Goal: Book appointment/travel/reservation

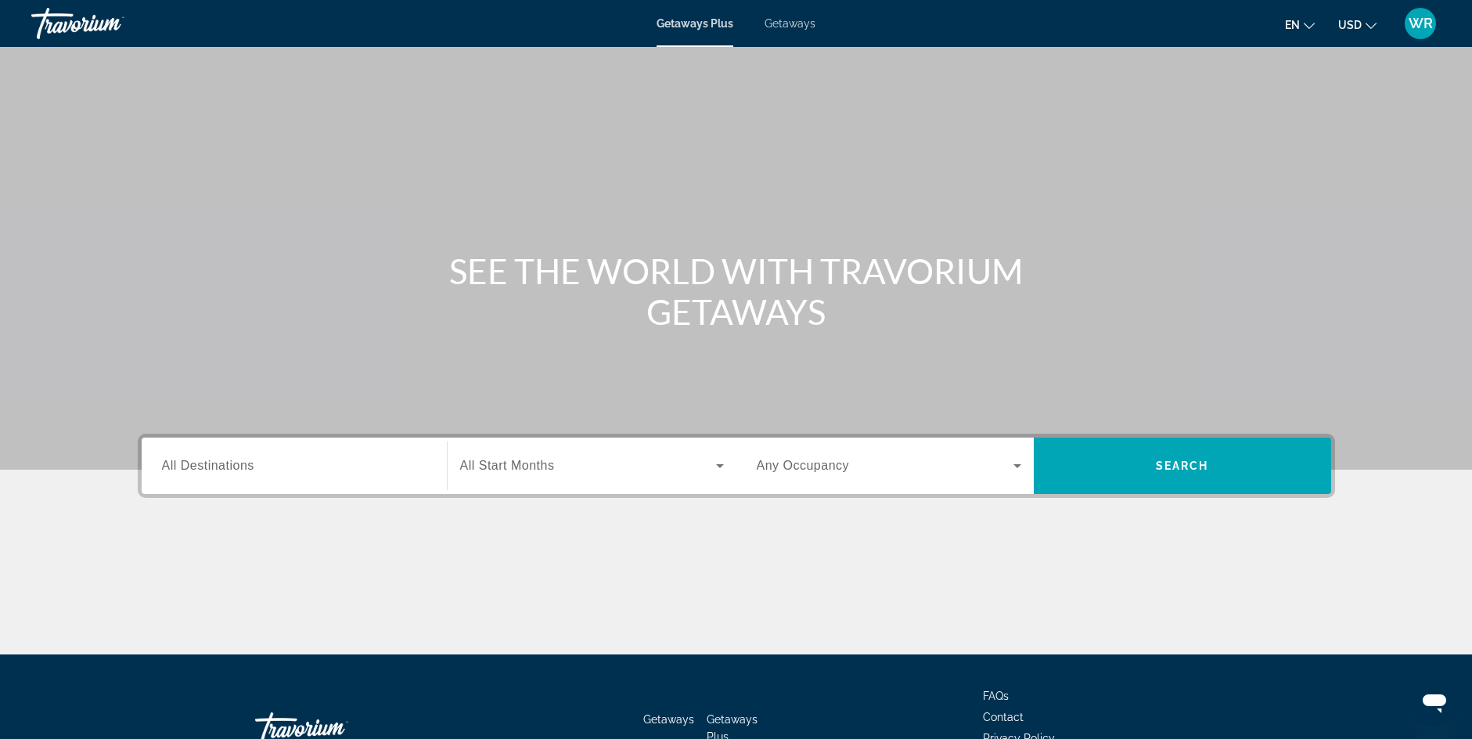
click at [229, 466] on span "All Destinations" at bounding box center [208, 465] width 92 height 13
click at [229, 466] on input "Destination All Destinations" at bounding box center [294, 466] width 264 height 19
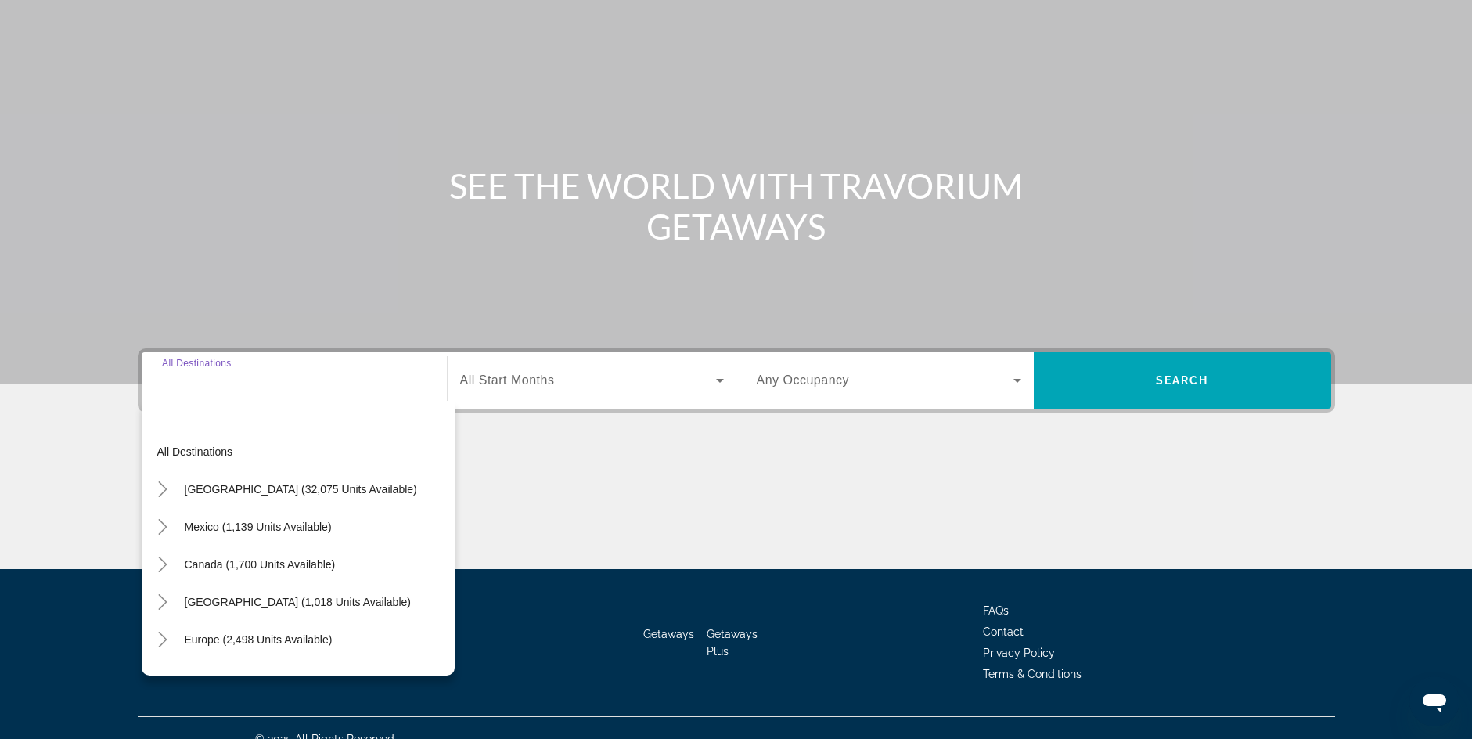
scroll to position [107, 0]
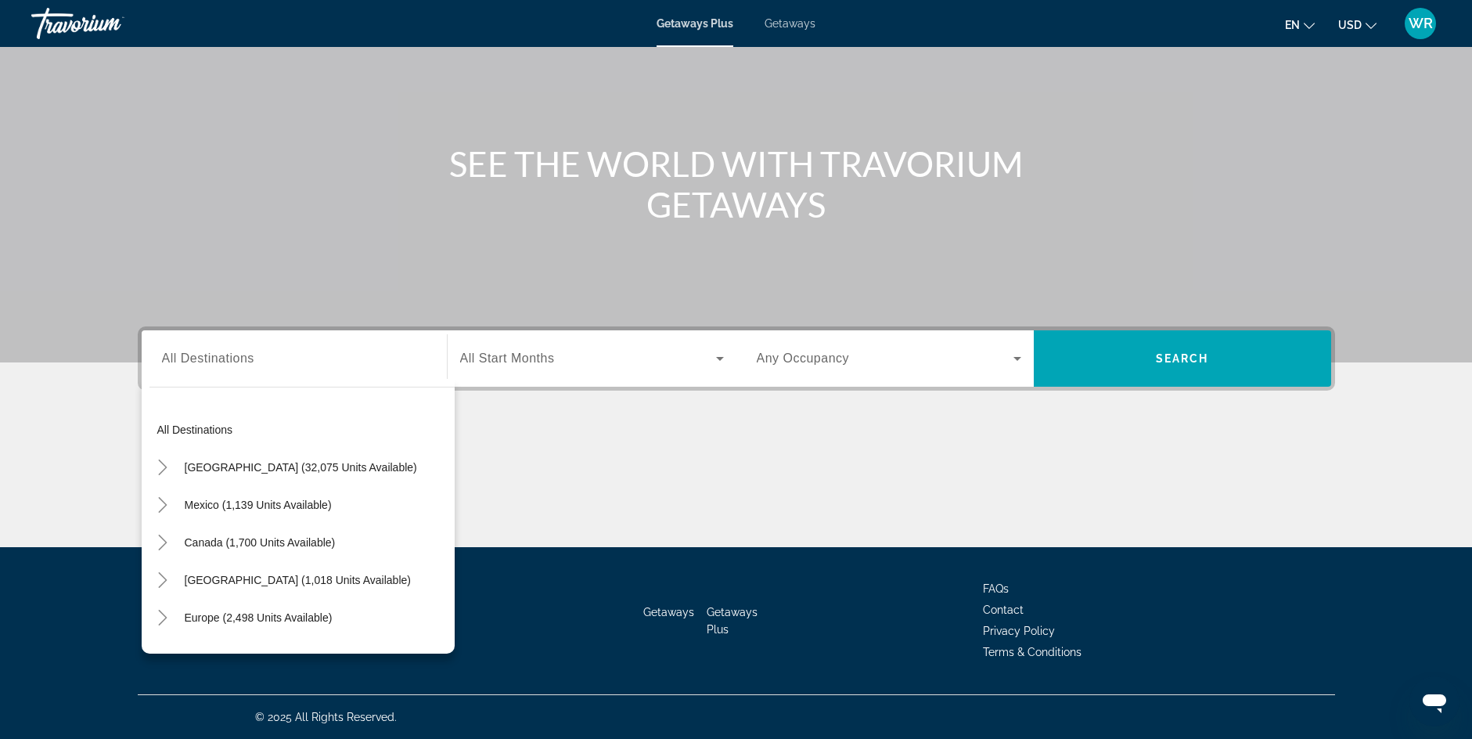
drag, startPoint x: 591, startPoint y: 322, endPoint x: 579, endPoint y: 346, distance: 26.2
click at [588, 329] on section "SEE THE WORLD WITH TRAVORIUM GETAWAYS Destination All Destinations All destinat…" at bounding box center [736, 220] width 1472 height 654
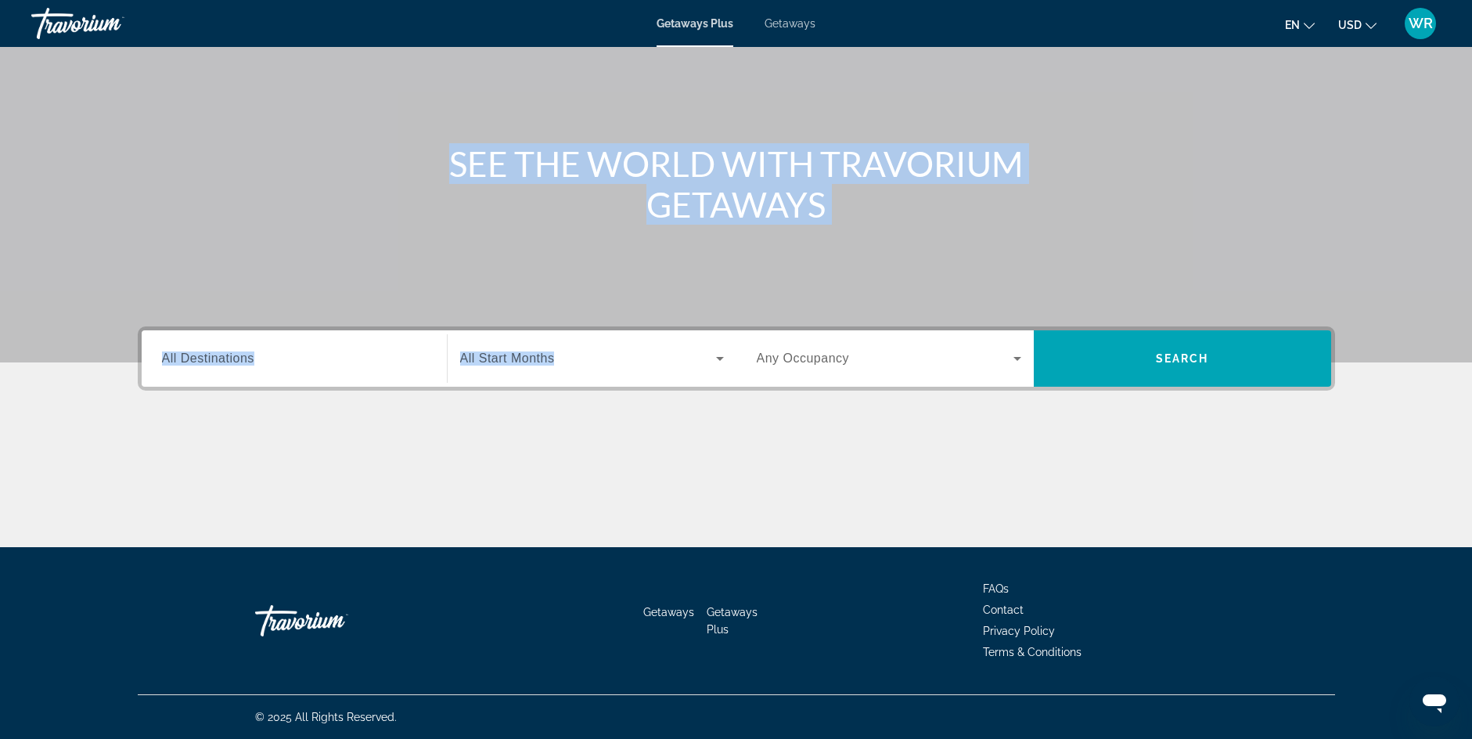
click at [245, 358] on span "All Destinations" at bounding box center [208, 357] width 92 height 13
click at [245, 358] on input "Destination All Destinations" at bounding box center [294, 359] width 264 height 19
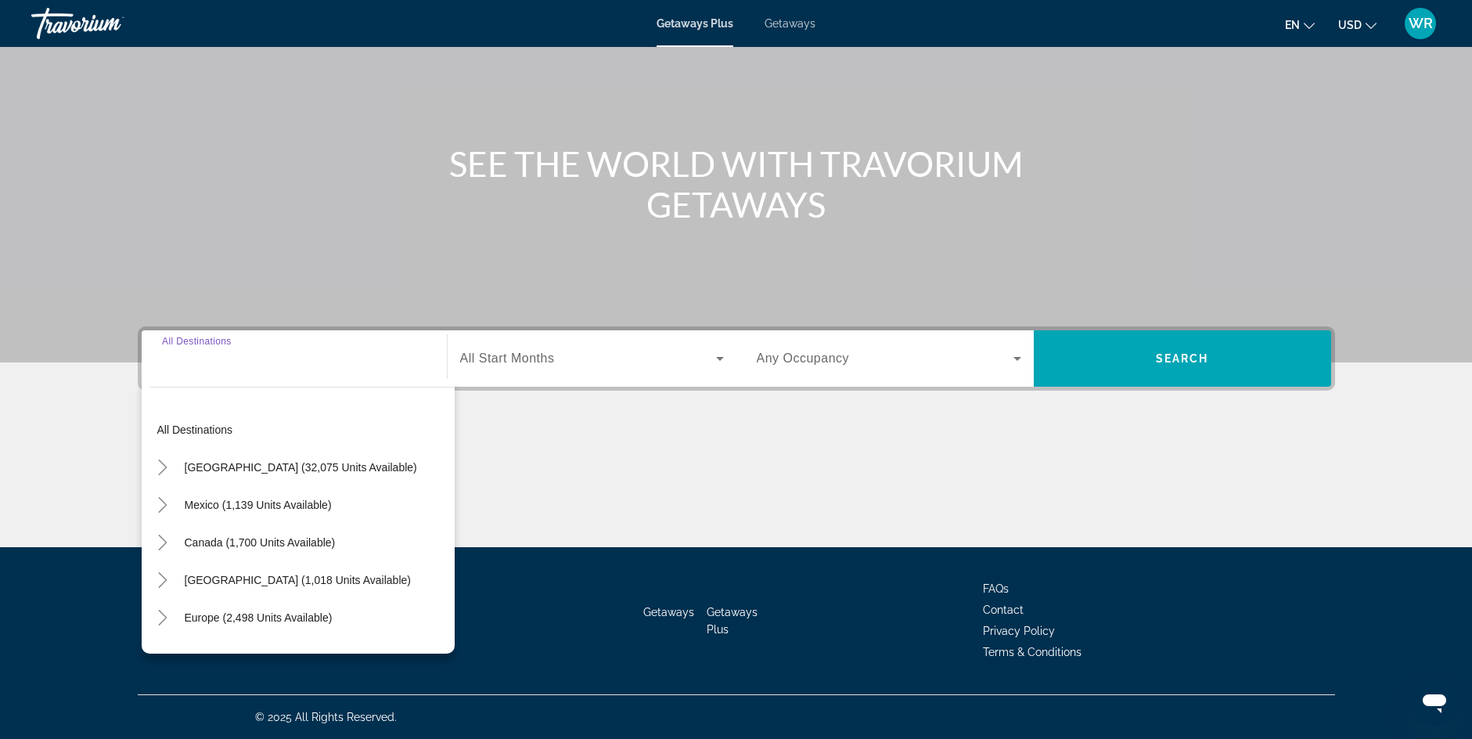
click at [290, 574] on button "[GEOGRAPHIC_DATA] (1,018 units available)" at bounding box center [298, 580] width 242 height 28
type input "**********"
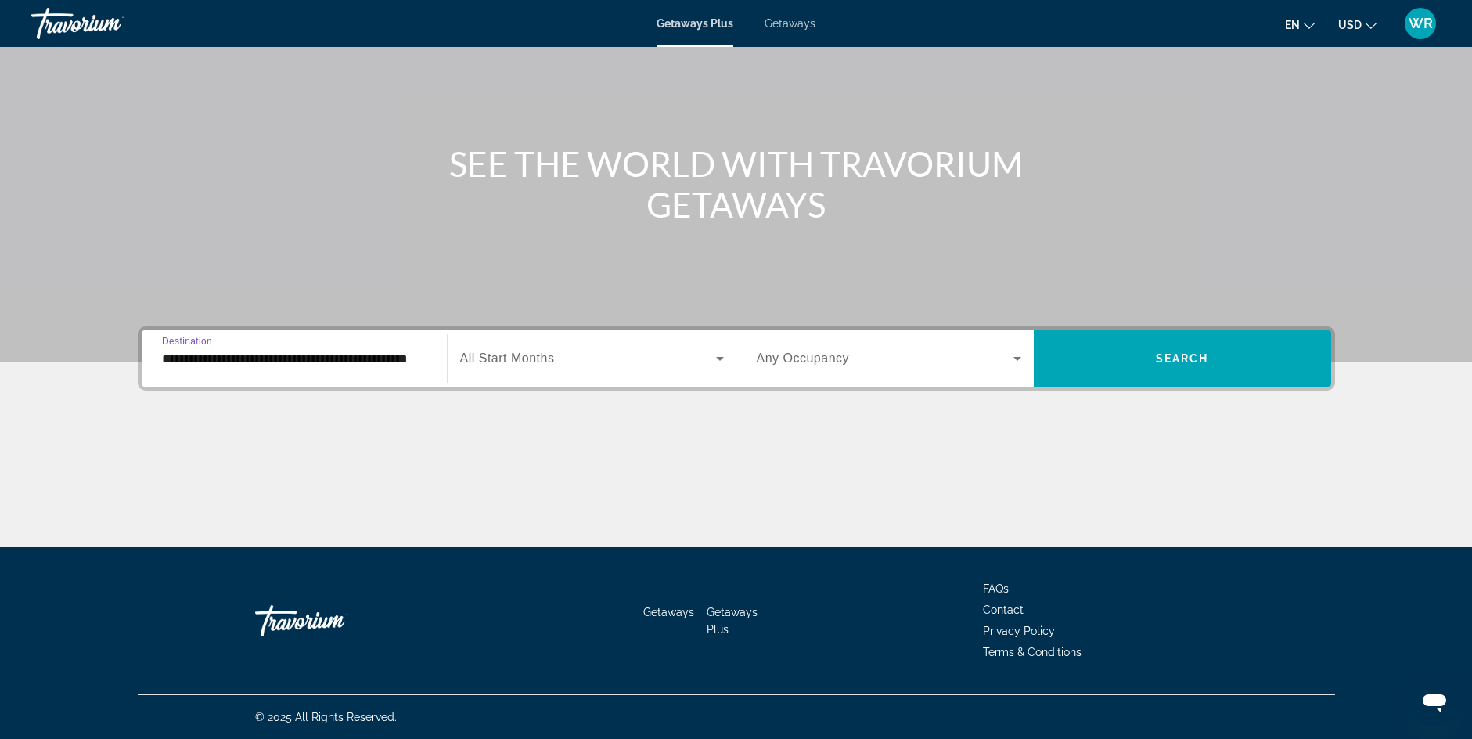
click at [509, 369] on div "Search widget" at bounding box center [592, 358] width 264 height 44
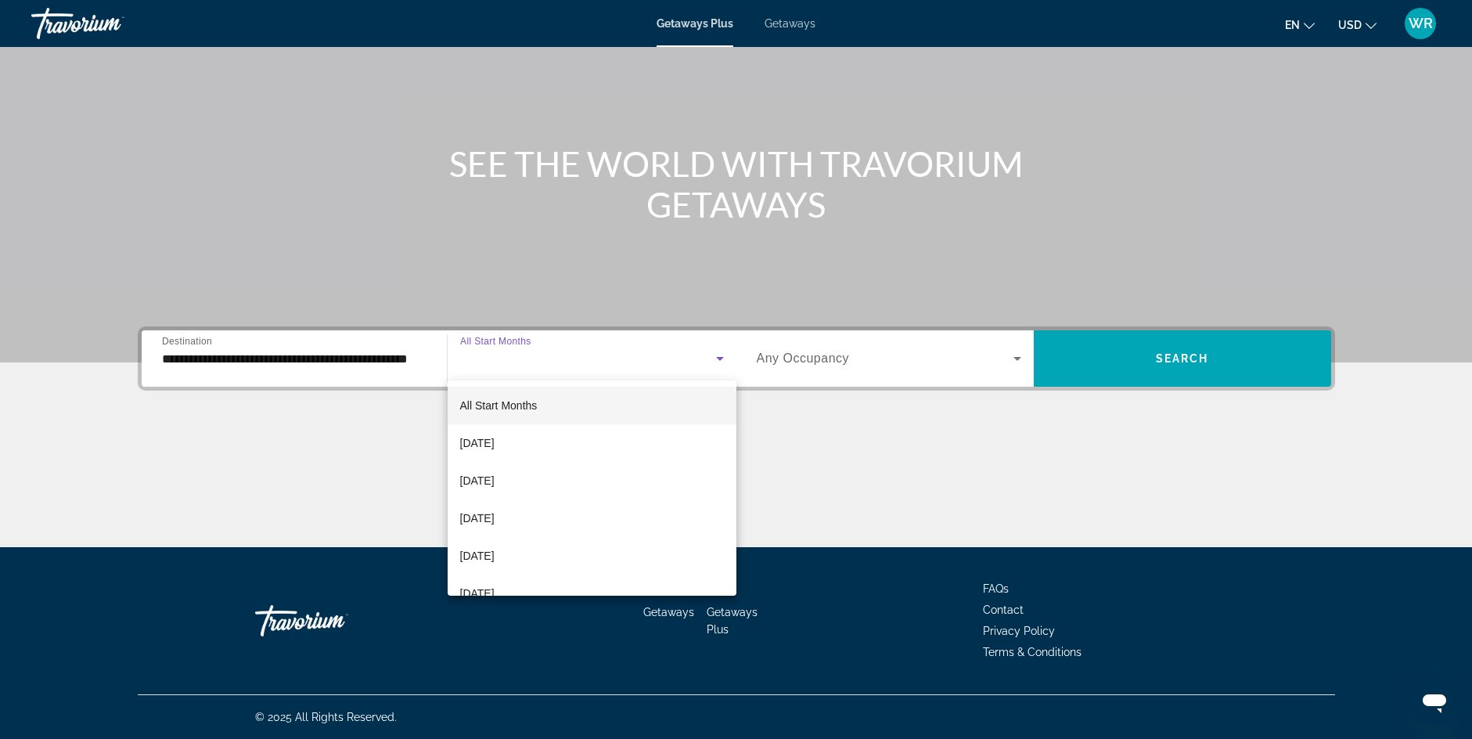
scroll to position [188, 0]
click at [494, 558] on span "[DATE]" at bounding box center [477, 555] width 34 height 19
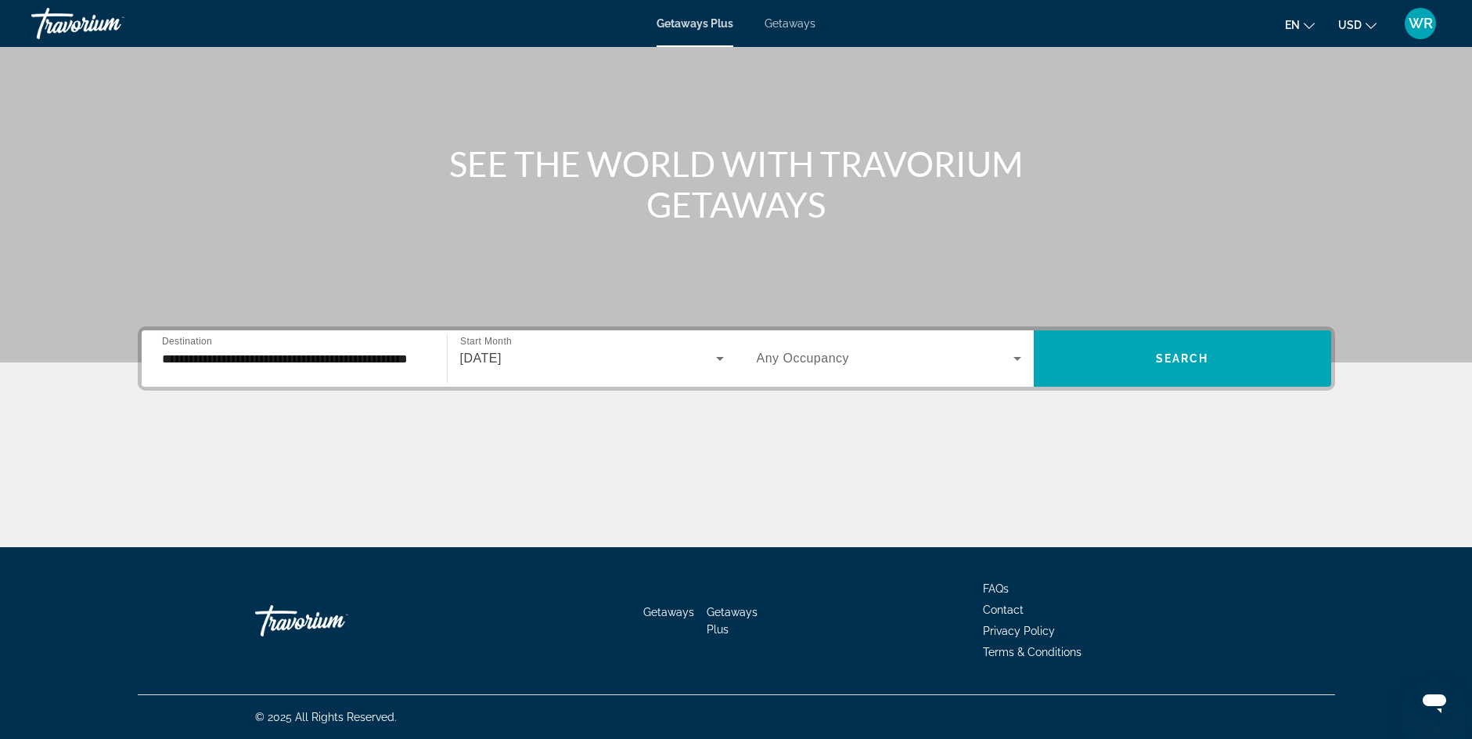
click at [828, 361] on span "Any Occupancy" at bounding box center [803, 357] width 93 height 13
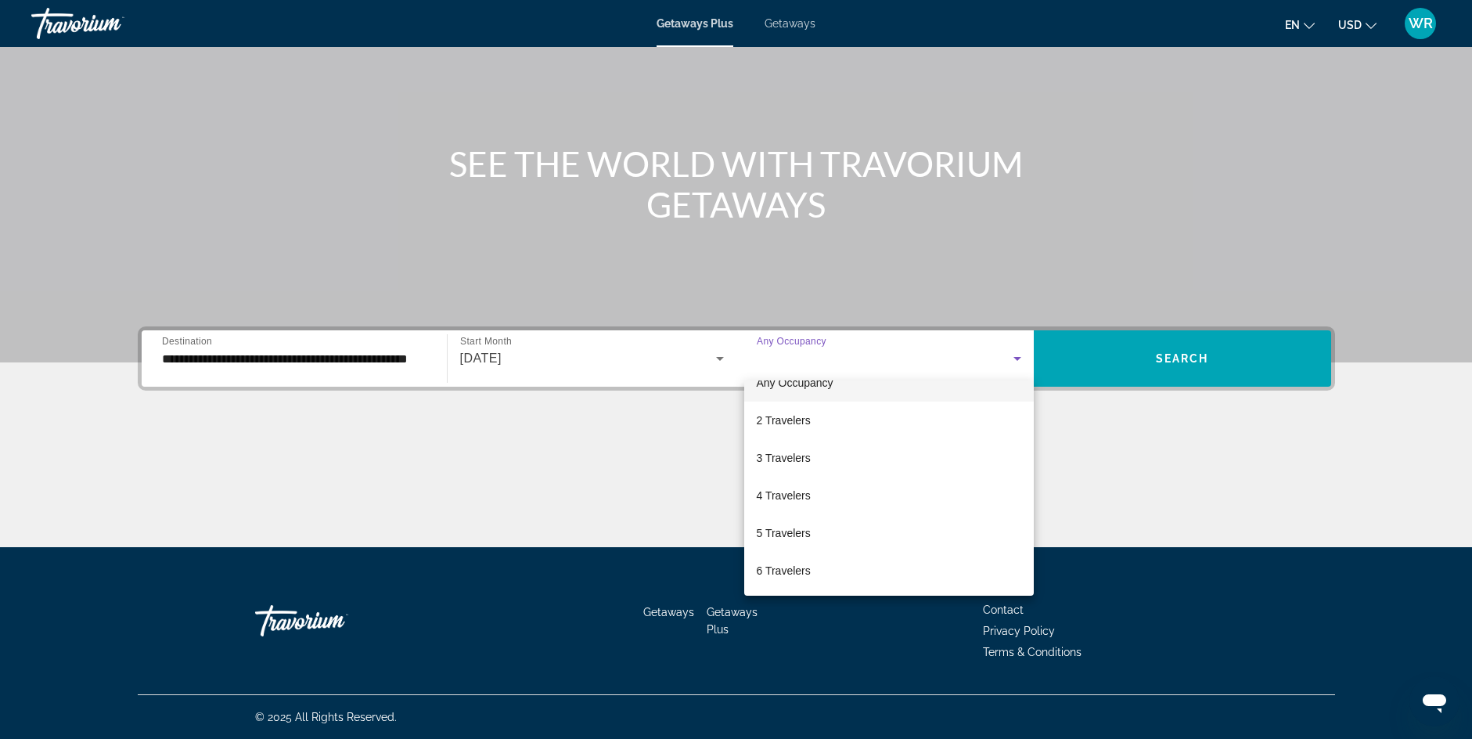
scroll to position [38, 0]
drag, startPoint x: 1035, startPoint y: 520, endPoint x: 1055, endPoint y: 571, distance: 55.2
click at [1054, 569] on div at bounding box center [736, 369] width 1472 height 739
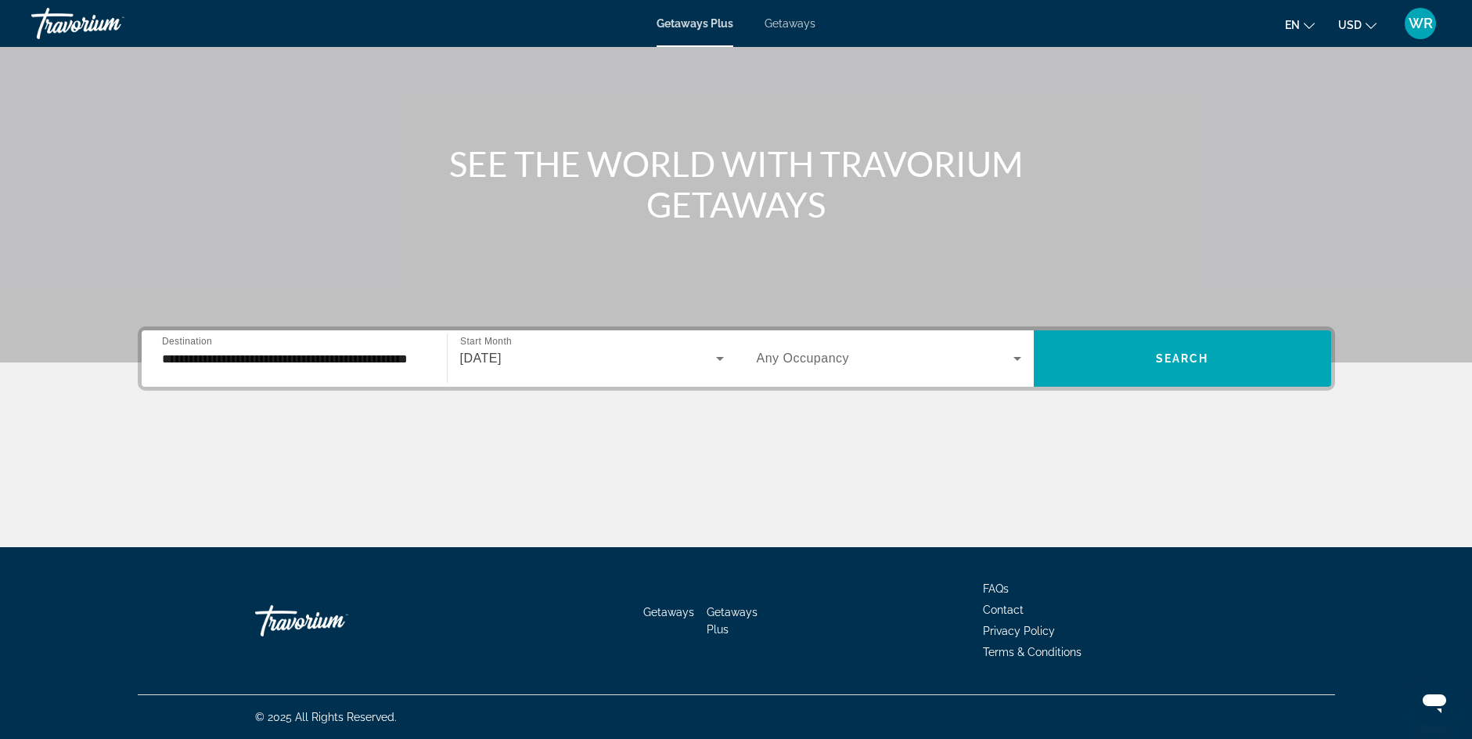
click at [1016, 371] on div "Search widget" at bounding box center [889, 358] width 264 height 44
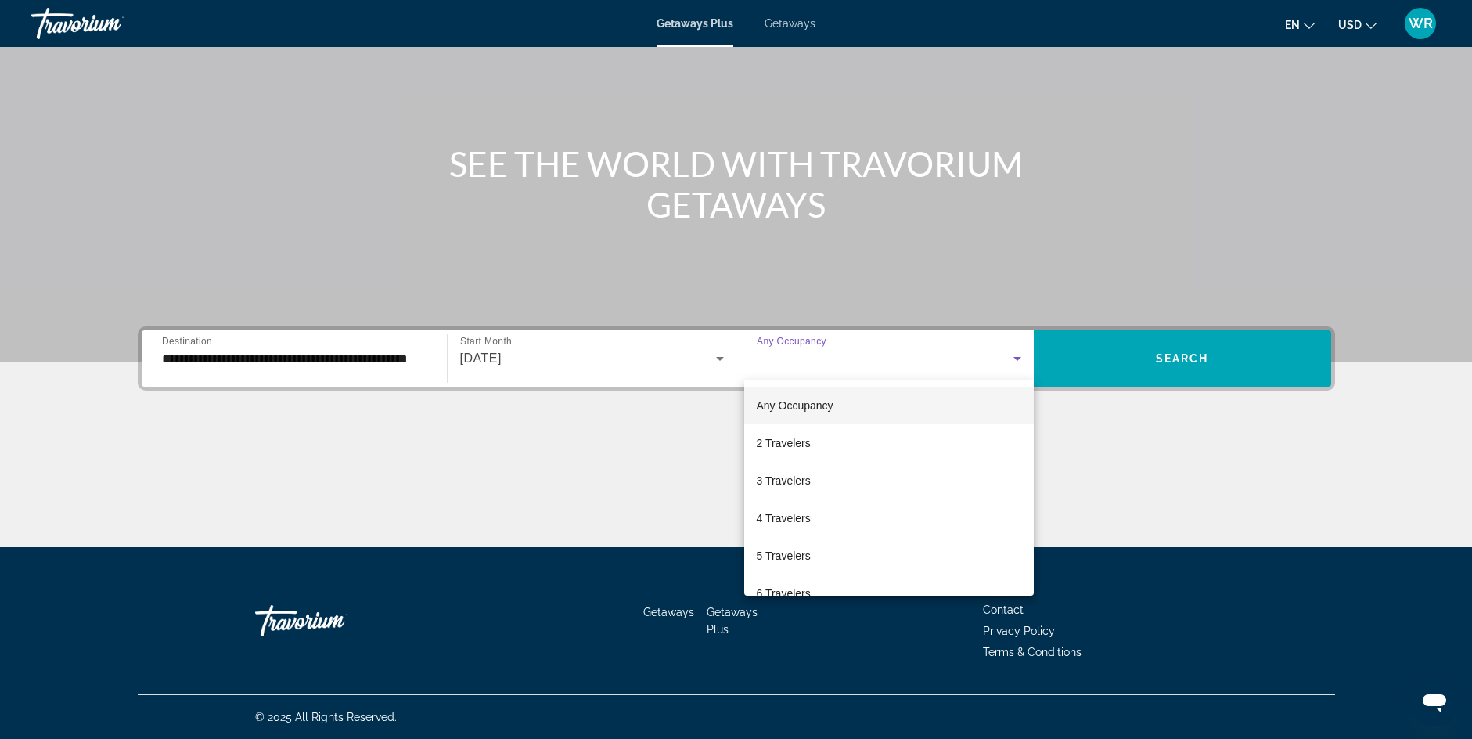
click at [1016, 371] on div at bounding box center [736, 369] width 1472 height 739
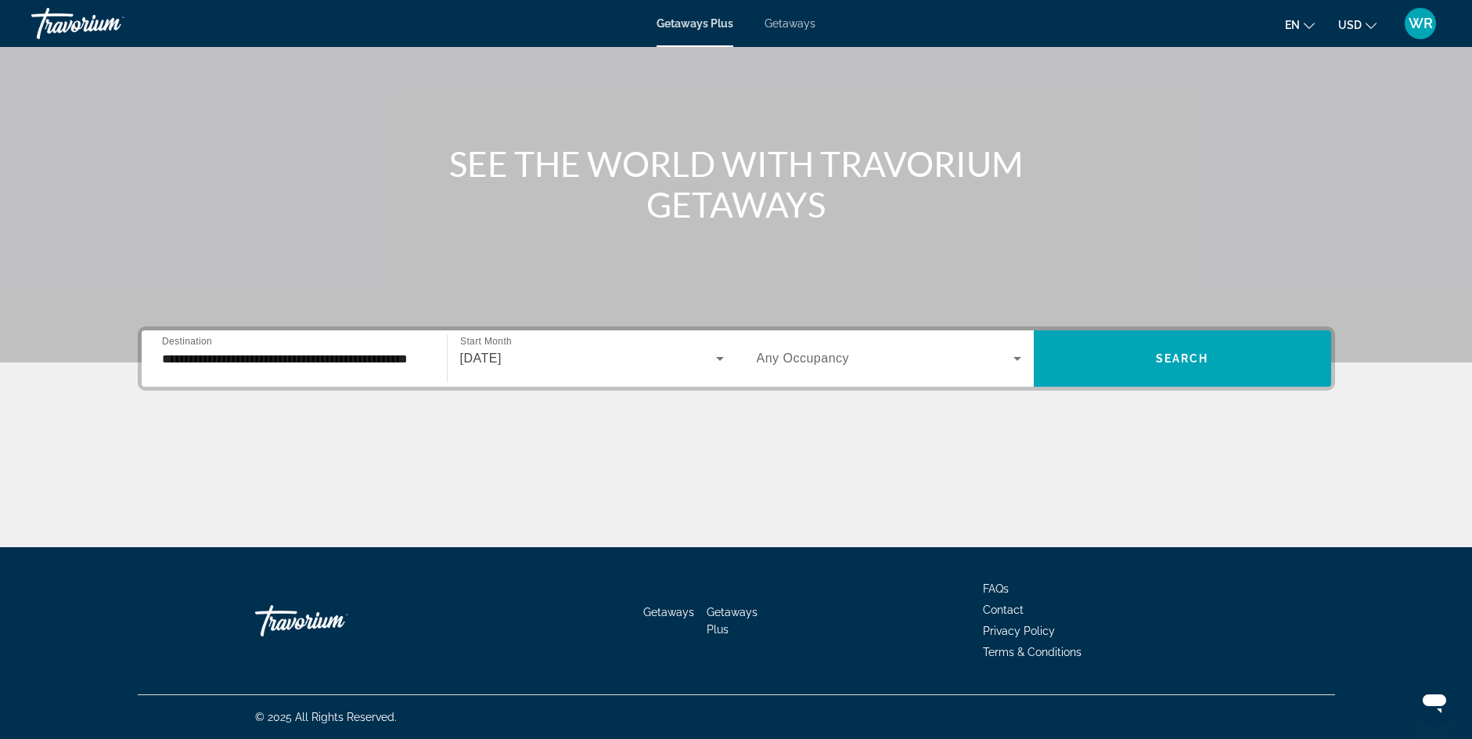
click at [1023, 378] on div "Occupancy Any Occupancy" at bounding box center [889, 358] width 290 height 44
drag, startPoint x: 1016, startPoint y: 367, endPoint x: 1017, endPoint y: 376, distance: 9.5
click at [1017, 376] on div "Search widget" at bounding box center [889, 358] width 264 height 44
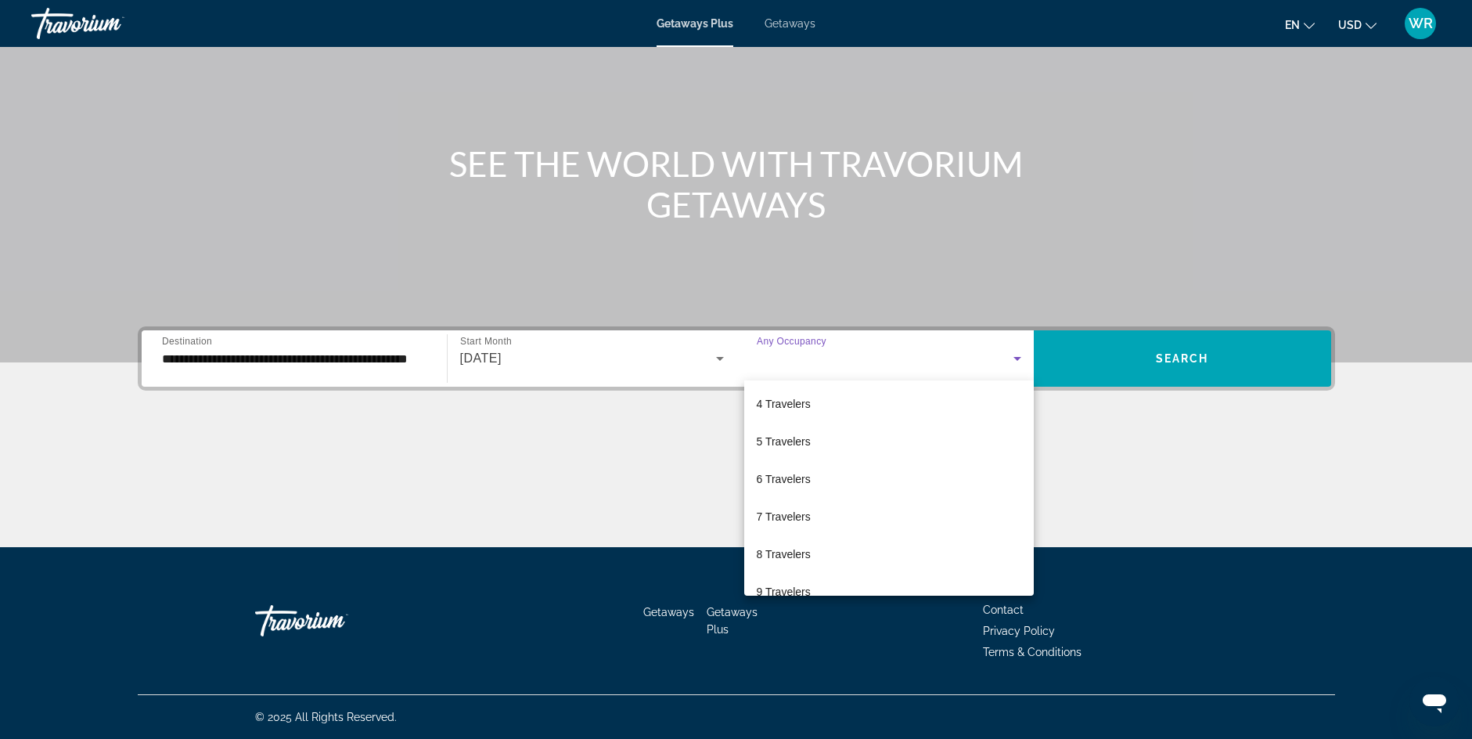
scroll to position [169, 0]
click at [782, 497] on span "8 Travelers" at bounding box center [784, 499] width 54 height 19
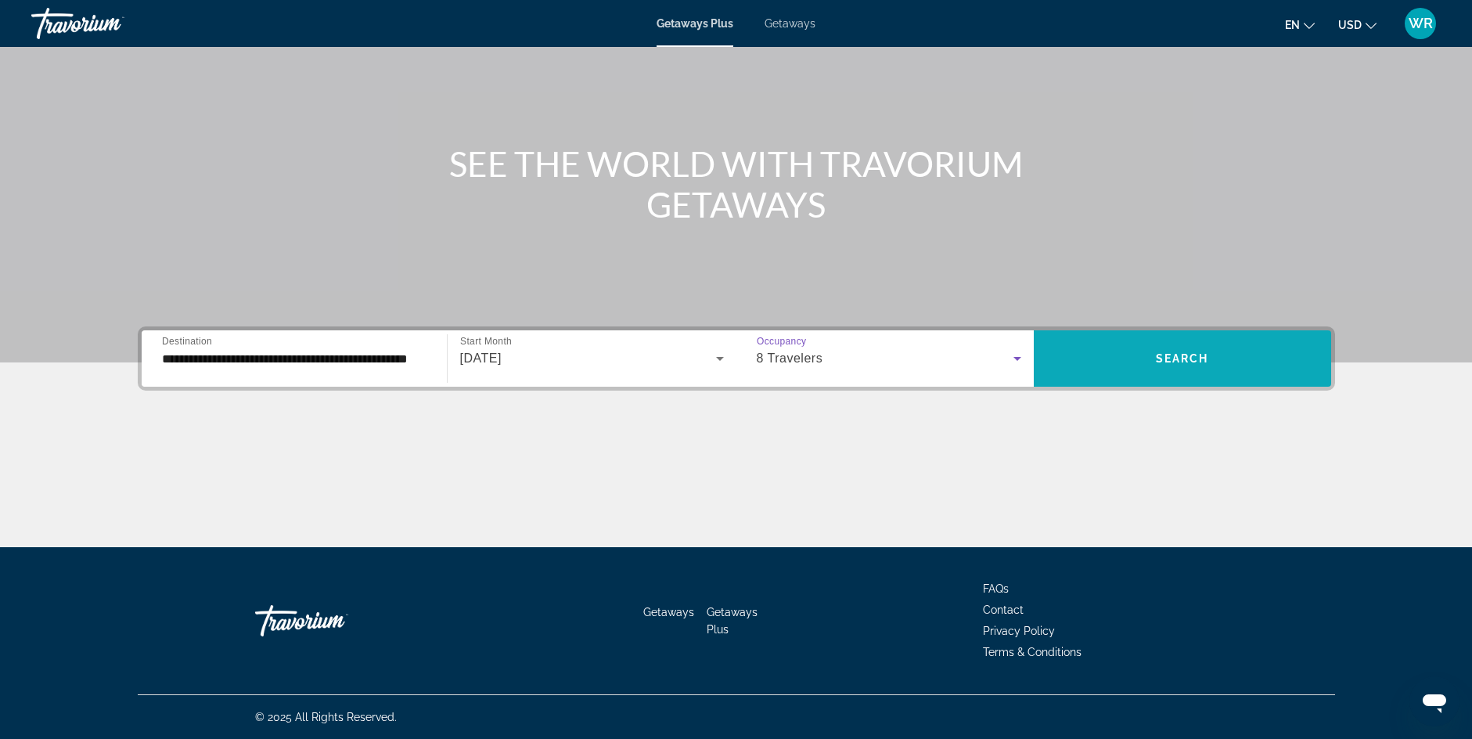
click at [1185, 351] on span "Search widget" at bounding box center [1182, 359] width 297 height 38
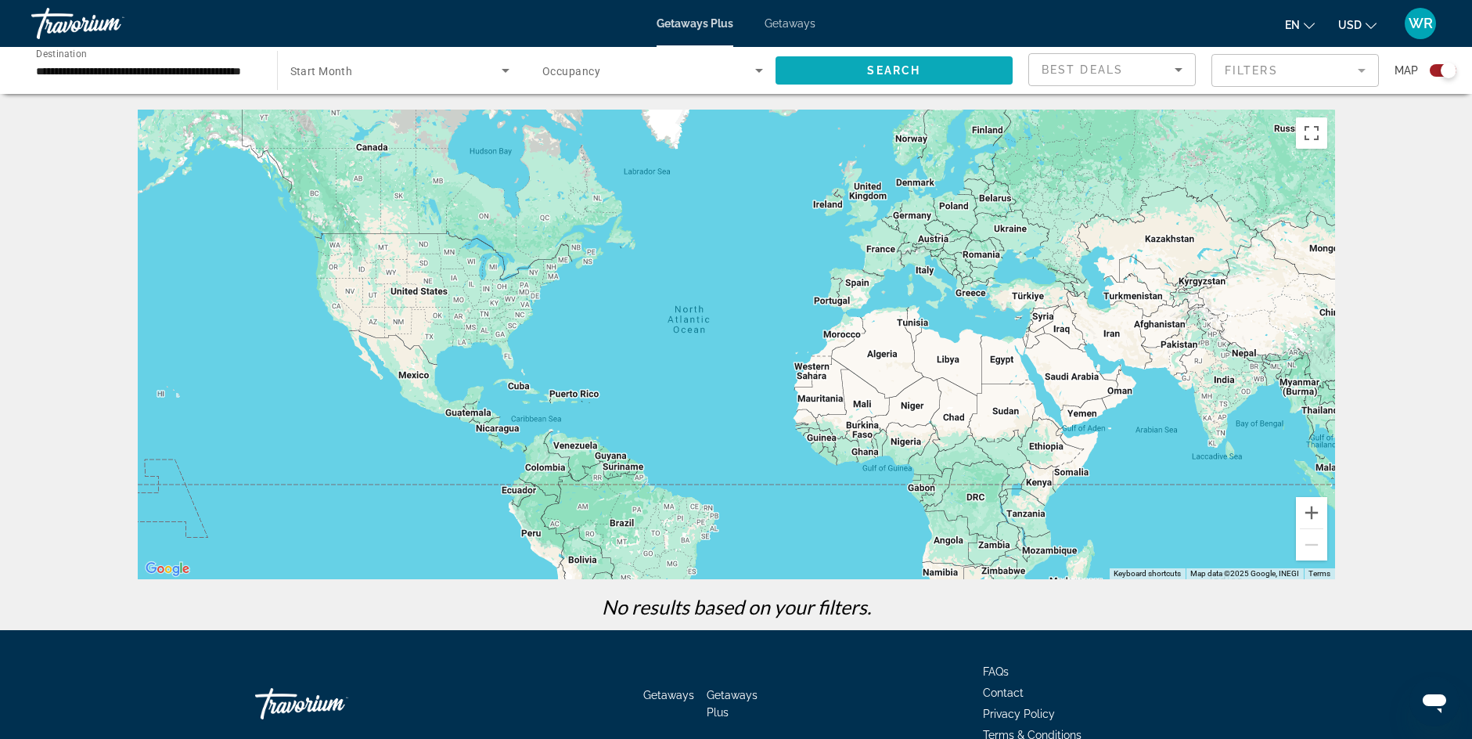
click at [905, 65] on span "Search" at bounding box center [893, 70] width 53 height 13
click at [1317, 509] on button "Zoom in" at bounding box center [1311, 512] width 31 height 31
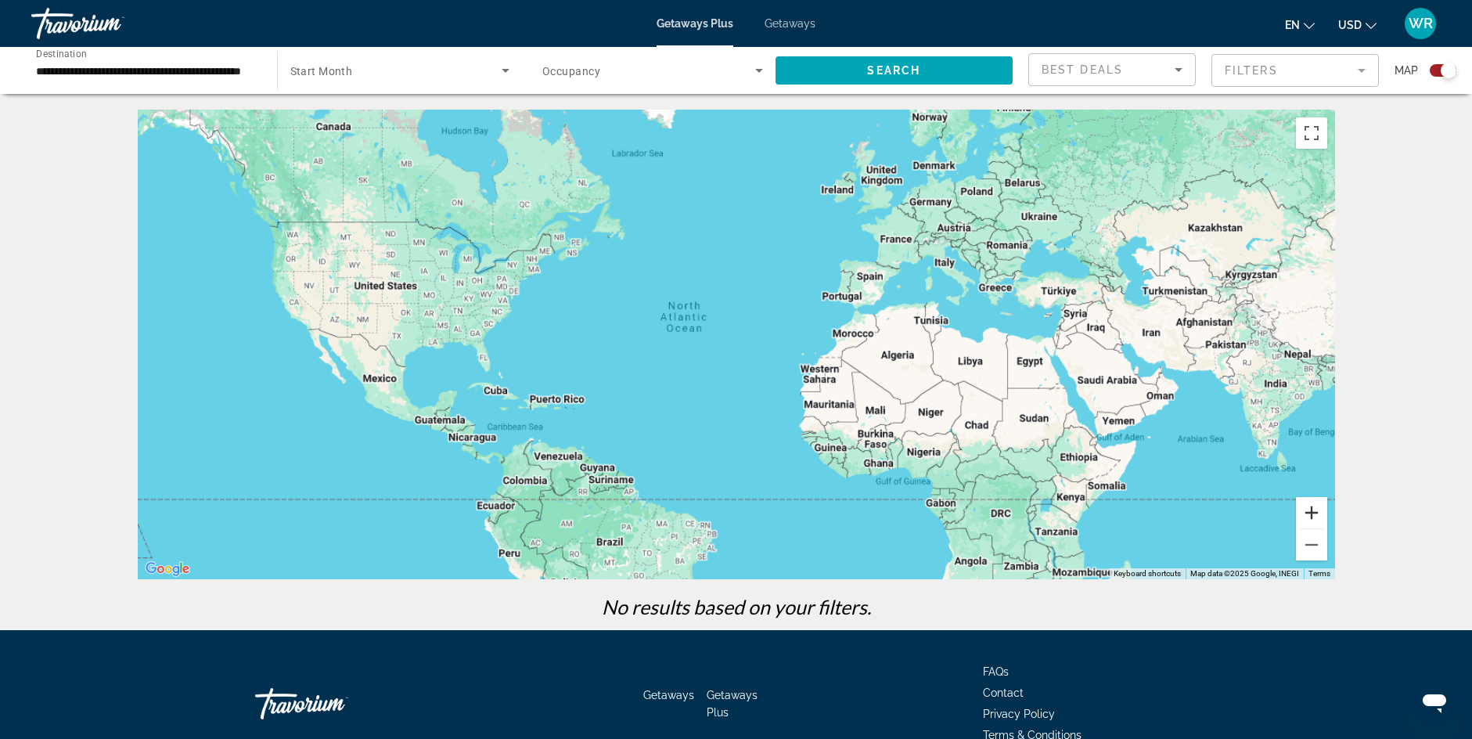
click at [1317, 509] on button "Zoom in" at bounding box center [1311, 512] width 31 height 31
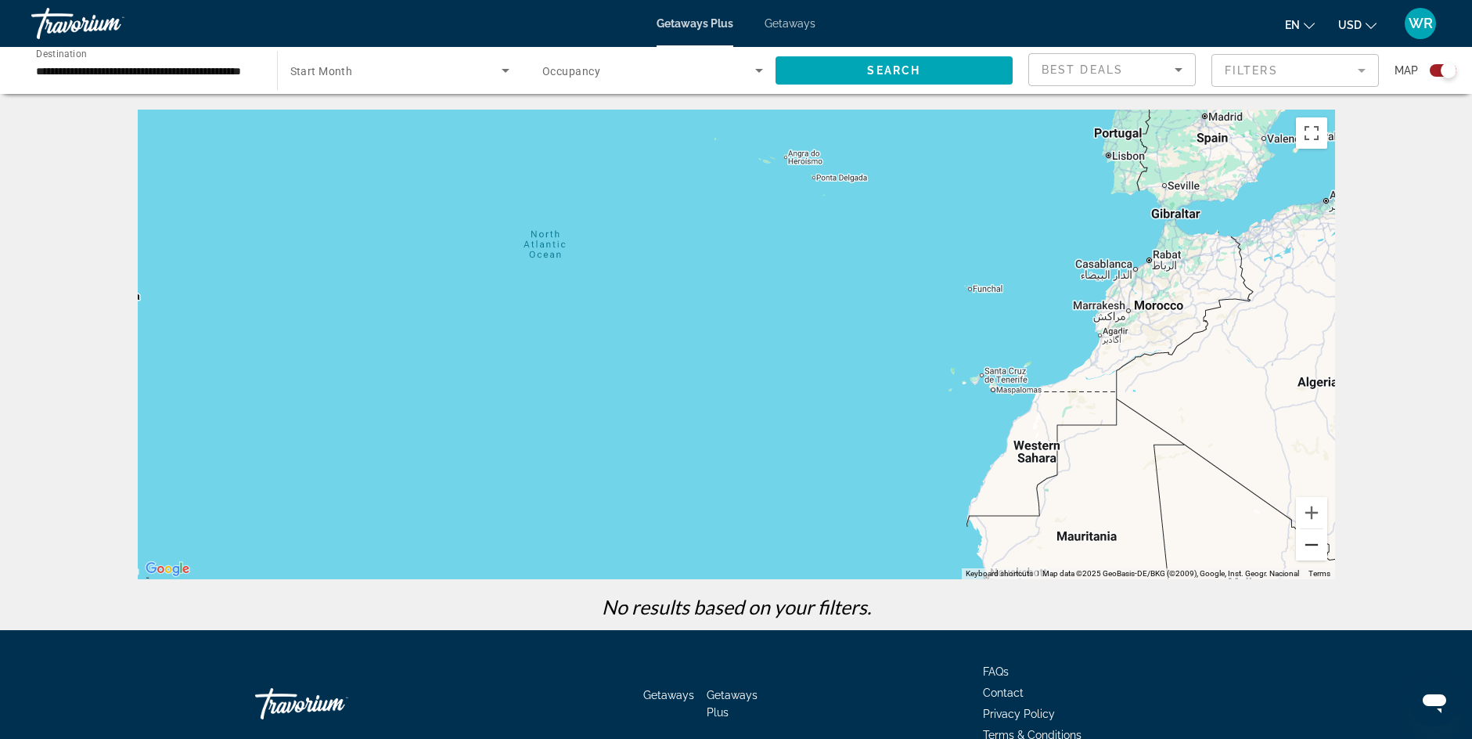
click at [1311, 548] on button "Zoom out" at bounding box center [1311, 544] width 31 height 31
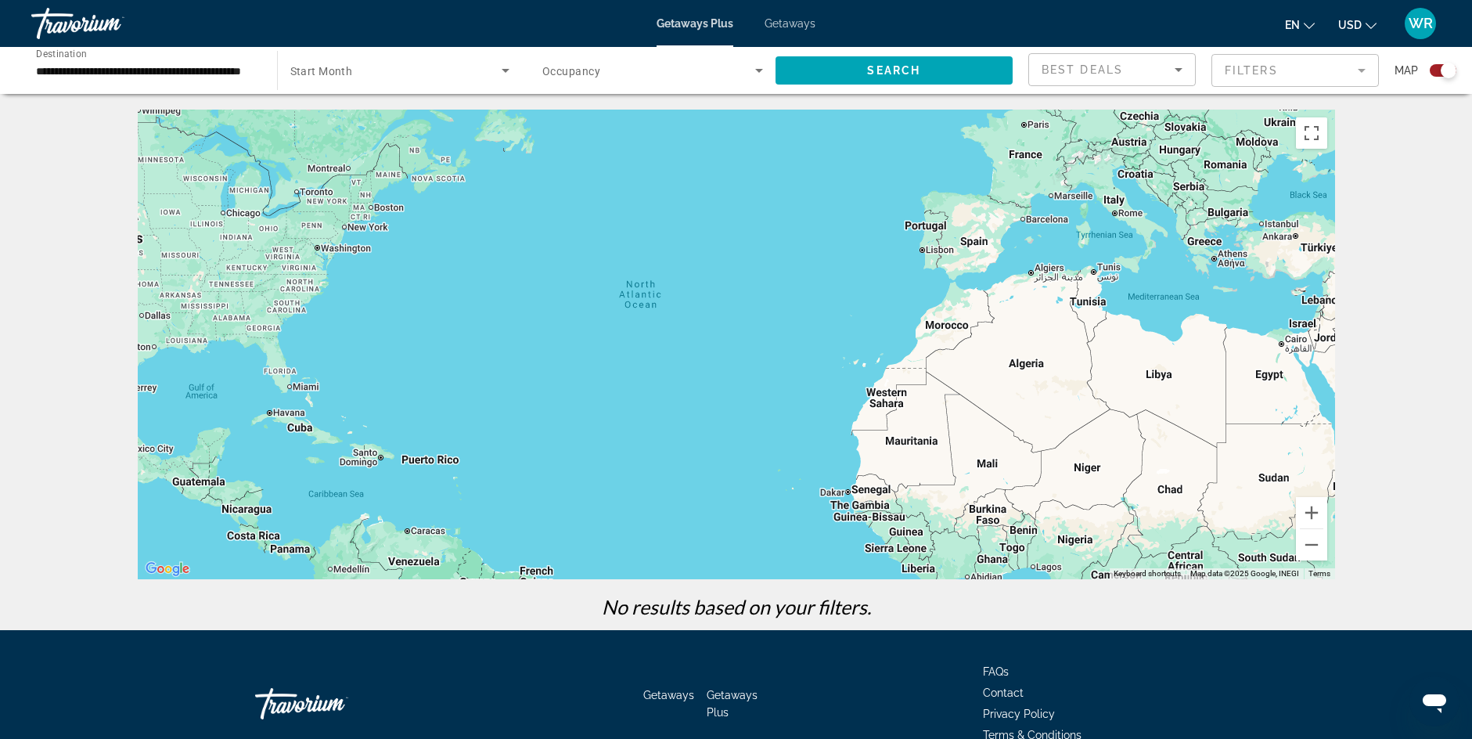
click at [251, 377] on div "Main content" at bounding box center [736, 344] width 1197 height 469
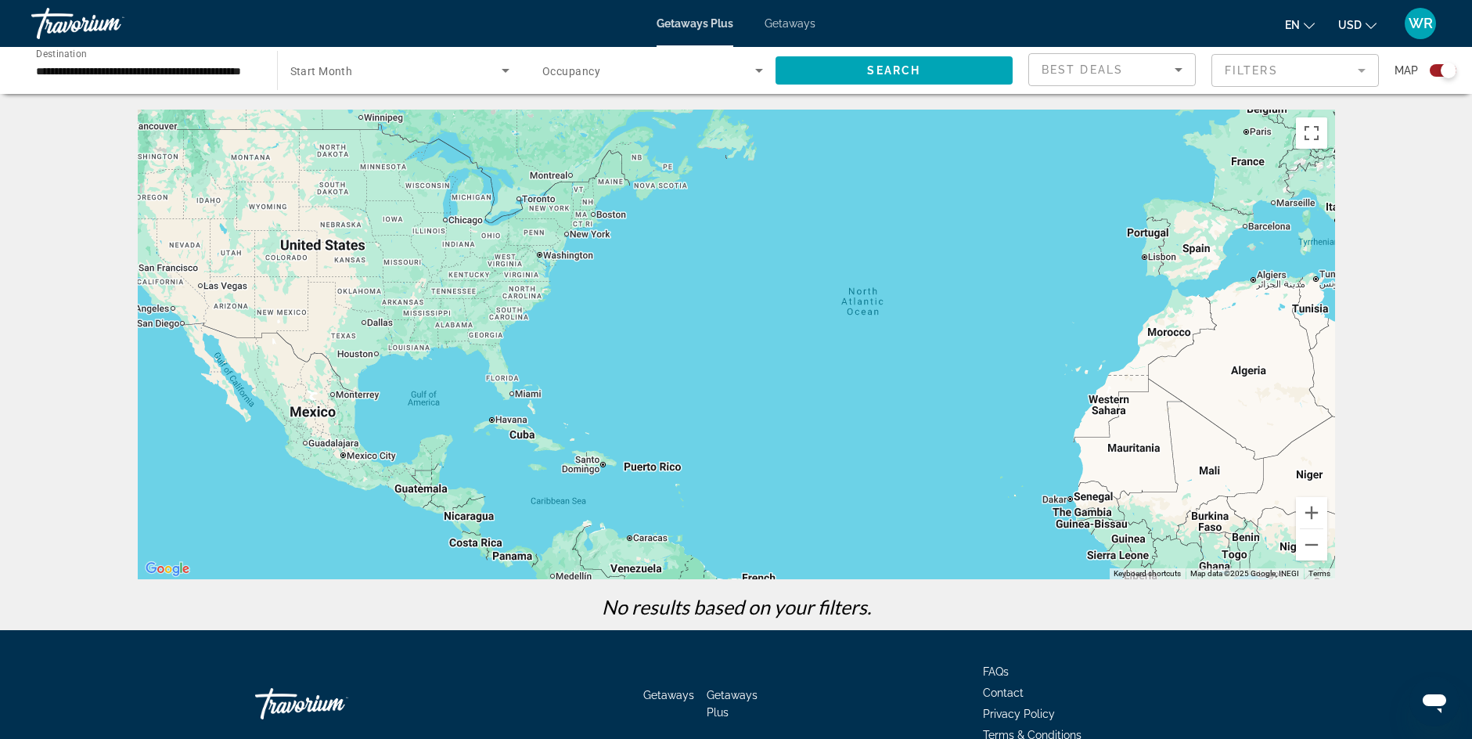
drag, startPoint x: 251, startPoint y: 377, endPoint x: 480, endPoint y: 384, distance: 228.6
click at [480, 384] on div "Main content" at bounding box center [736, 344] width 1197 height 469
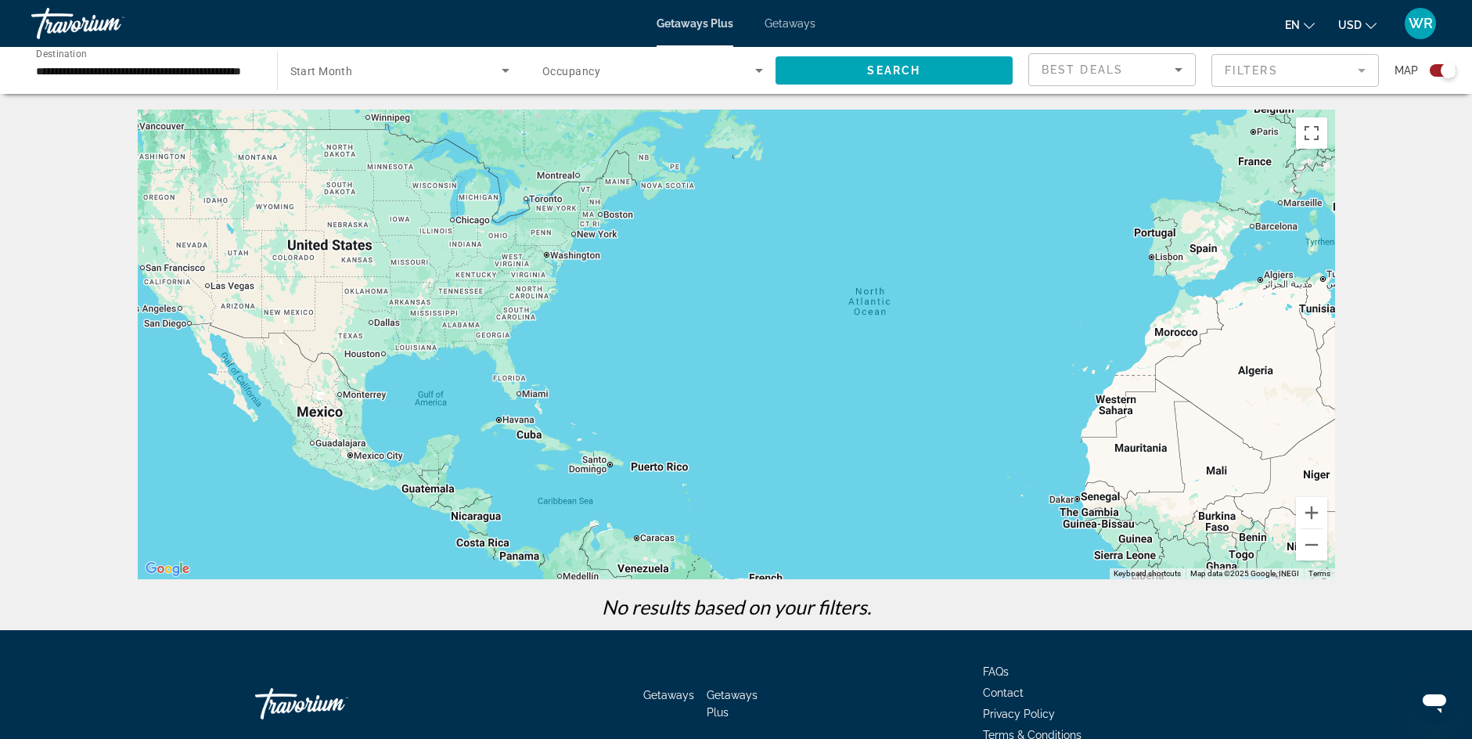
click at [480, 384] on div "Main content" at bounding box center [736, 344] width 1197 height 469
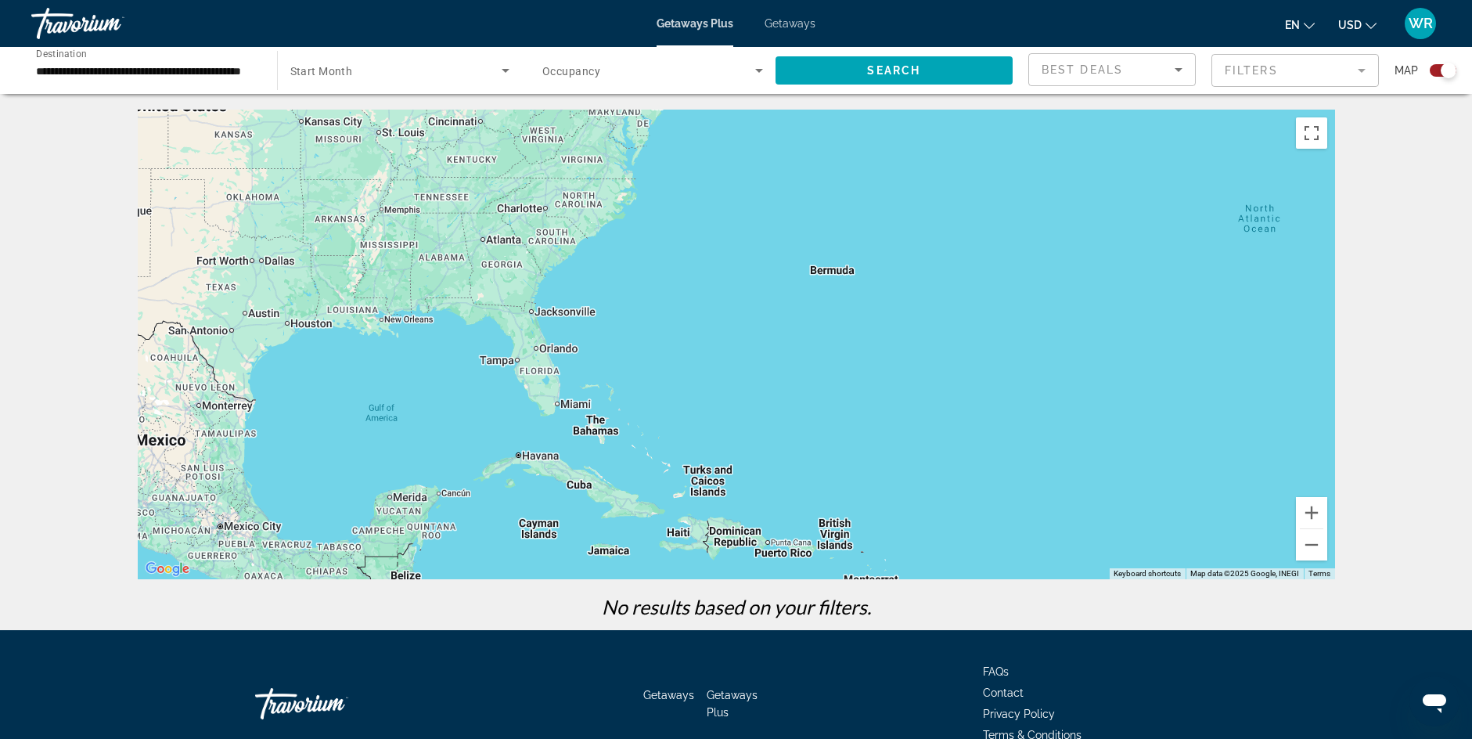
click at [366, 512] on div "Main content" at bounding box center [736, 344] width 1197 height 469
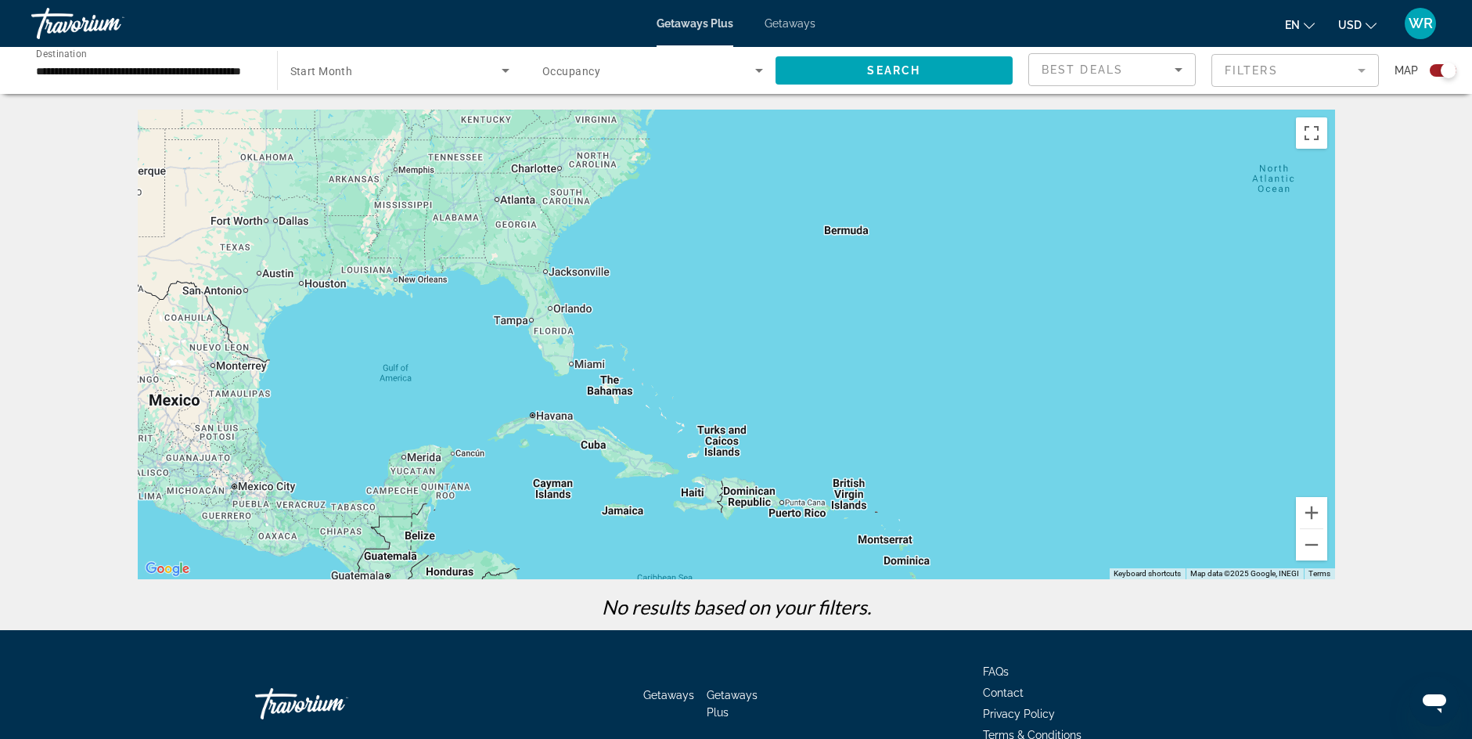
drag, startPoint x: 366, startPoint y: 512, endPoint x: 393, endPoint y: 443, distance: 73.8
click at [389, 451] on div "Main content" at bounding box center [736, 344] width 1197 height 469
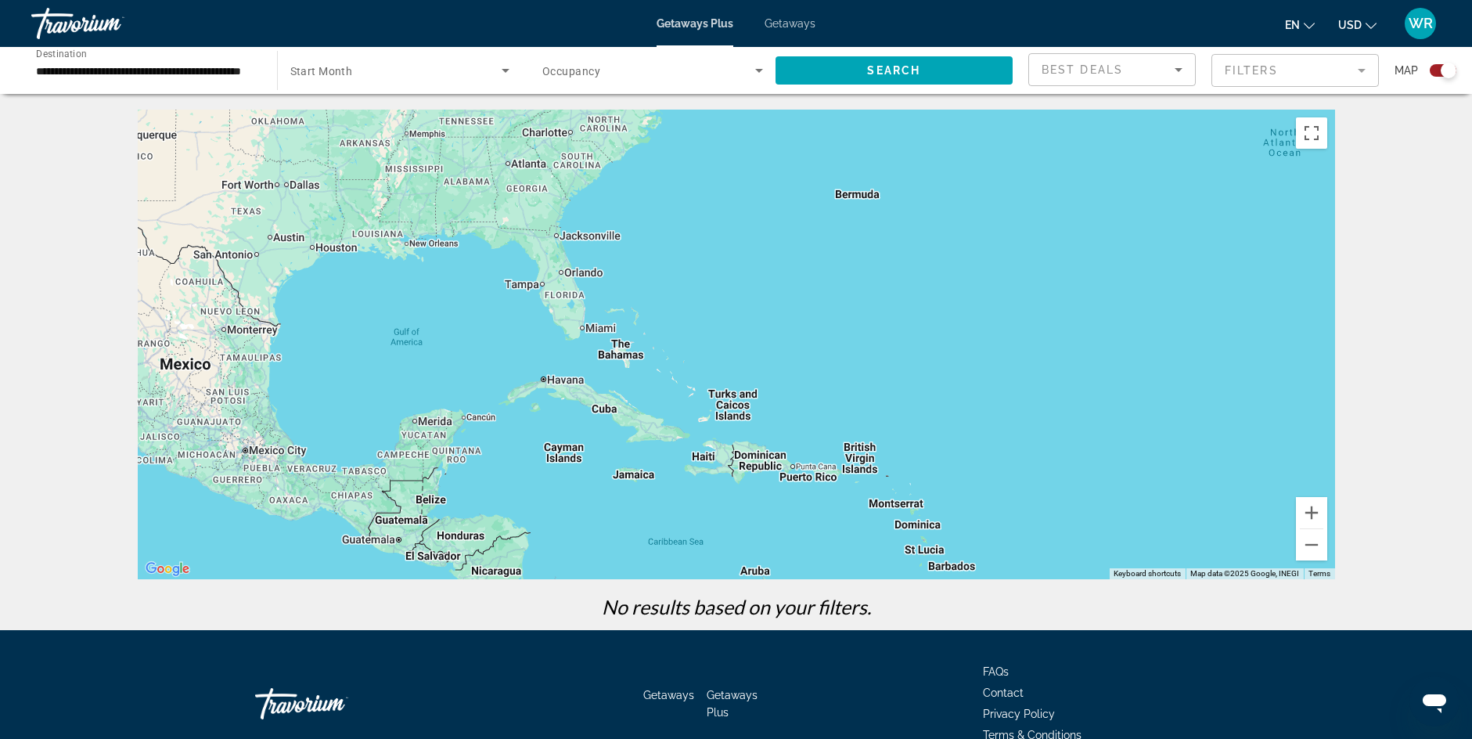
drag, startPoint x: 394, startPoint y: 433, endPoint x: 397, endPoint y: 420, distance: 12.9
click at [397, 422] on div "Main content" at bounding box center [736, 344] width 1197 height 469
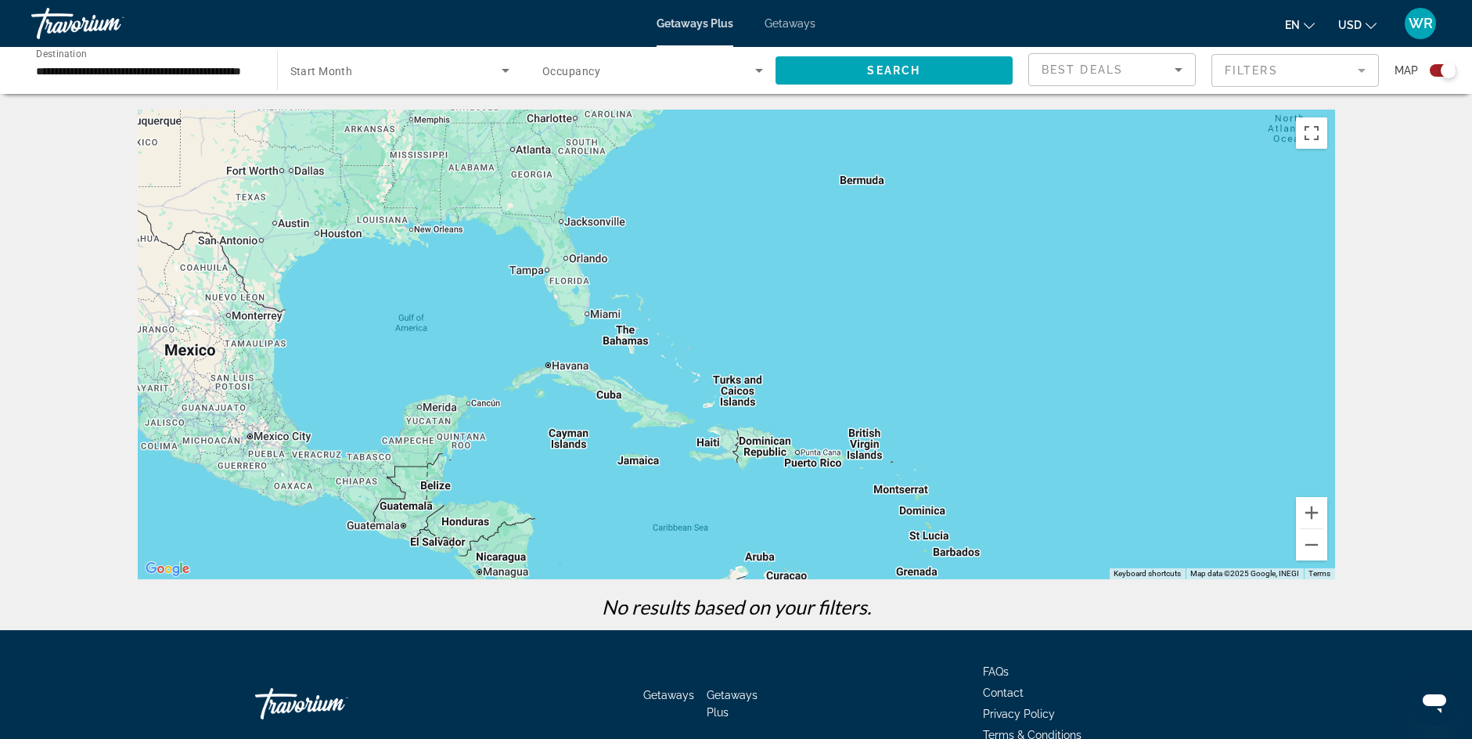
click at [395, 404] on div "Main content" at bounding box center [736, 344] width 1197 height 469
click at [394, 398] on div "Main content" at bounding box center [736, 344] width 1197 height 469
click at [920, 545] on div "Main content" at bounding box center [736, 344] width 1197 height 469
click at [915, 542] on div "Main content" at bounding box center [736, 344] width 1197 height 469
click at [912, 559] on div "Main content" at bounding box center [736, 344] width 1197 height 469
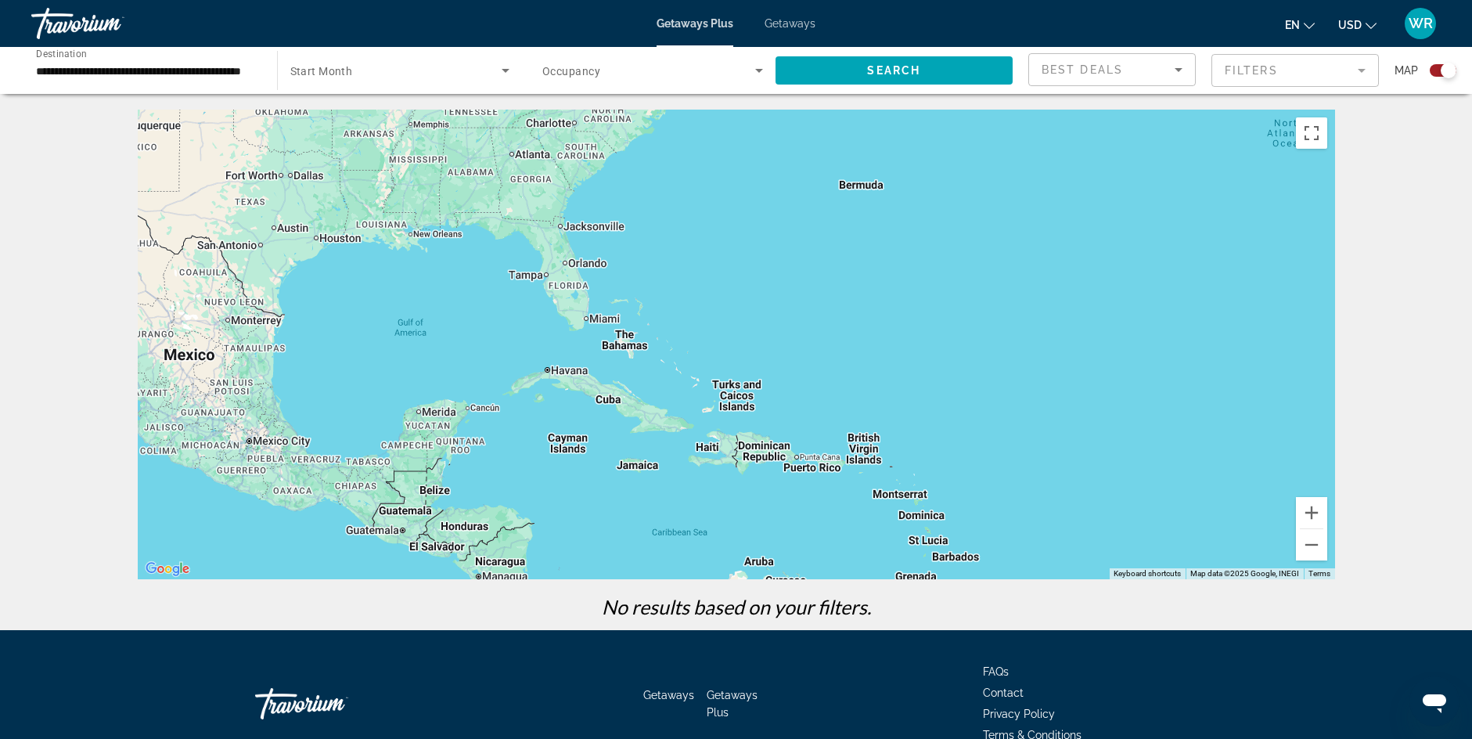
click at [933, 548] on div "Main content" at bounding box center [736, 344] width 1197 height 469
click at [196, 71] on input "**********" at bounding box center [146, 71] width 221 height 19
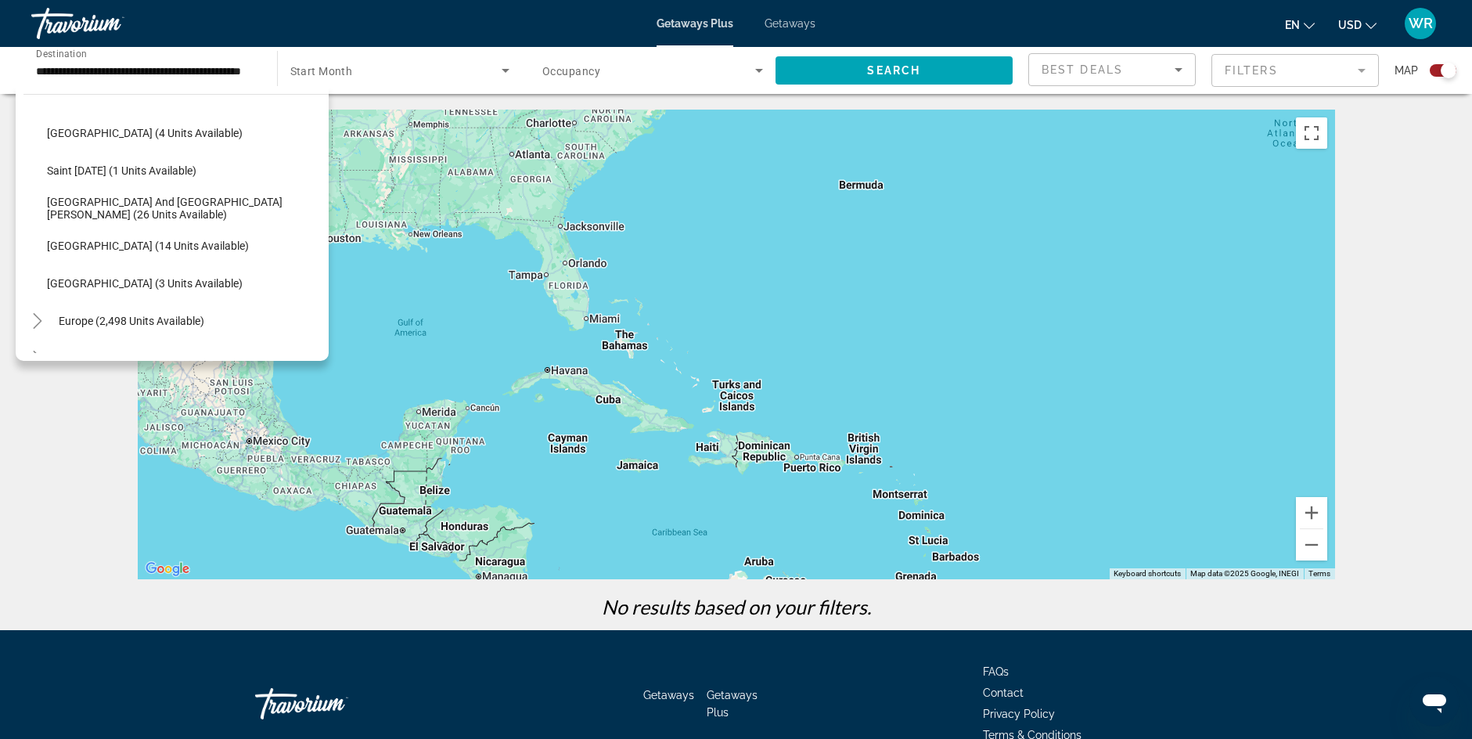
scroll to position [348, 0]
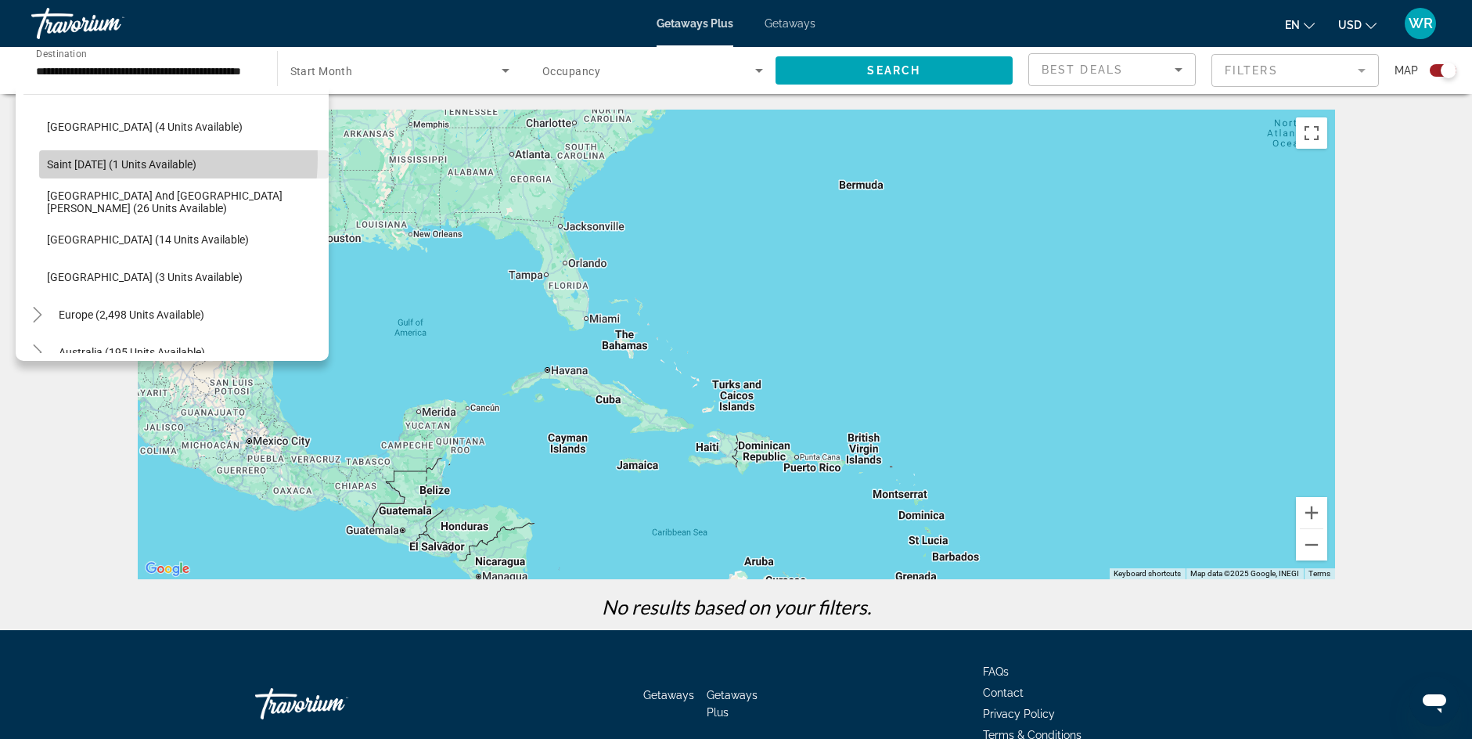
click at [117, 158] on span "Saint [DATE] (1 units available)" at bounding box center [121, 164] width 149 height 13
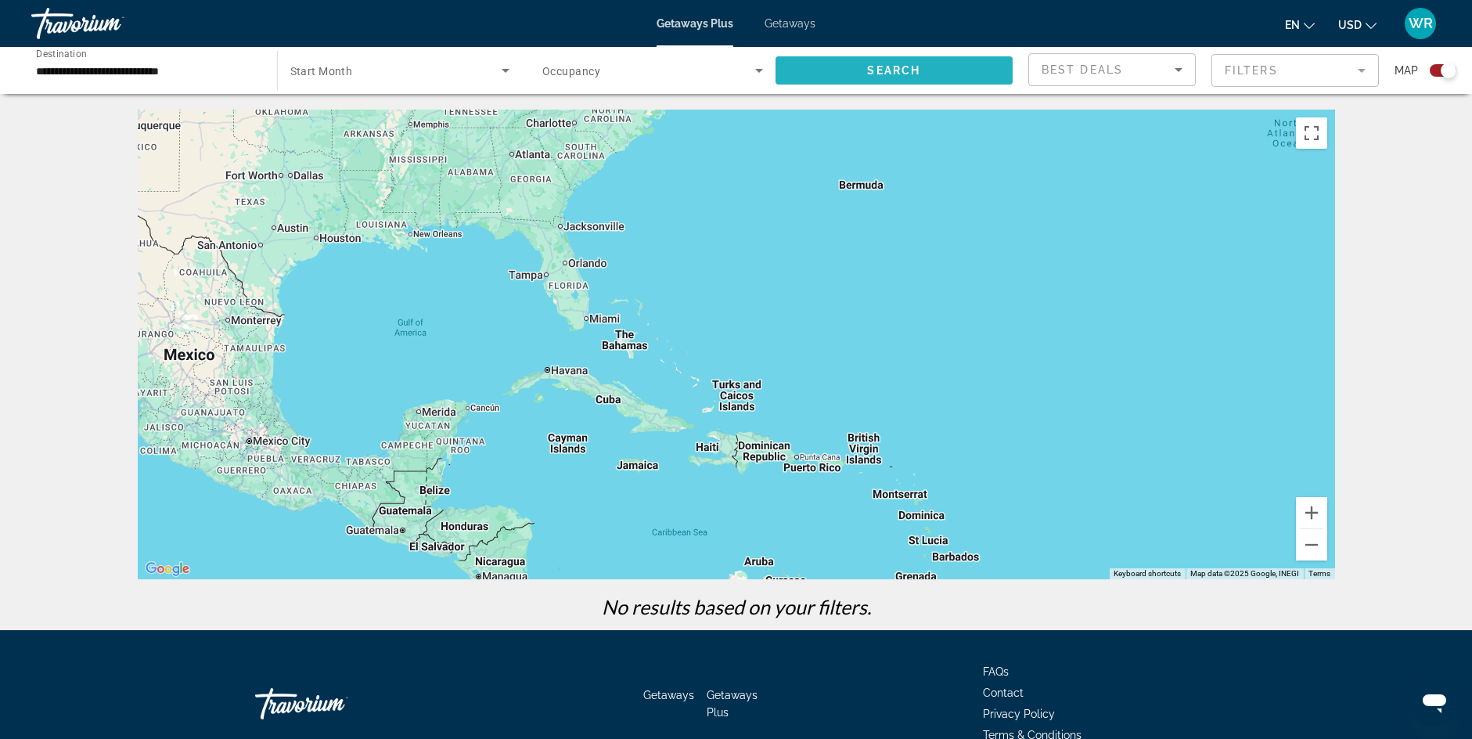
click at [887, 70] on span "Search" at bounding box center [893, 70] width 53 height 13
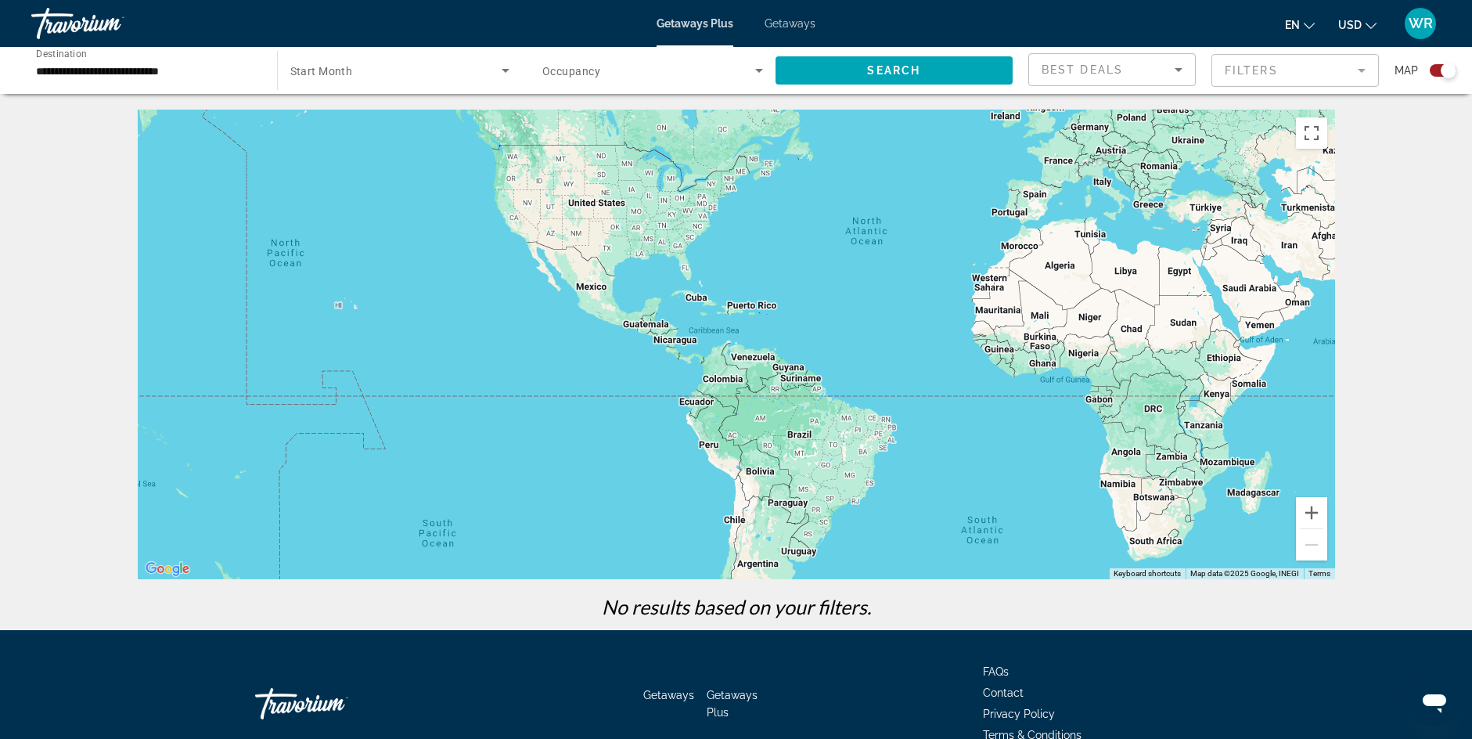
drag, startPoint x: 768, startPoint y: 329, endPoint x: 766, endPoint y: 202, distance: 126.8
click at [763, 223] on div "Main content" at bounding box center [736, 344] width 1197 height 469
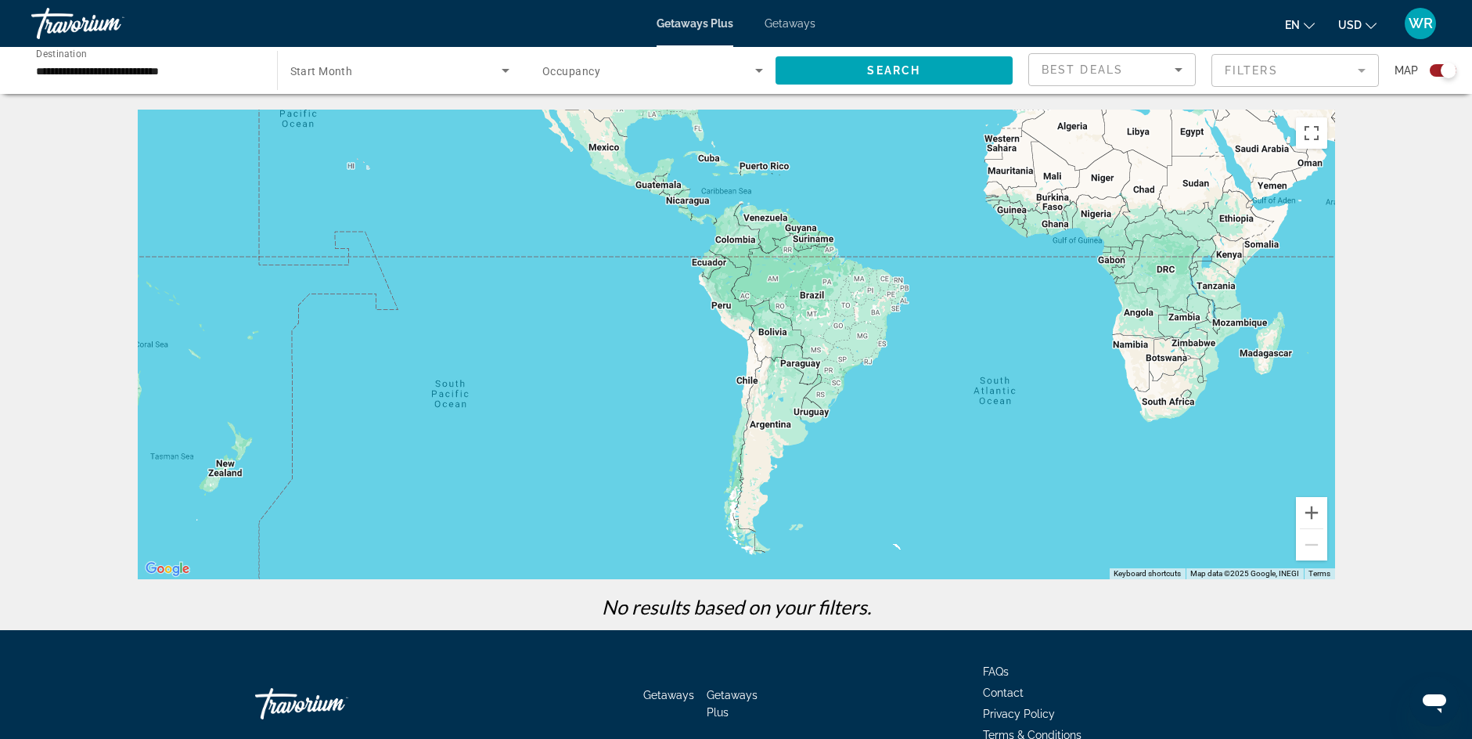
drag, startPoint x: 766, startPoint y: 202, endPoint x: 772, endPoint y: 120, distance: 81.6
click at [772, 120] on div "Main content" at bounding box center [736, 344] width 1197 height 469
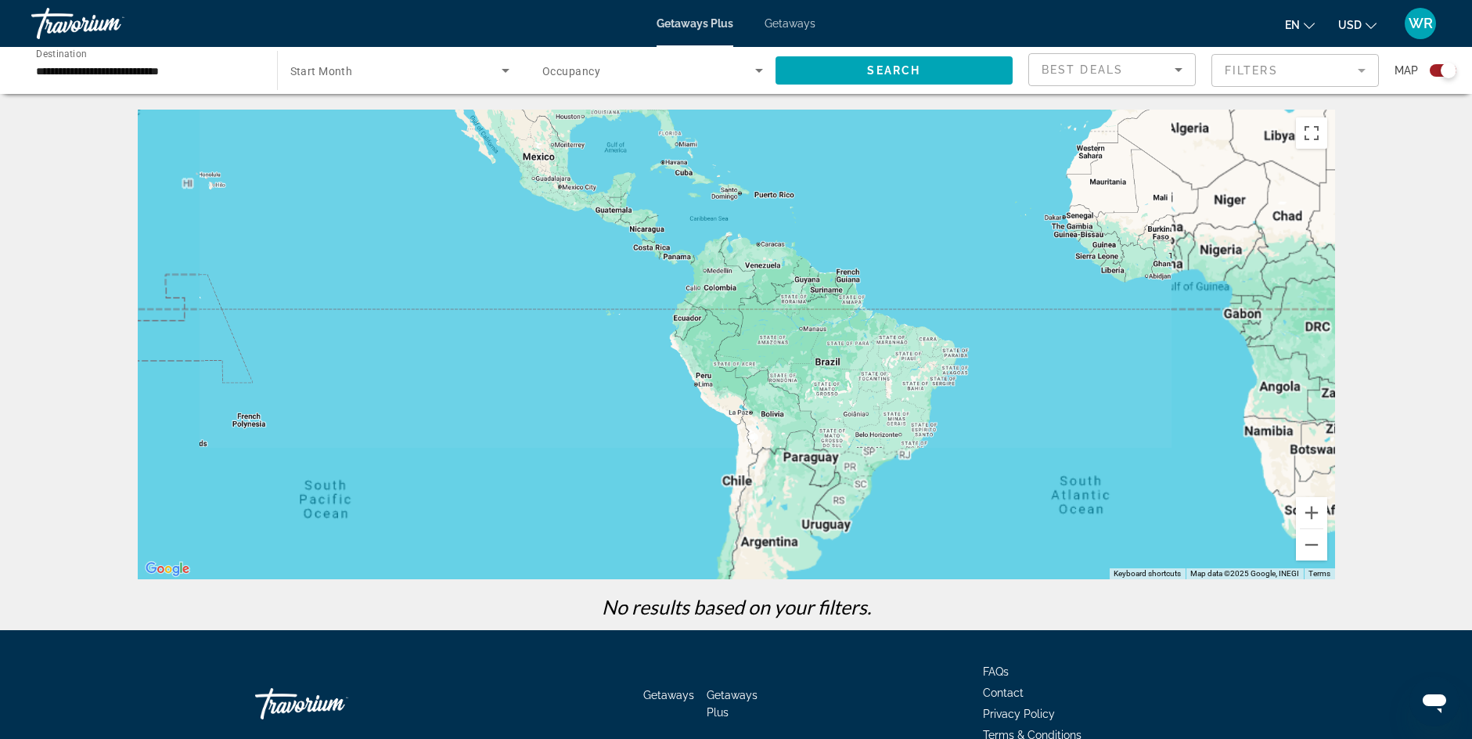
click at [772, 120] on div "Main content" at bounding box center [736, 344] width 1197 height 469
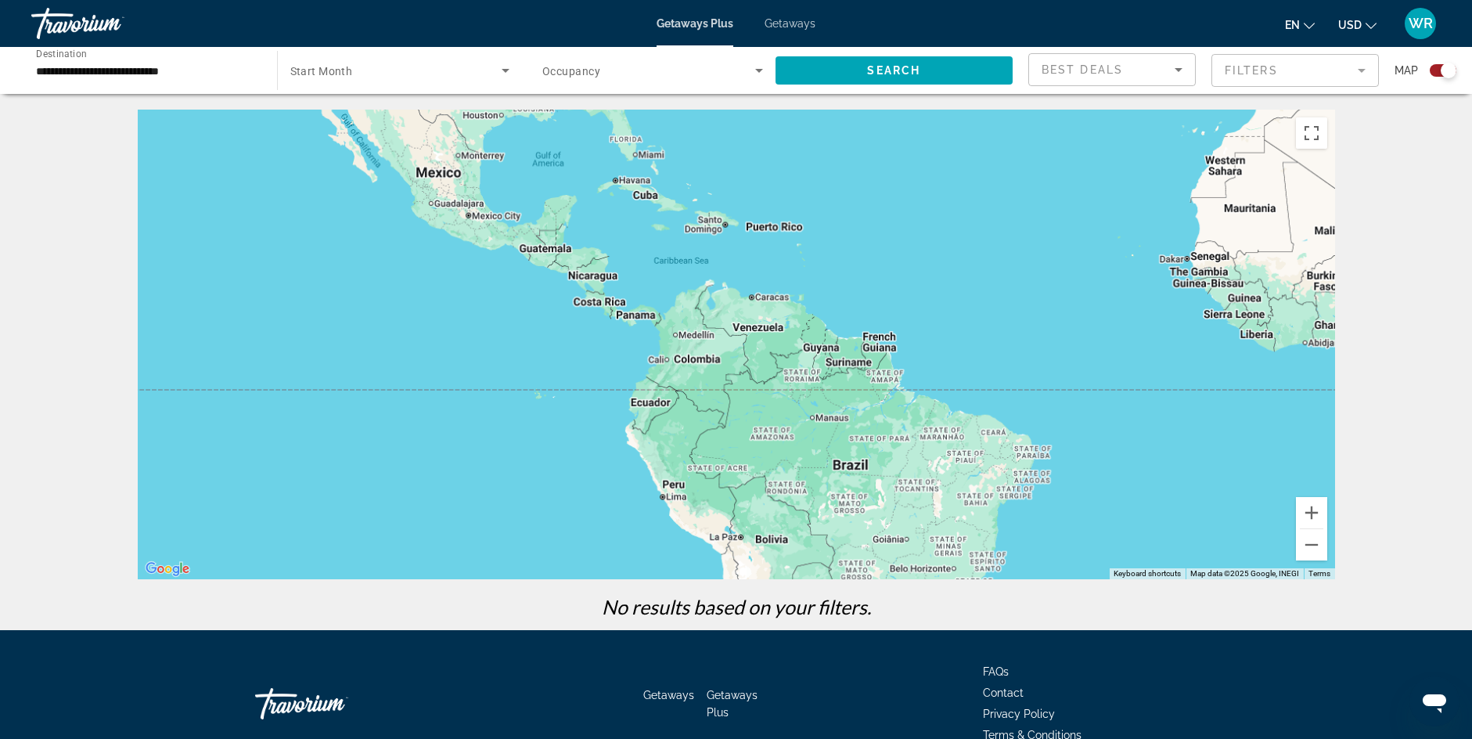
click at [772, 120] on div "Main content" at bounding box center [736, 344] width 1197 height 469
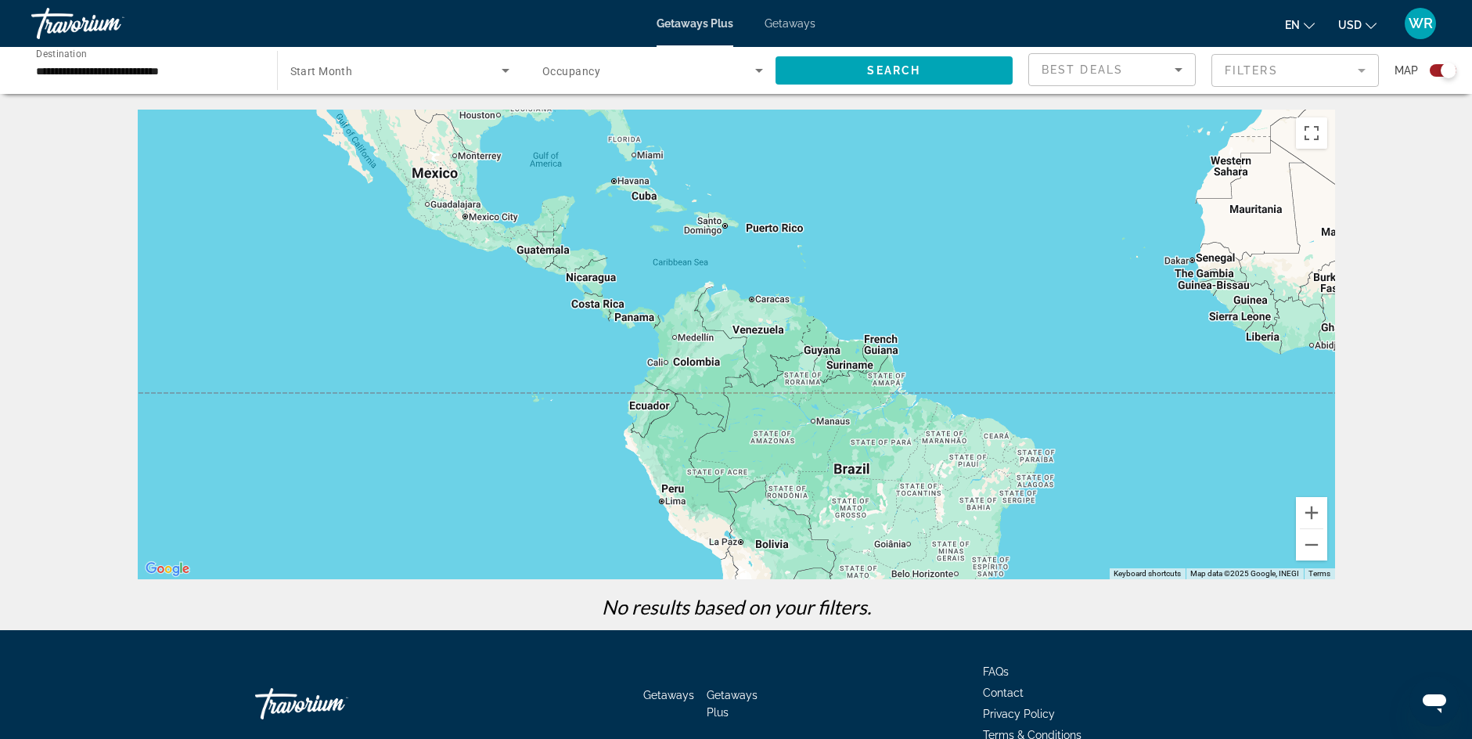
click at [772, 120] on div "Main content" at bounding box center [736, 344] width 1197 height 469
click at [771, 119] on div "Main content" at bounding box center [736, 344] width 1197 height 469
drag, startPoint x: 817, startPoint y: 219, endPoint x: 801, endPoint y: 101, distance: 119.2
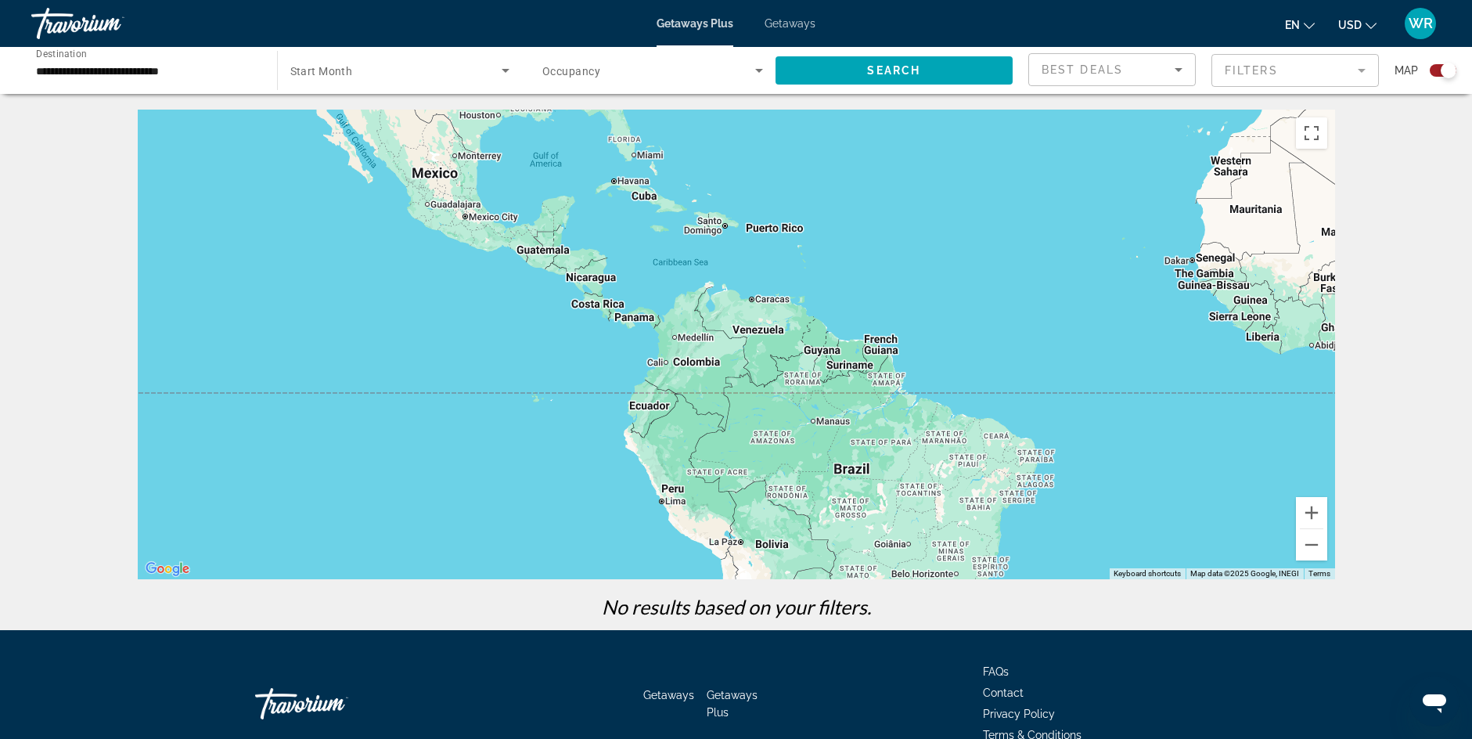
click at [801, 101] on div "**********" at bounding box center [736, 315] width 1472 height 630
click at [800, 117] on div "**********" at bounding box center [736, 315] width 1472 height 630
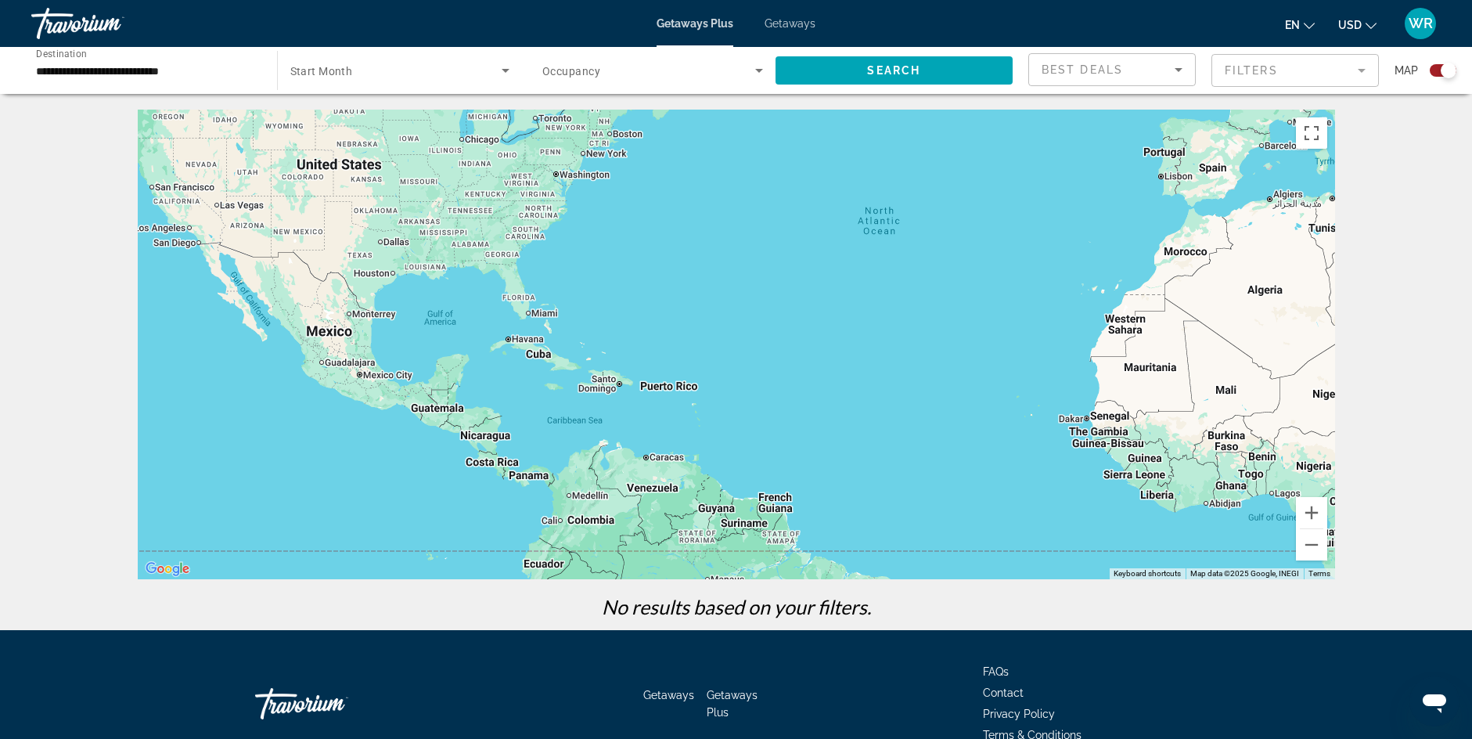
drag, startPoint x: 769, startPoint y: 282, endPoint x: 665, endPoint y: 448, distance: 195.8
click at [665, 448] on div "Main content" at bounding box center [736, 344] width 1197 height 469
click at [666, 450] on div "Main content" at bounding box center [736, 344] width 1197 height 469
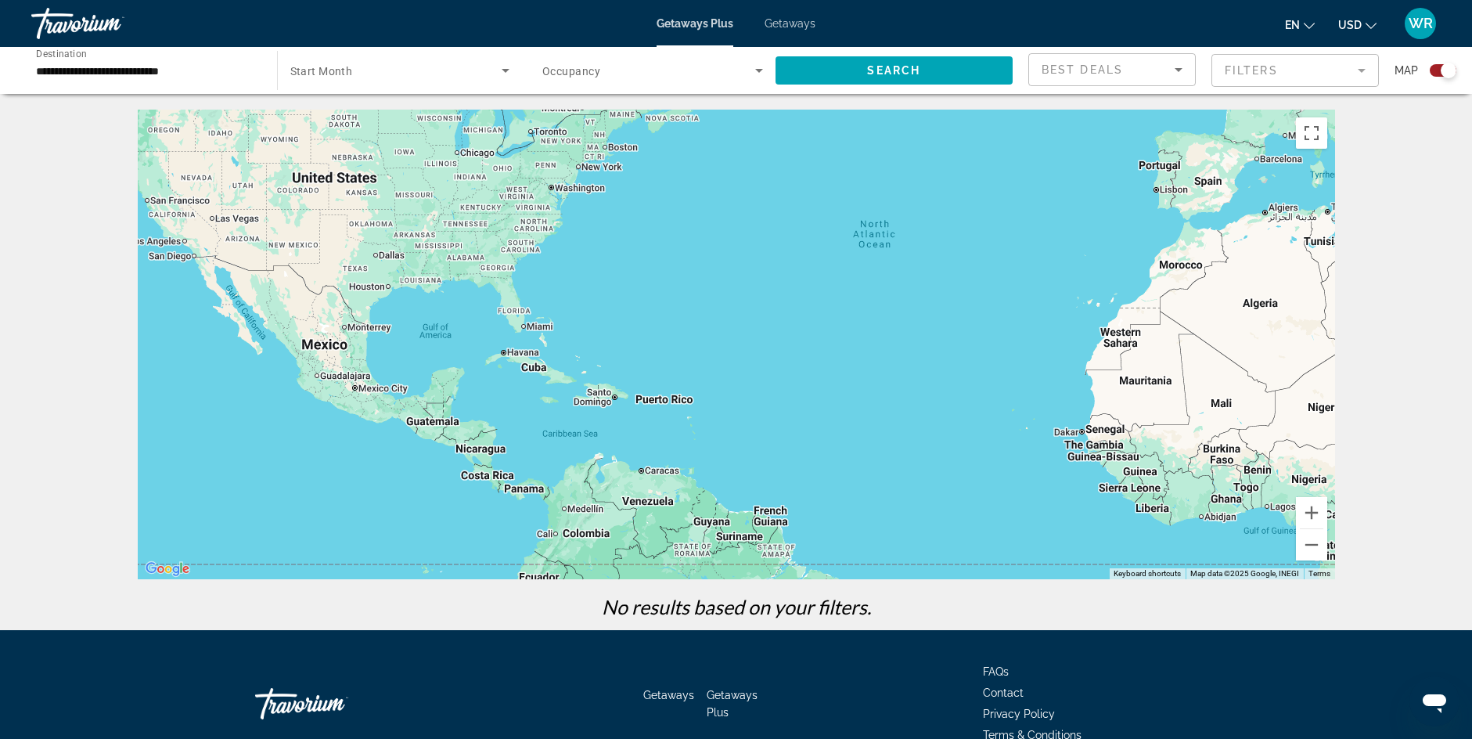
click at [660, 470] on div "Main content" at bounding box center [736, 344] width 1197 height 469
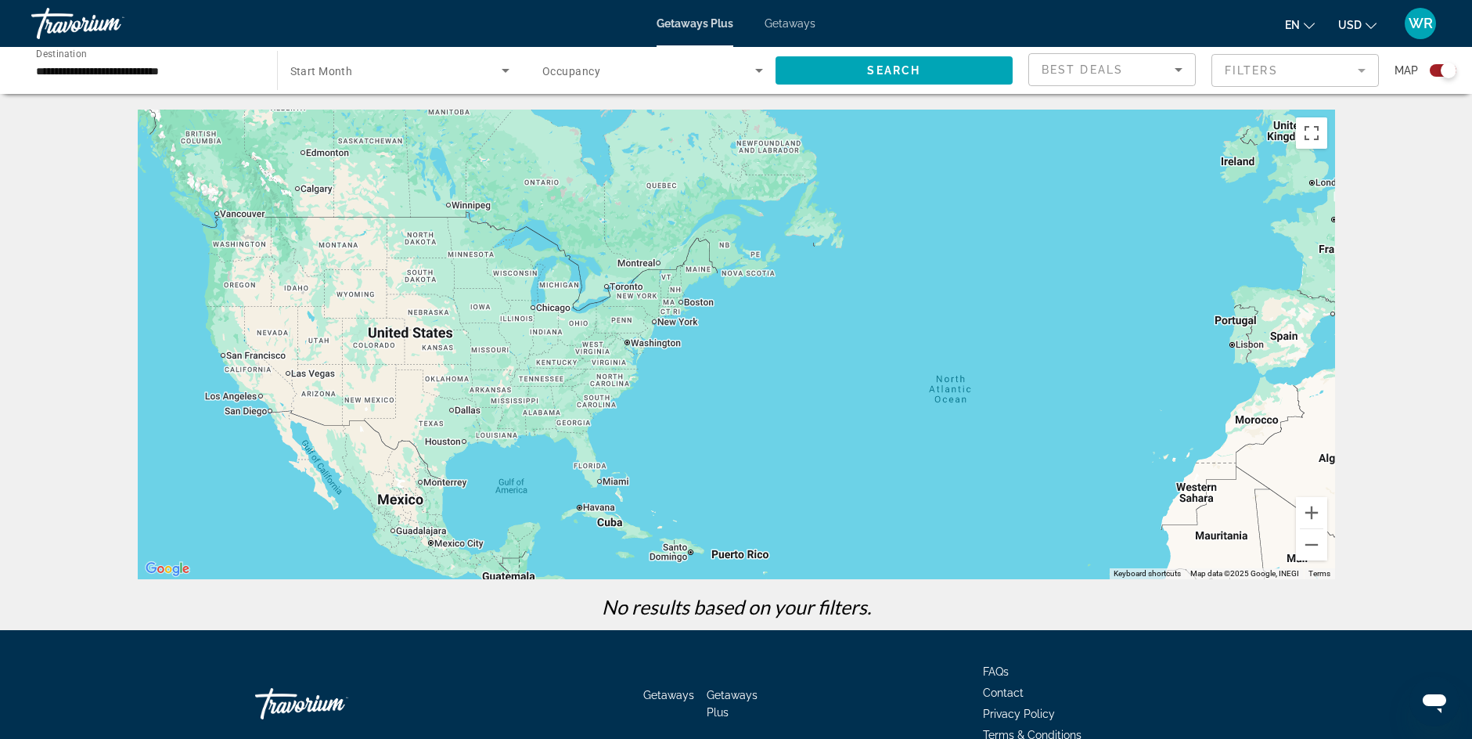
drag, startPoint x: 660, startPoint y: 470, endPoint x: 742, endPoint y: 599, distance: 151.9
click at [742, 601] on div "← Move left → Move right ↑ Move up ↓ Move down + Zoom in - Zoom out Home Jump l…" at bounding box center [736, 370] width 1260 height 520
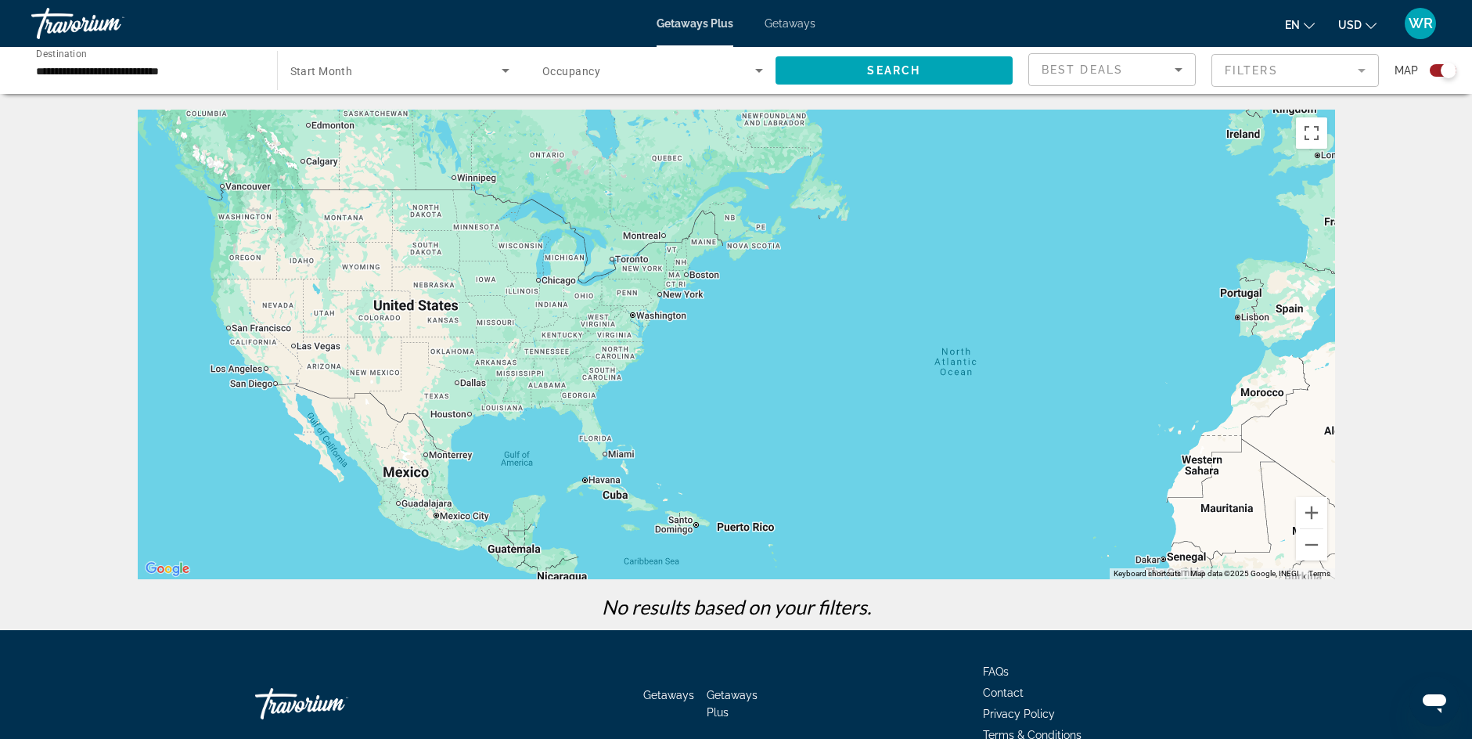
click at [742, 577] on div "← Move left → Move right ↑ Move up ↓ Move down + Zoom in - Zoom out Home Jump l…" at bounding box center [736, 370] width 1260 height 520
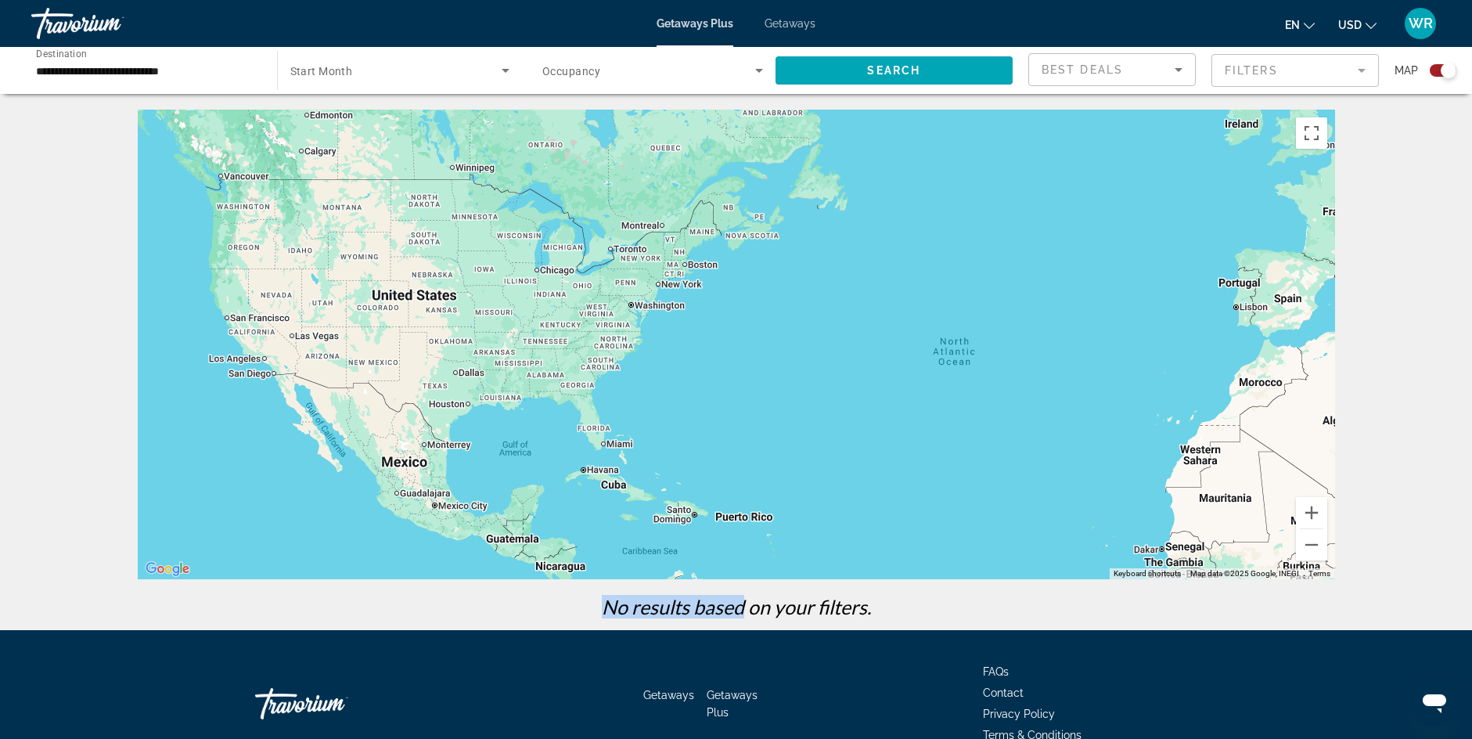
drag, startPoint x: 738, startPoint y: 557, endPoint x: 720, endPoint y: 510, distance: 50.3
click at [725, 523] on div "Main content" at bounding box center [736, 344] width 1197 height 469
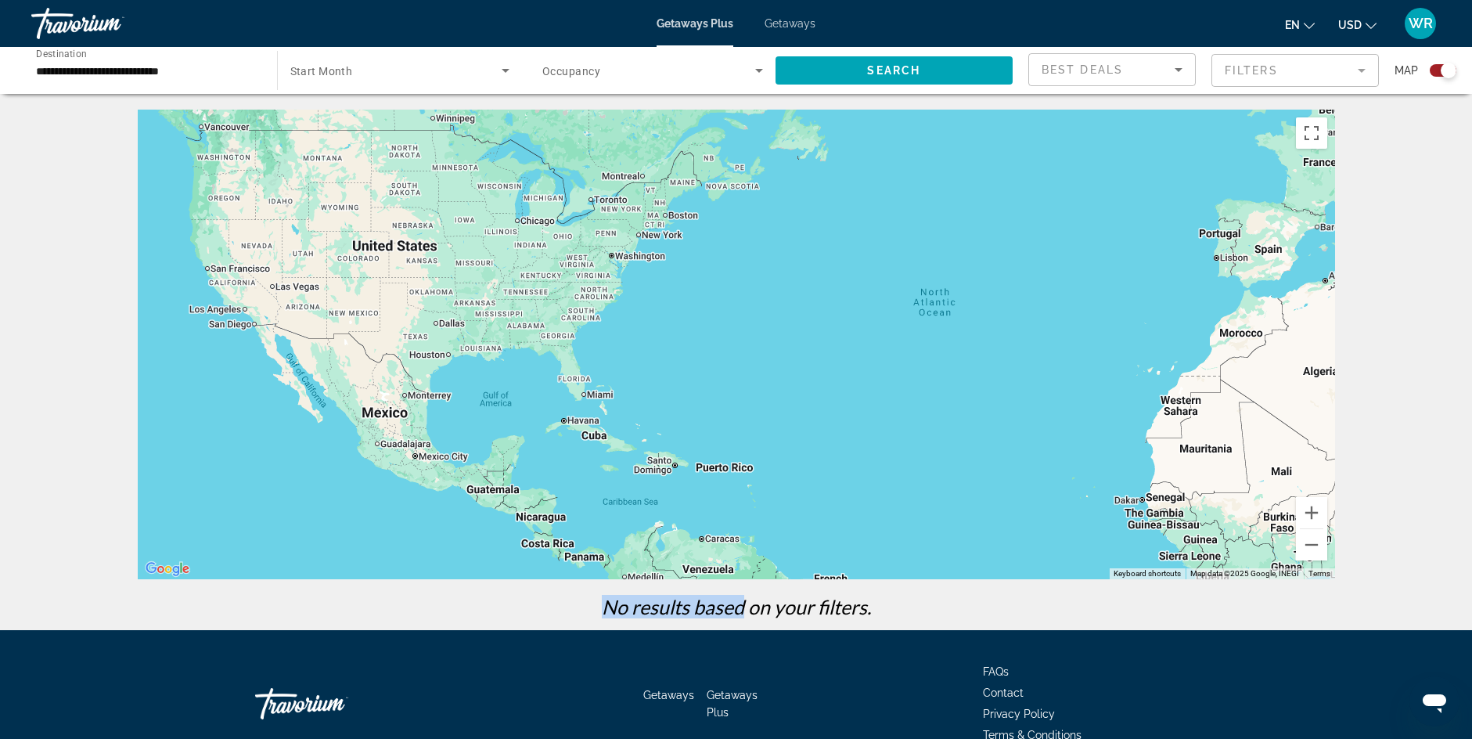
drag, startPoint x: 720, startPoint y: 510, endPoint x: 699, endPoint y: 461, distance: 53.6
click at [699, 462] on div "Main content" at bounding box center [736, 344] width 1197 height 469
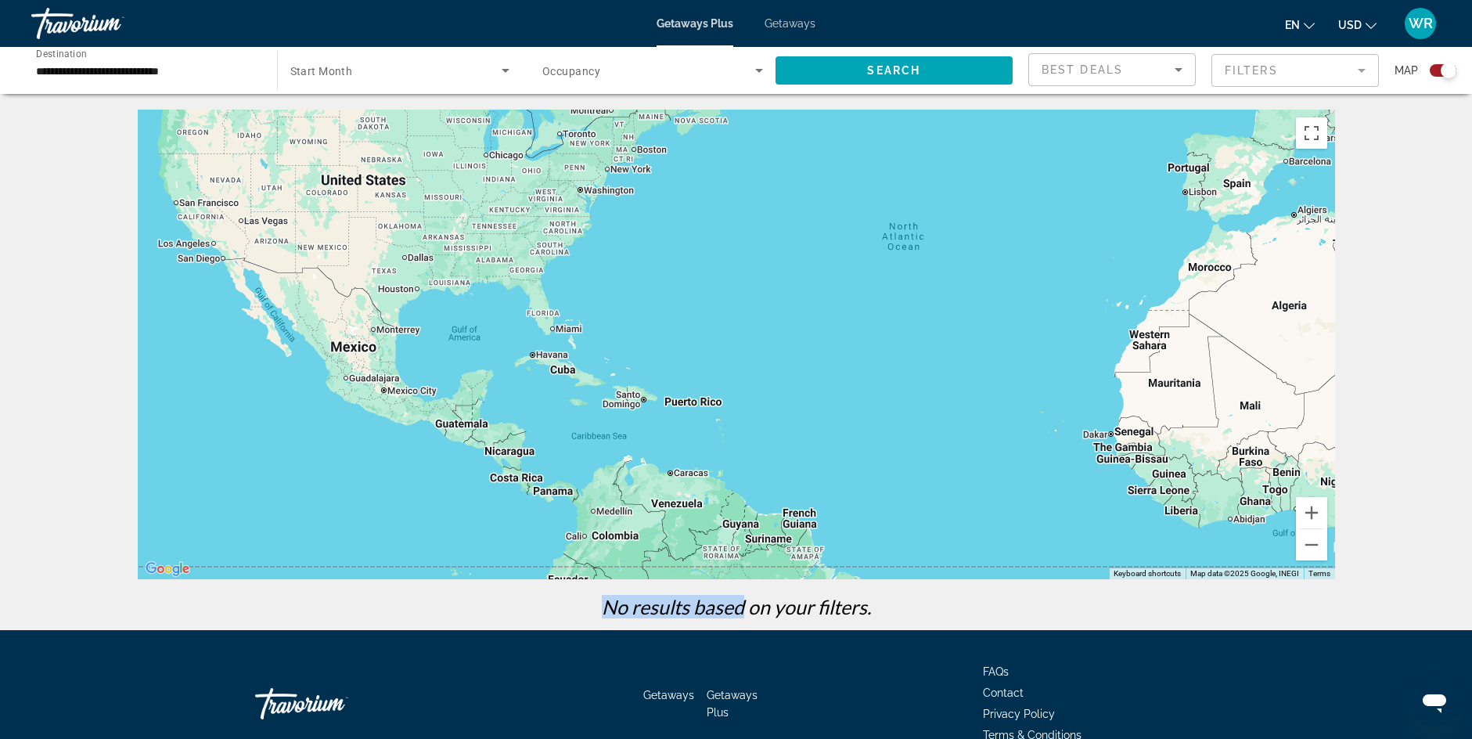
drag, startPoint x: 689, startPoint y: 451, endPoint x: 681, endPoint y: 439, distance: 14.6
click at [681, 439] on div "Main content" at bounding box center [736, 344] width 1197 height 469
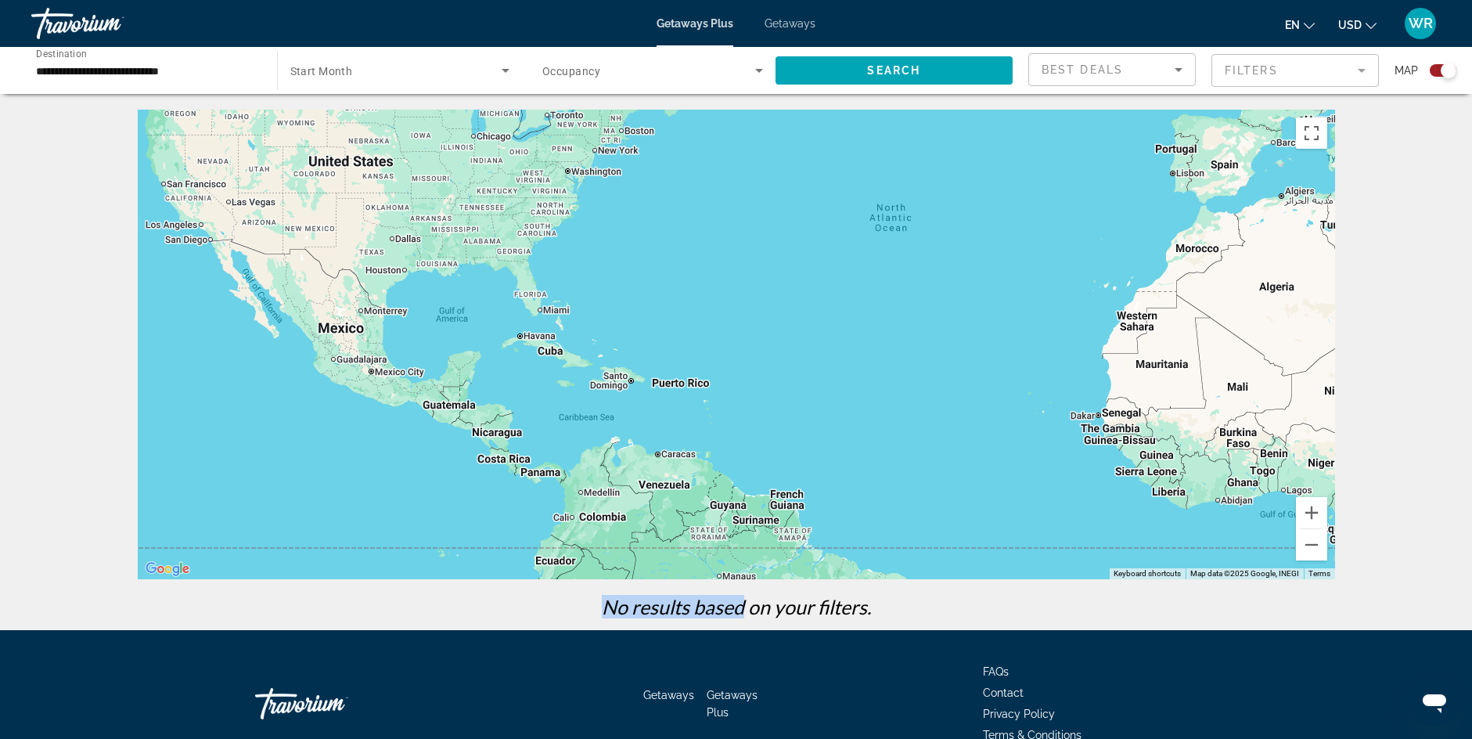
click at [673, 427] on div "Main content" at bounding box center [736, 344] width 1197 height 469
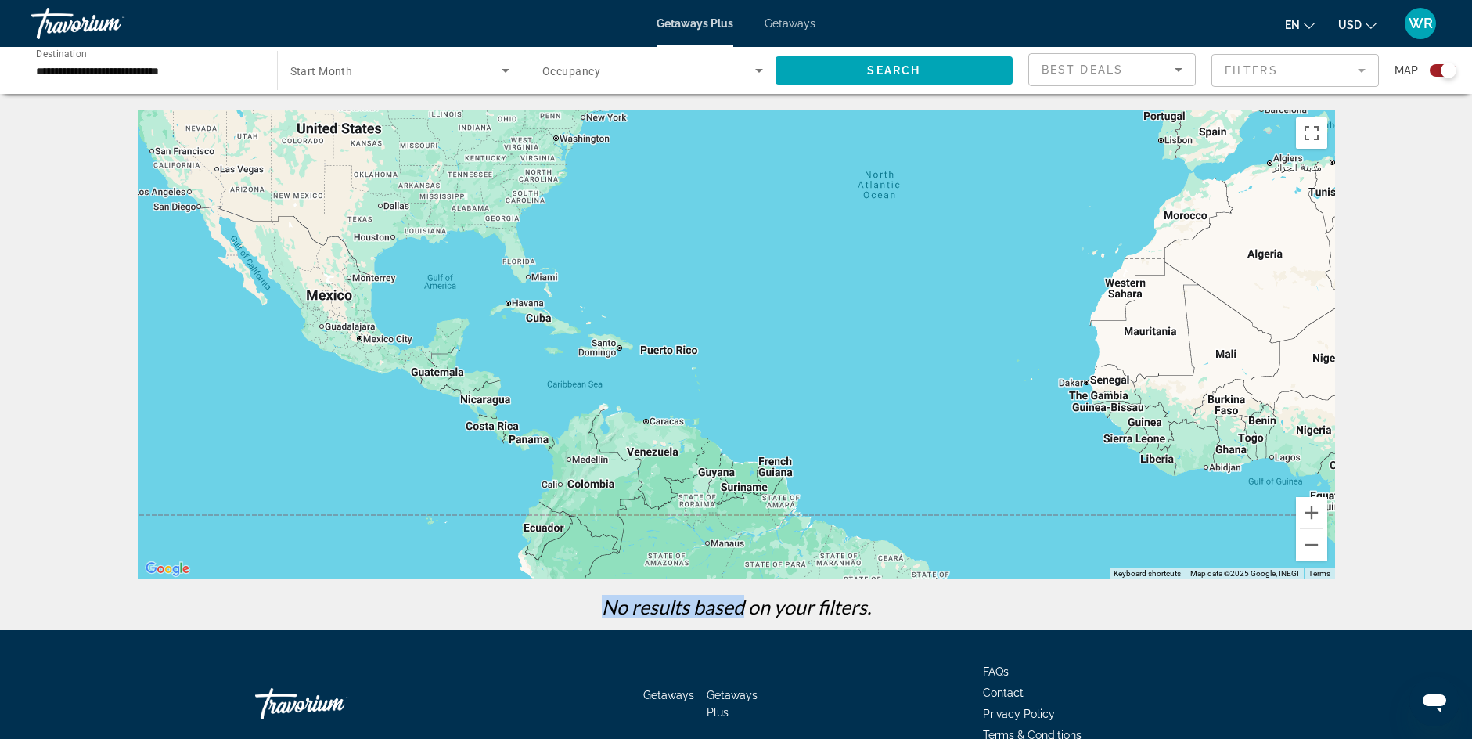
drag, startPoint x: 664, startPoint y: 401, endPoint x: 660, endPoint y: 386, distance: 15.4
click at [661, 390] on div "Main content" at bounding box center [736, 344] width 1197 height 469
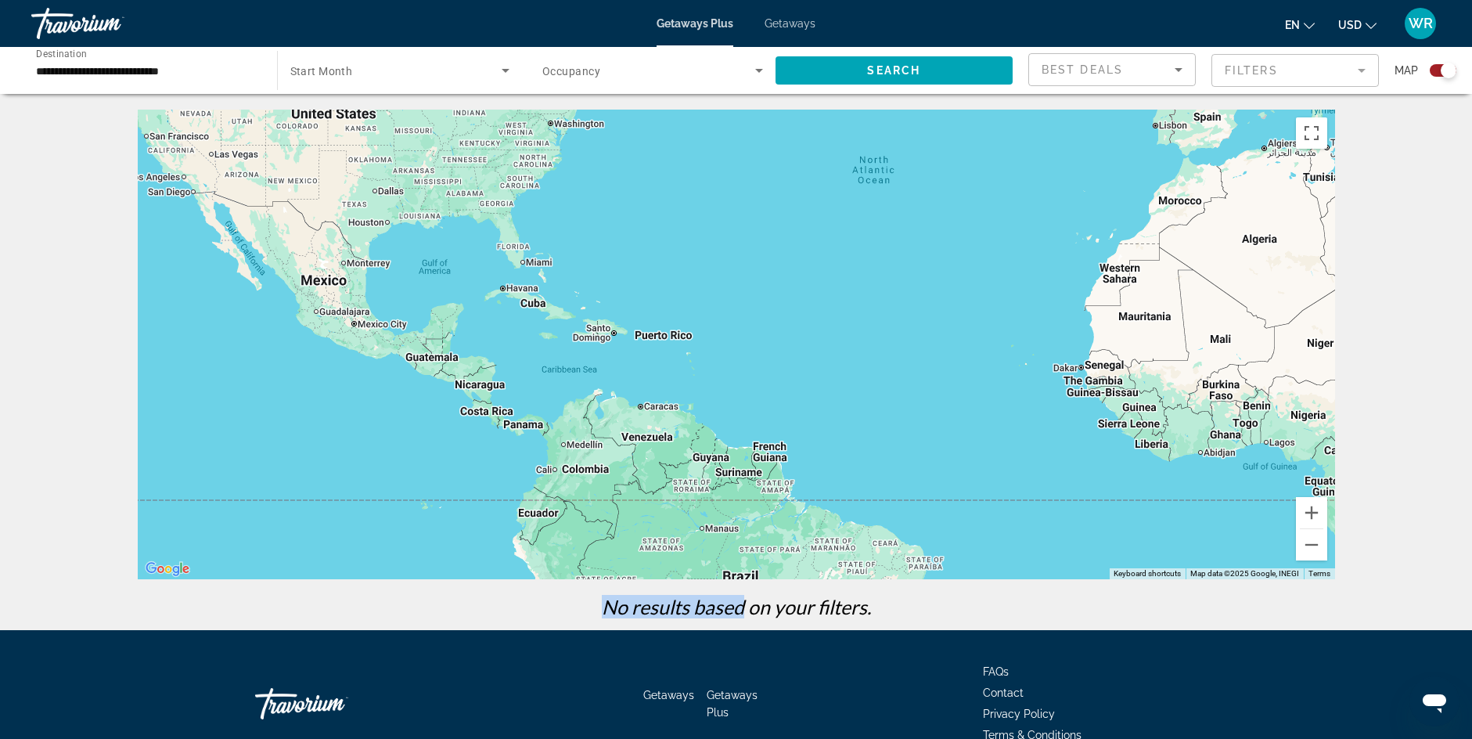
drag, startPoint x: 657, startPoint y: 377, endPoint x: 647, endPoint y: 353, distance: 26.3
click at [652, 364] on div "Main content" at bounding box center [736, 344] width 1197 height 469
click at [647, 353] on div "Main content" at bounding box center [736, 344] width 1197 height 469
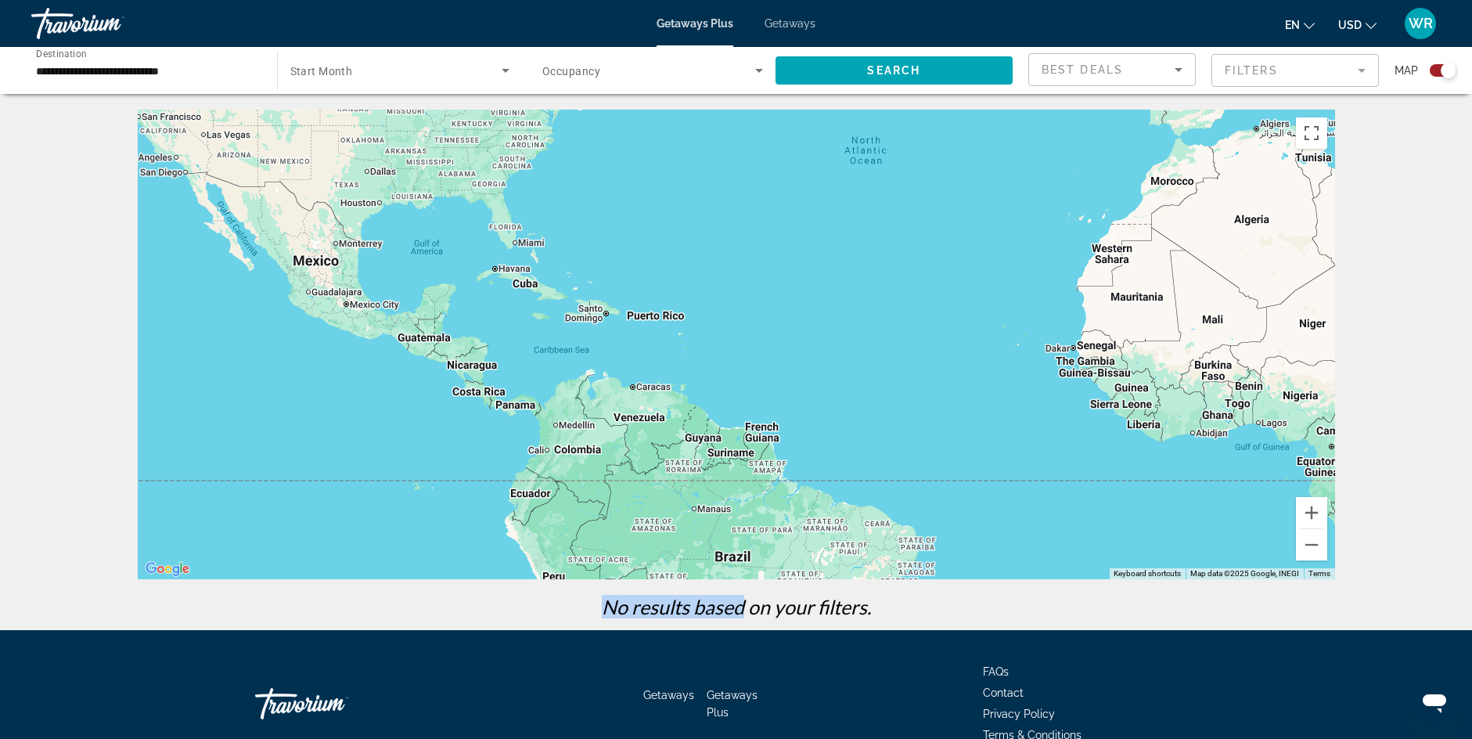
drag, startPoint x: 646, startPoint y: 351, endPoint x: 642, endPoint y: 331, distance: 20.7
click at [646, 348] on div "Main content" at bounding box center [736, 344] width 1197 height 469
drag, startPoint x: 642, startPoint y: 331, endPoint x: 641, endPoint y: 322, distance: 8.7
click at [641, 322] on div "Main content" at bounding box center [736, 344] width 1197 height 469
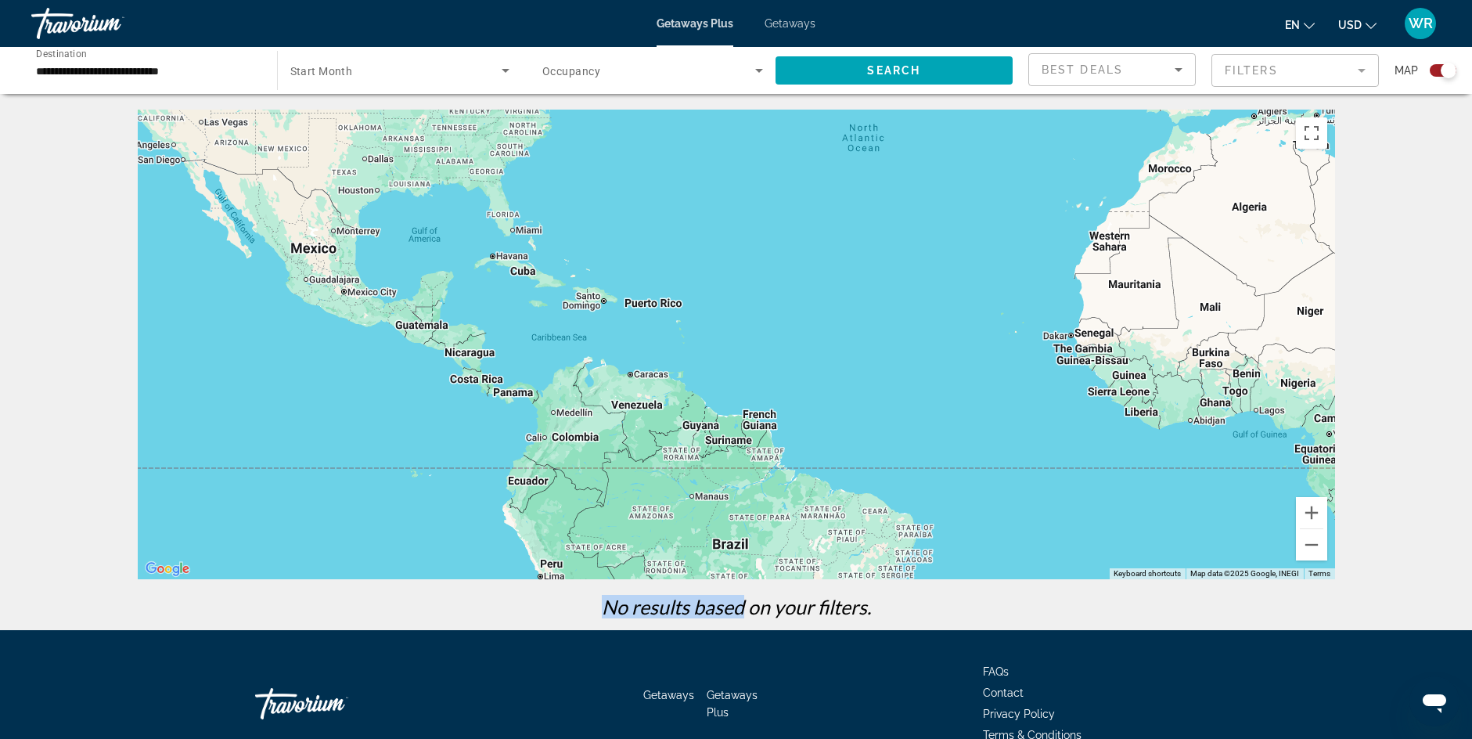
click at [640, 315] on div "Main content" at bounding box center [736, 344] width 1197 height 469
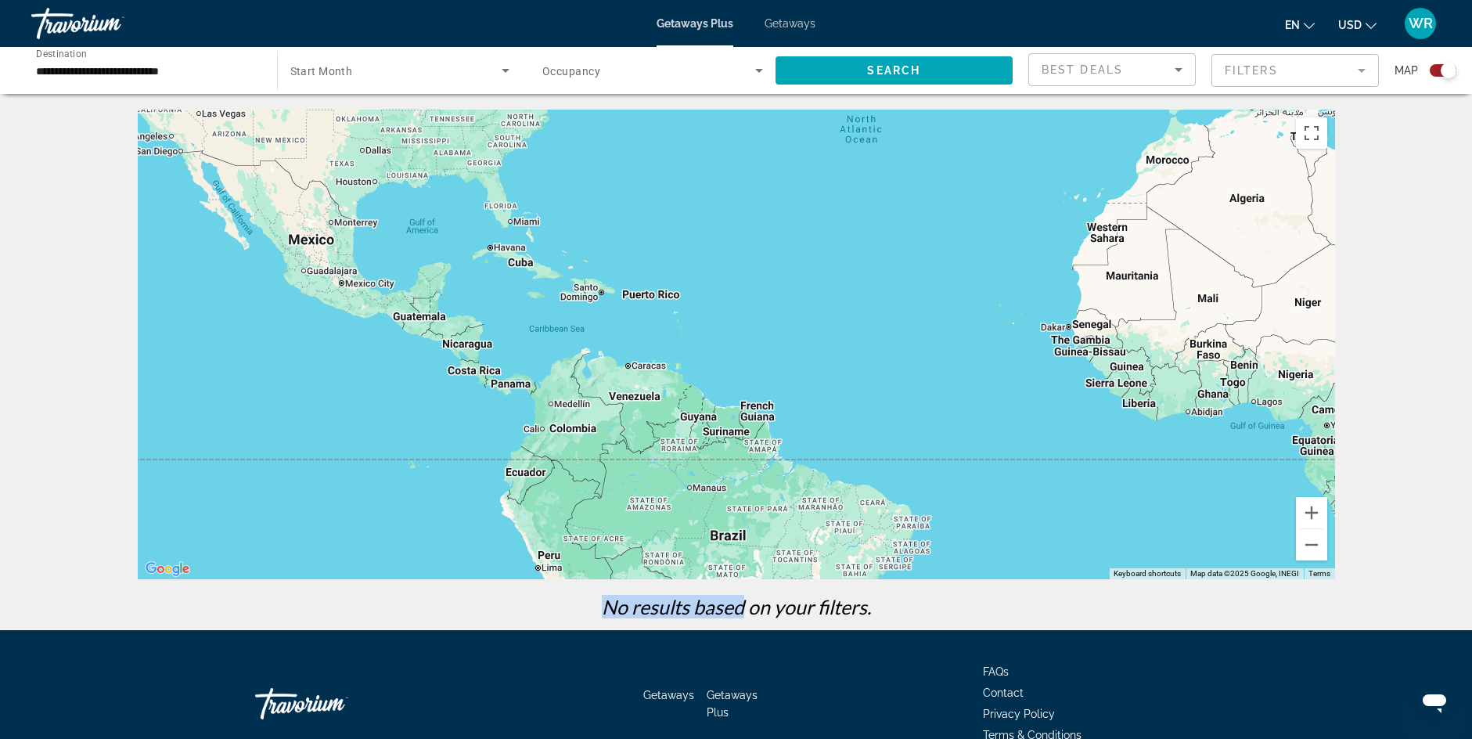
click at [640, 315] on div "Main content" at bounding box center [736, 344] width 1197 height 469
click at [638, 310] on div "Main content" at bounding box center [736, 344] width 1197 height 469
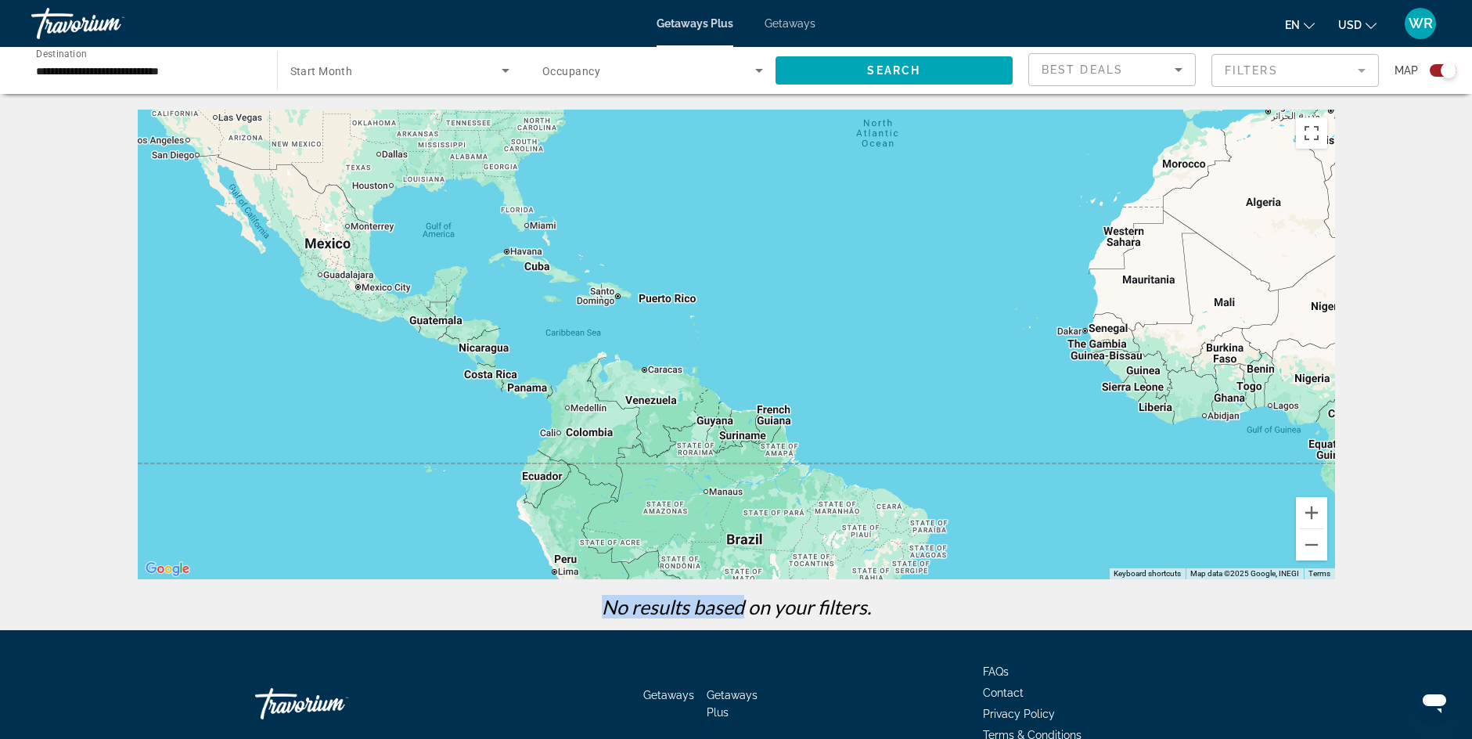
drag, startPoint x: 449, startPoint y: 491, endPoint x: 436, endPoint y: 440, distance: 52.6
click at [439, 452] on div "Main content" at bounding box center [736, 344] width 1197 height 469
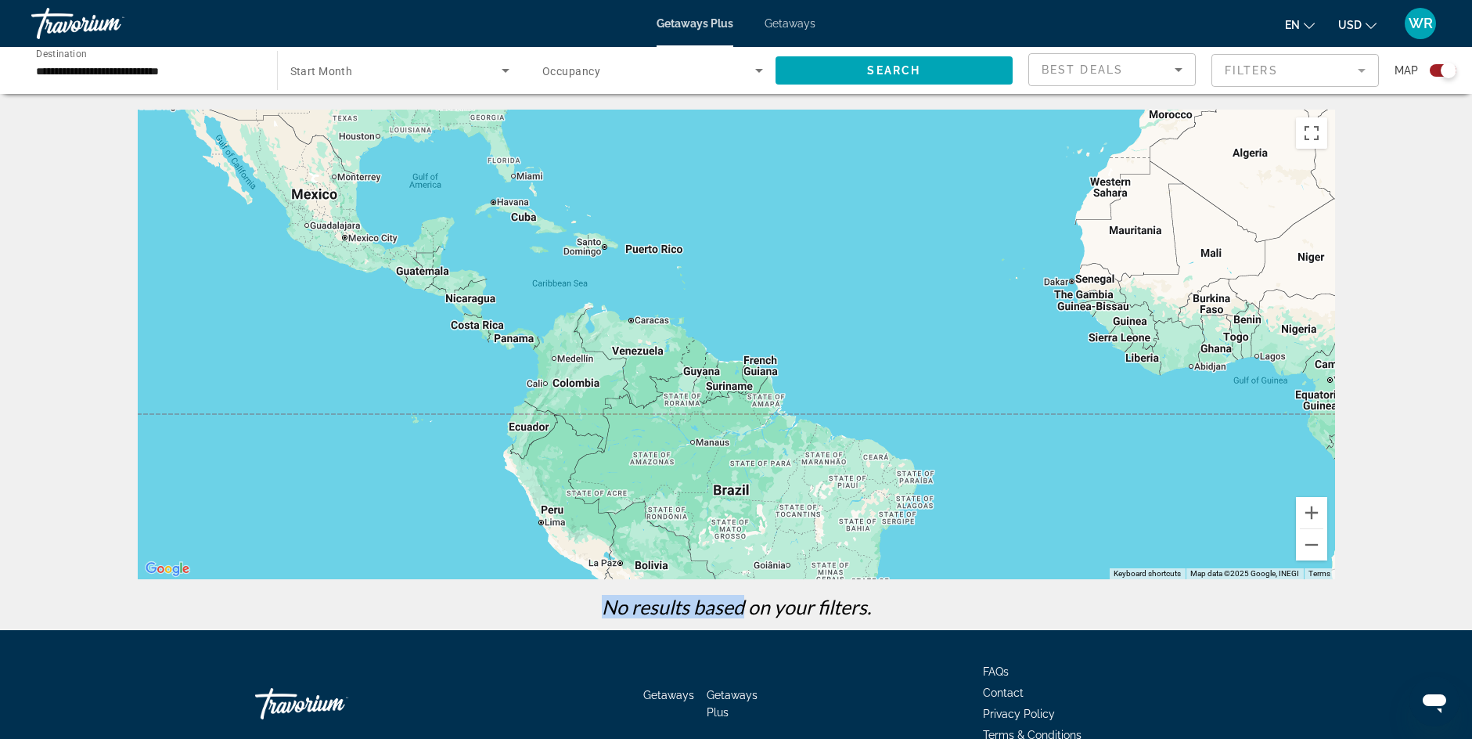
click at [425, 405] on div "Main content" at bounding box center [736, 344] width 1197 height 469
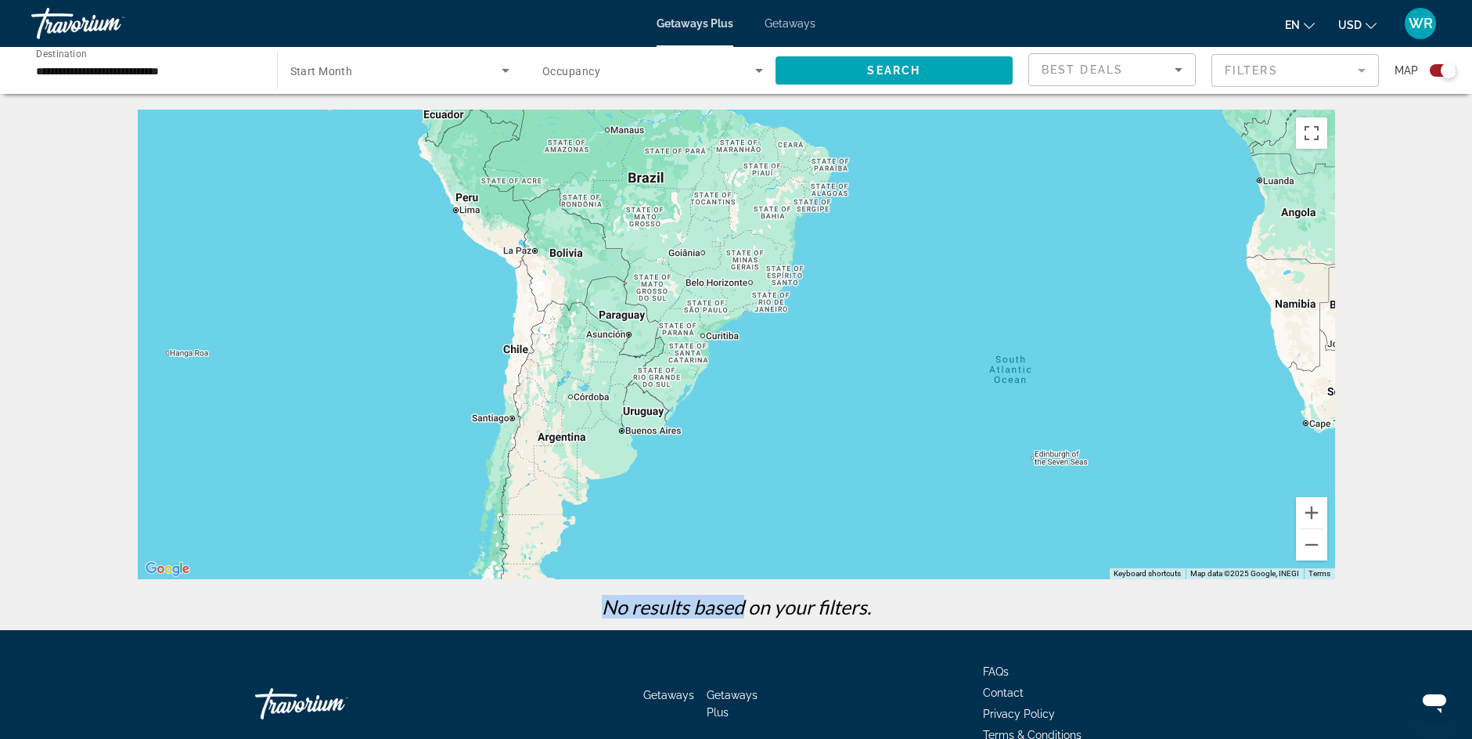
drag, startPoint x: 412, startPoint y: 352, endPoint x: 335, endPoint y: 81, distance: 281.6
click at [335, 110] on div "**********" at bounding box center [736, 425] width 1472 height 630
click at [335, 81] on div "Search widget" at bounding box center [400, 71] width 220 height 44
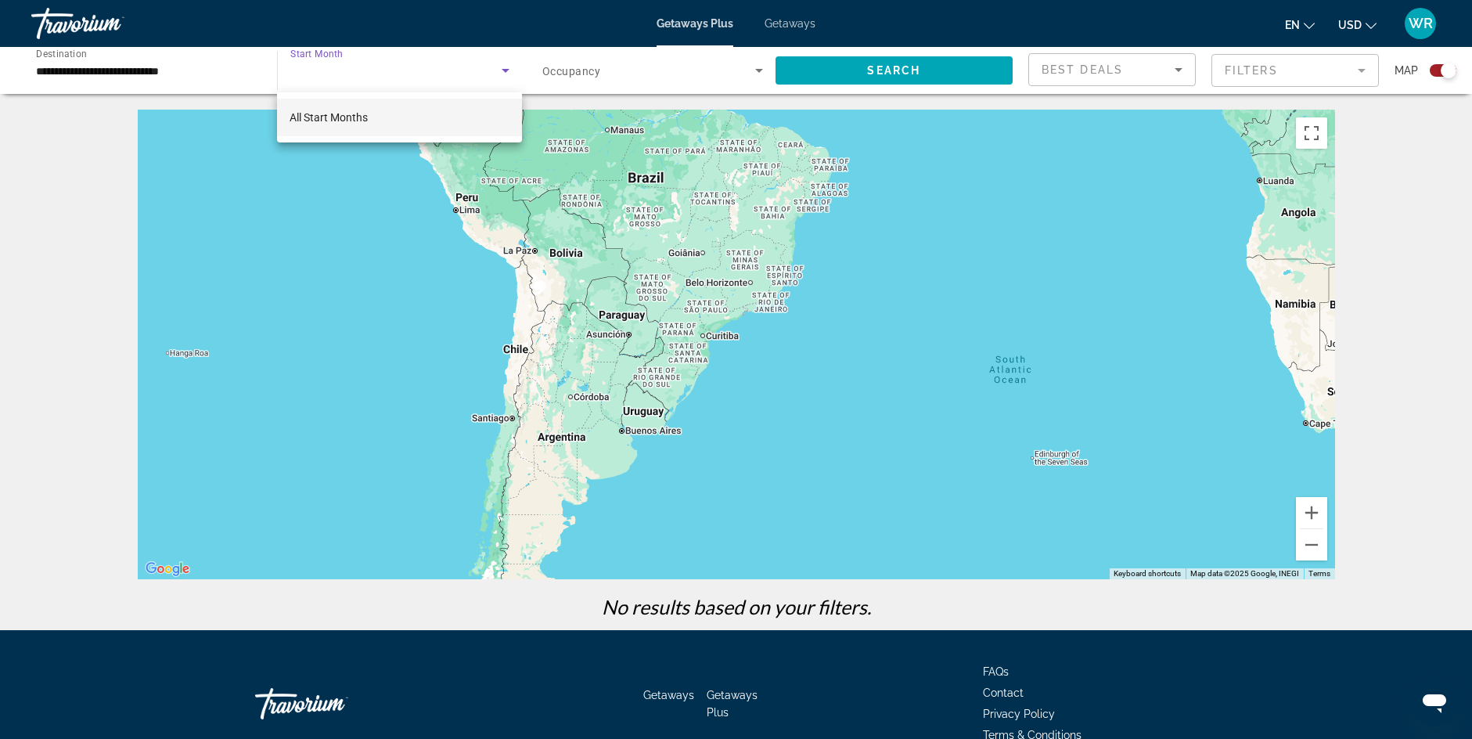
click at [335, 81] on div at bounding box center [736, 369] width 1472 height 739
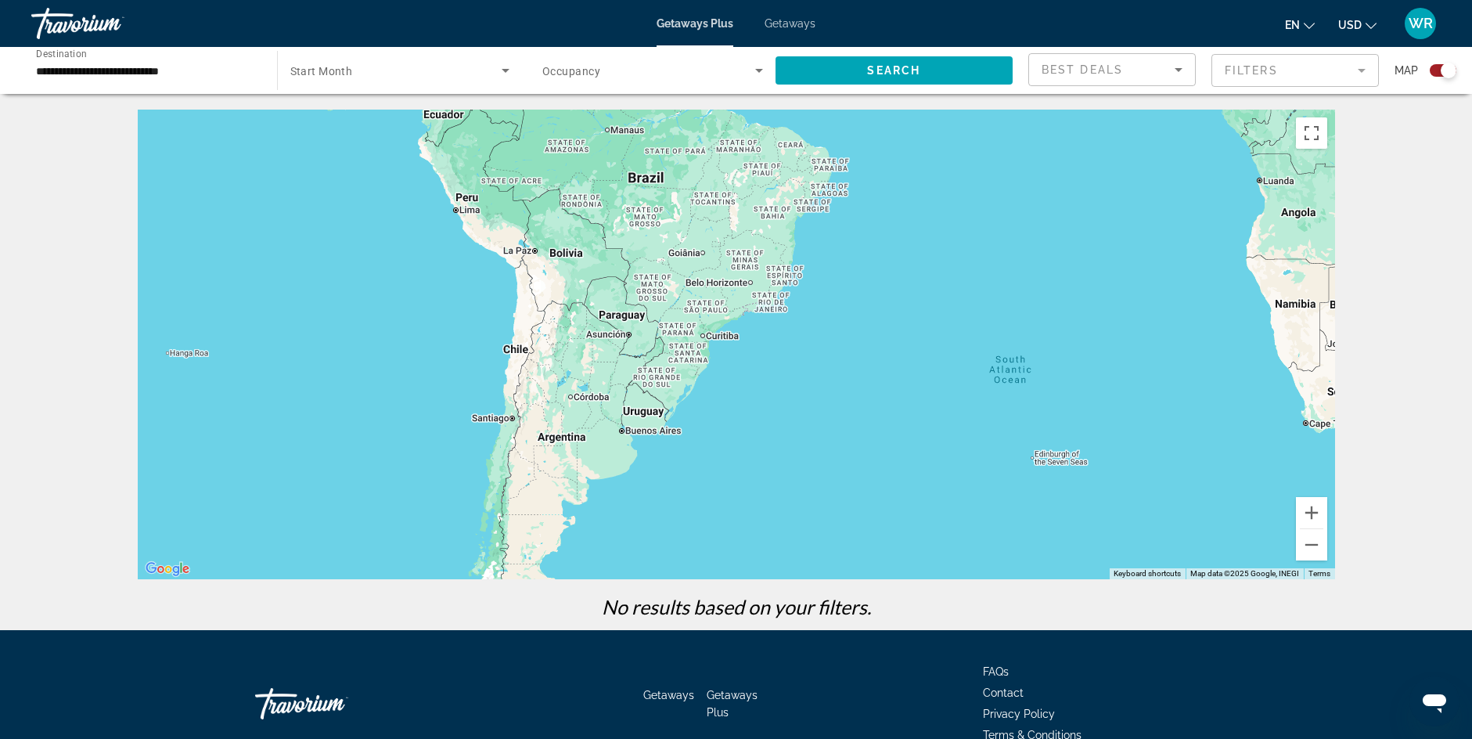
click at [333, 85] on div "Search widget" at bounding box center [400, 71] width 220 height 44
drag, startPoint x: 326, startPoint y: 106, endPoint x: 318, endPoint y: 254, distance: 147.4
click at [318, 253] on div "**********" at bounding box center [736, 315] width 1472 height 630
click at [316, 255] on div "Main content" at bounding box center [736, 344] width 1197 height 469
click at [315, 255] on div "Main content" at bounding box center [736, 344] width 1197 height 469
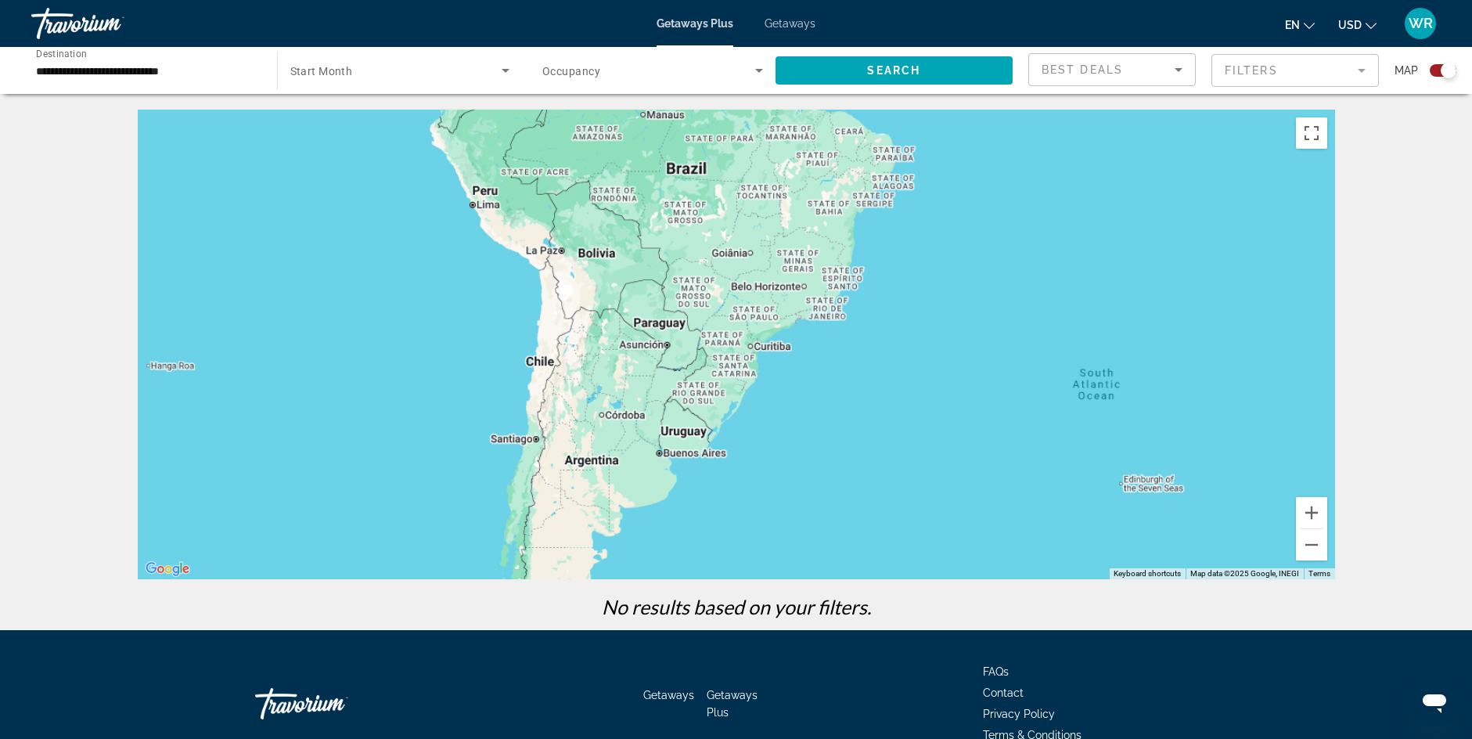
click at [315, 255] on div "Main content" at bounding box center [736, 344] width 1197 height 469
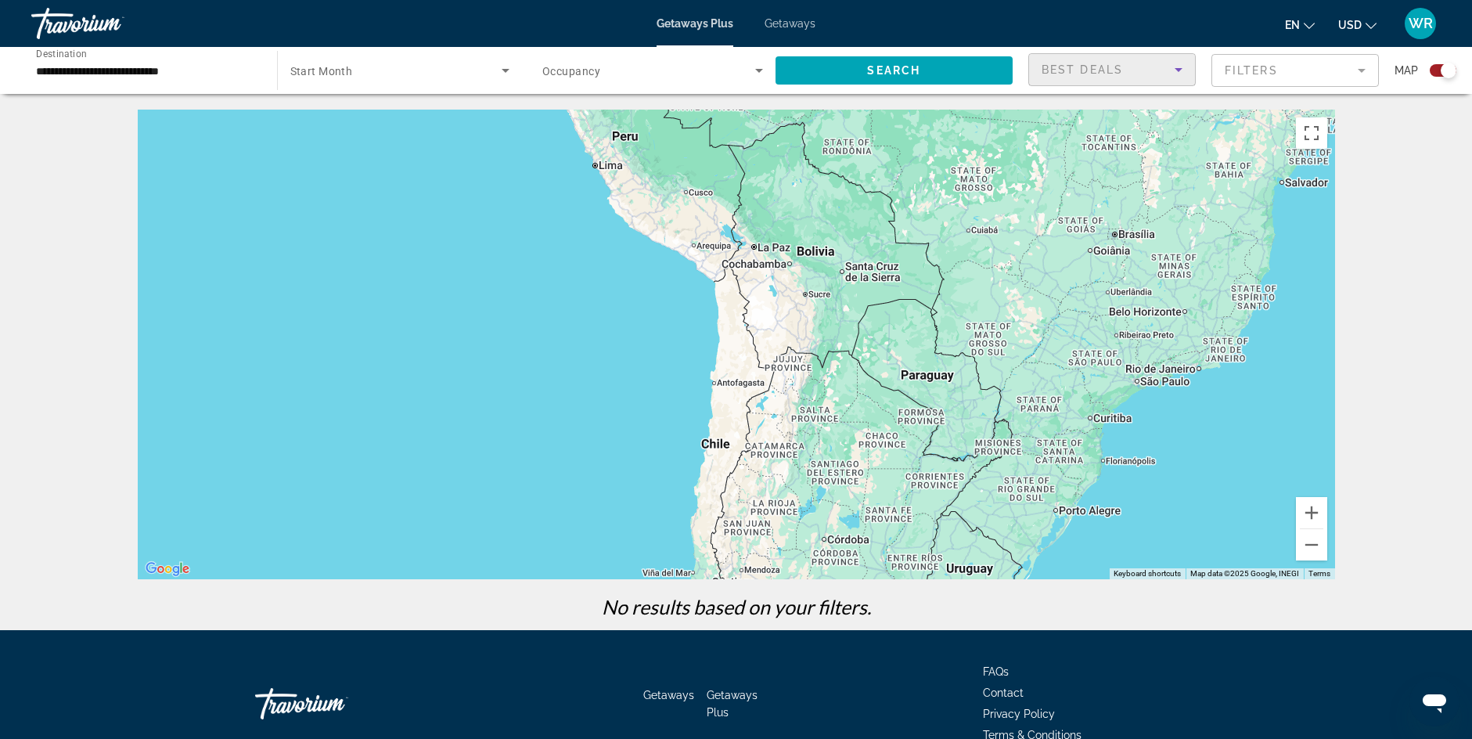
click at [1183, 72] on icon "Sort by" at bounding box center [1178, 69] width 19 height 19
click at [1183, 74] on body "**********" at bounding box center [736, 369] width 1472 height 739
click at [1184, 70] on icon "Sort by" at bounding box center [1178, 69] width 19 height 19
click at [1117, 67] on span "Best Deals" at bounding box center [1081, 69] width 81 height 13
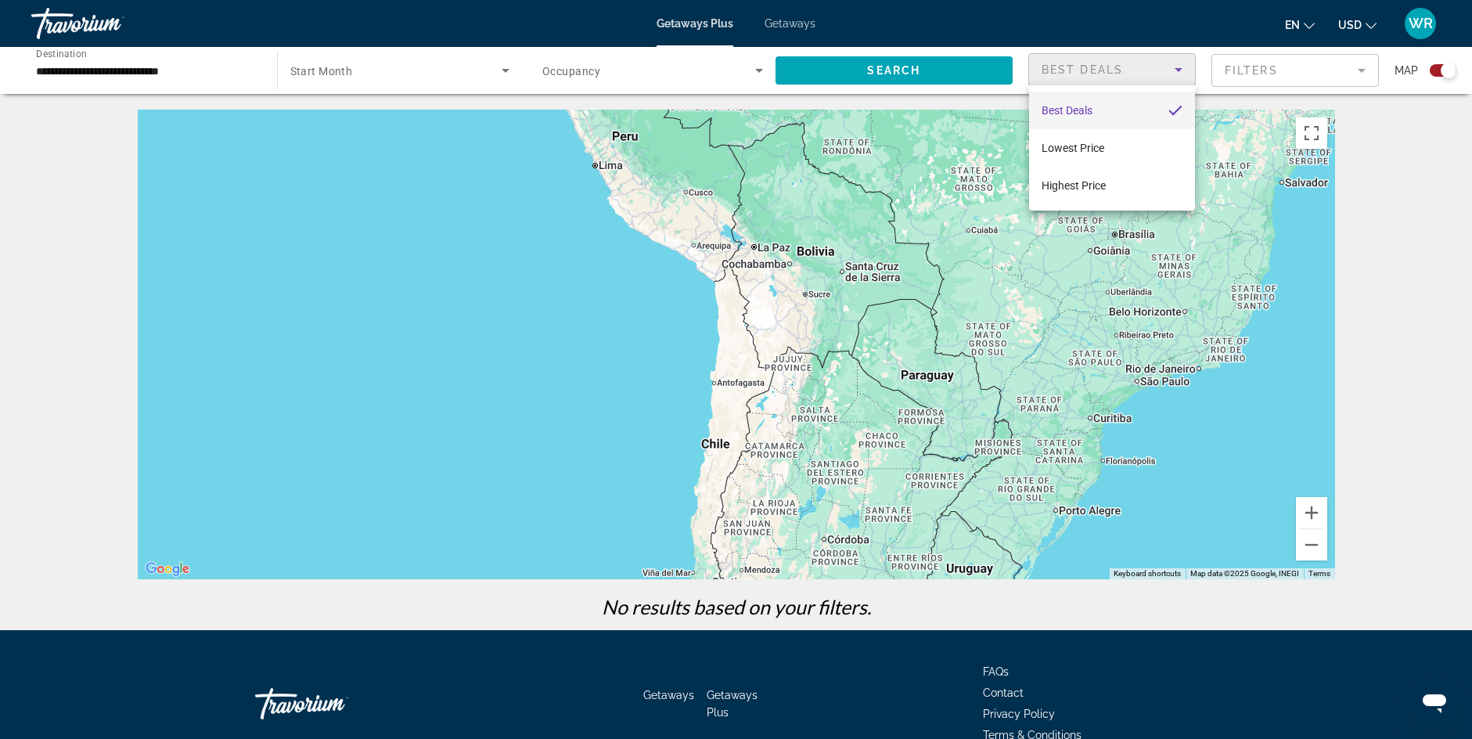
click at [1171, 282] on div at bounding box center [736, 369] width 1472 height 739
click at [1171, 282] on body "**********" at bounding box center [736, 369] width 1472 height 739
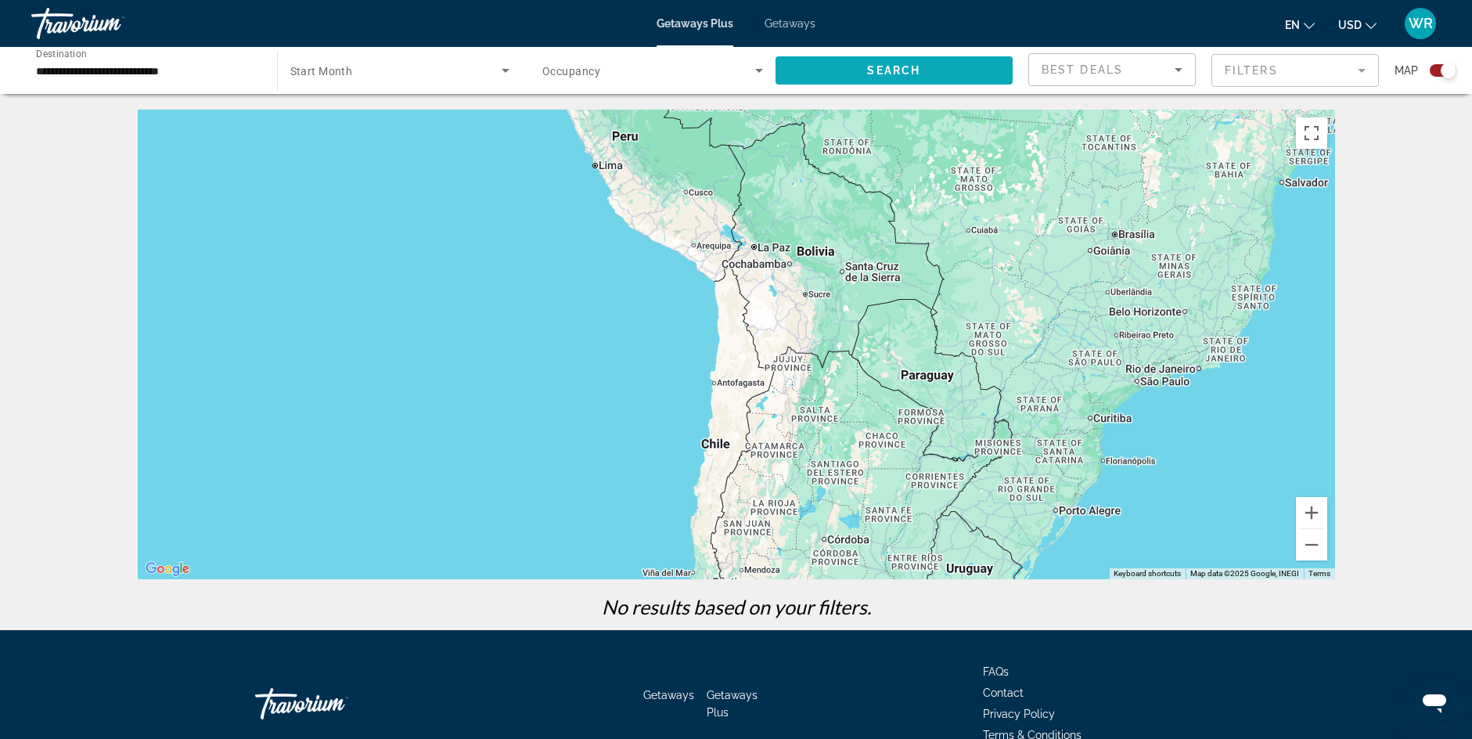
click at [806, 65] on span "Search widget" at bounding box center [894, 71] width 238 height 38
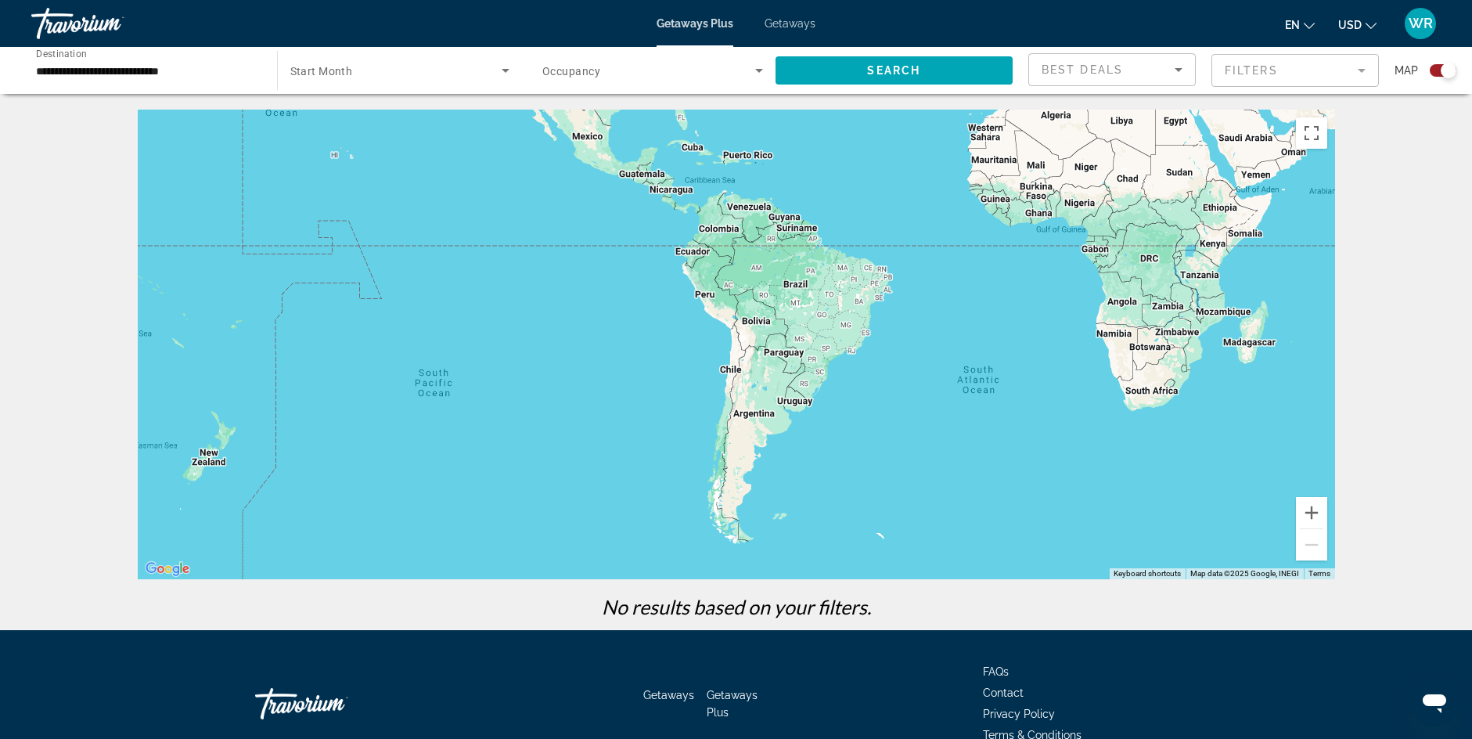
click at [107, 77] on input "**********" at bounding box center [146, 71] width 221 height 19
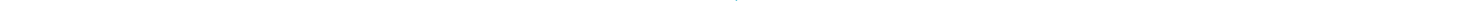
scroll to position [281, 0]
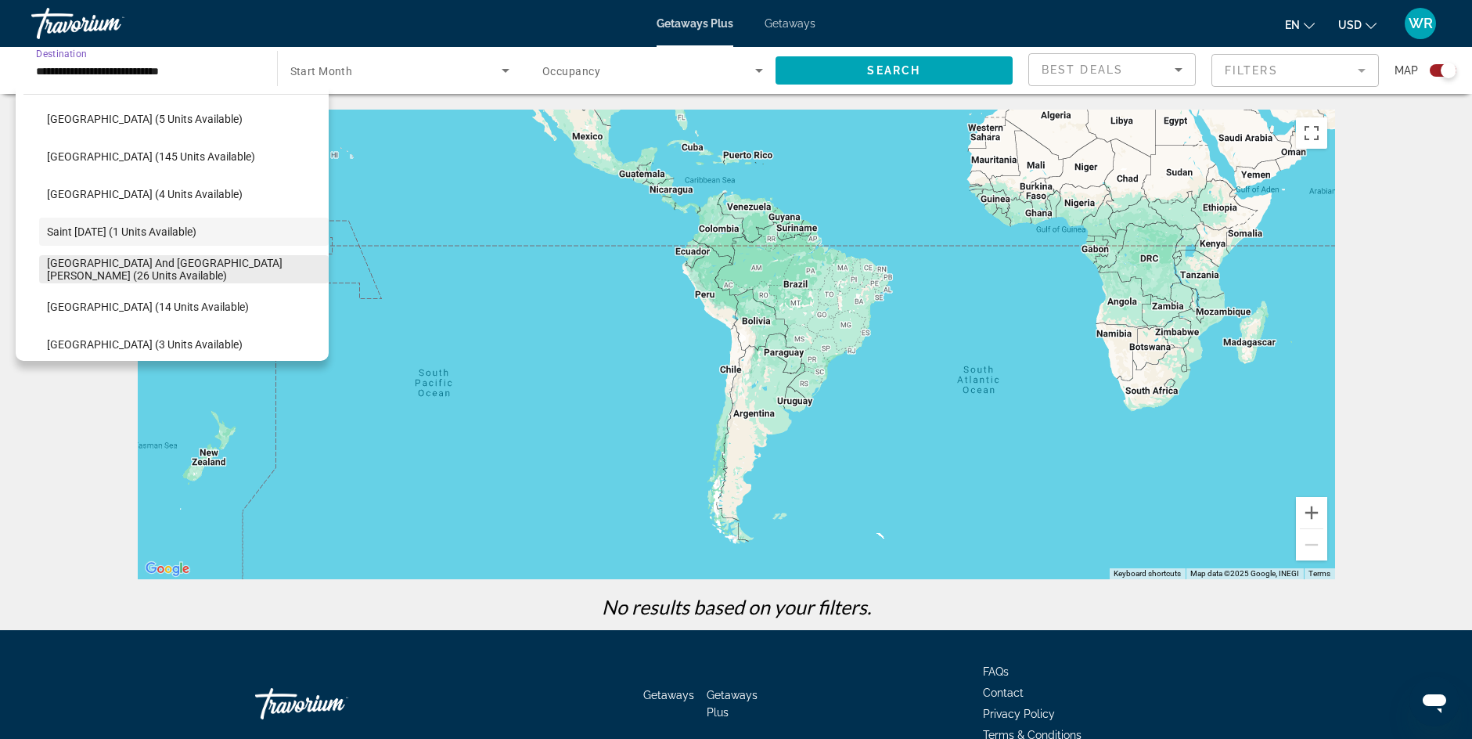
click at [165, 264] on span "[GEOGRAPHIC_DATA] and [GEOGRAPHIC_DATA][PERSON_NAME] (26 units available)" at bounding box center [184, 269] width 274 height 25
type input "**********"
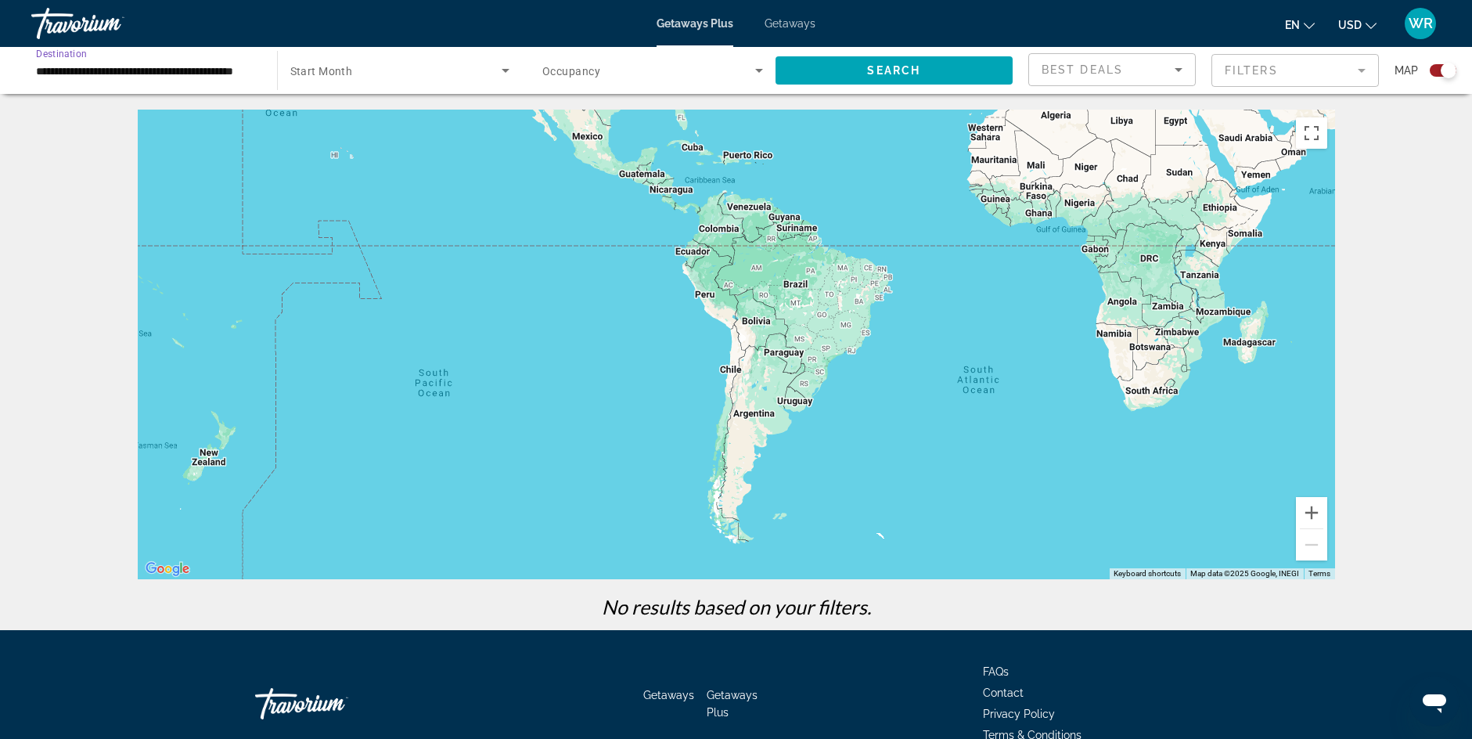
click at [570, 74] on span "Occupancy" at bounding box center [571, 71] width 58 height 13
click at [574, 114] on span "Any Occupancy" at bounding box center [580, 117] width 76 height 13
click at [895, 61] on span "Search widget" at bounding box center [894, 71] width 238 height 38
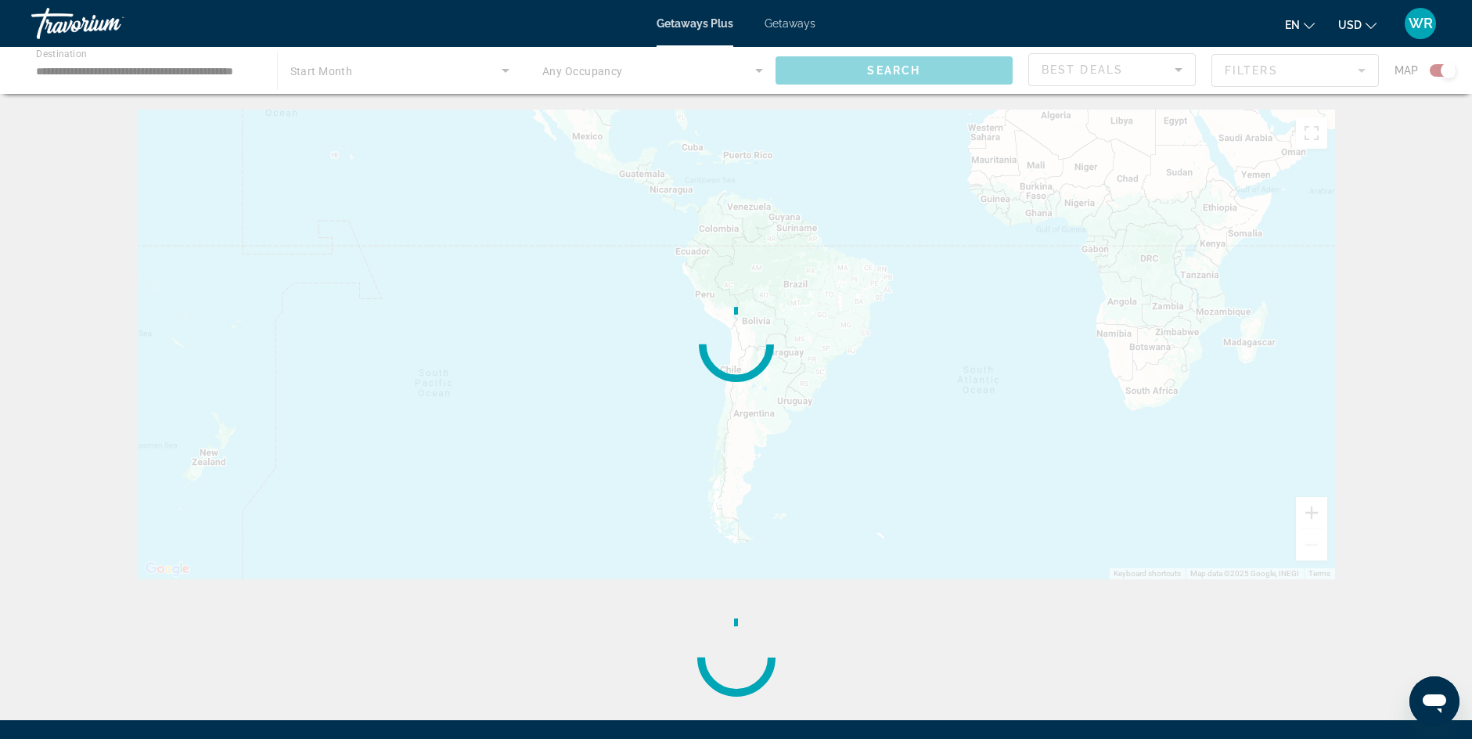
click at [898, 67] on div "Main content" at bounding box center [736, 70] width 1472 height 47
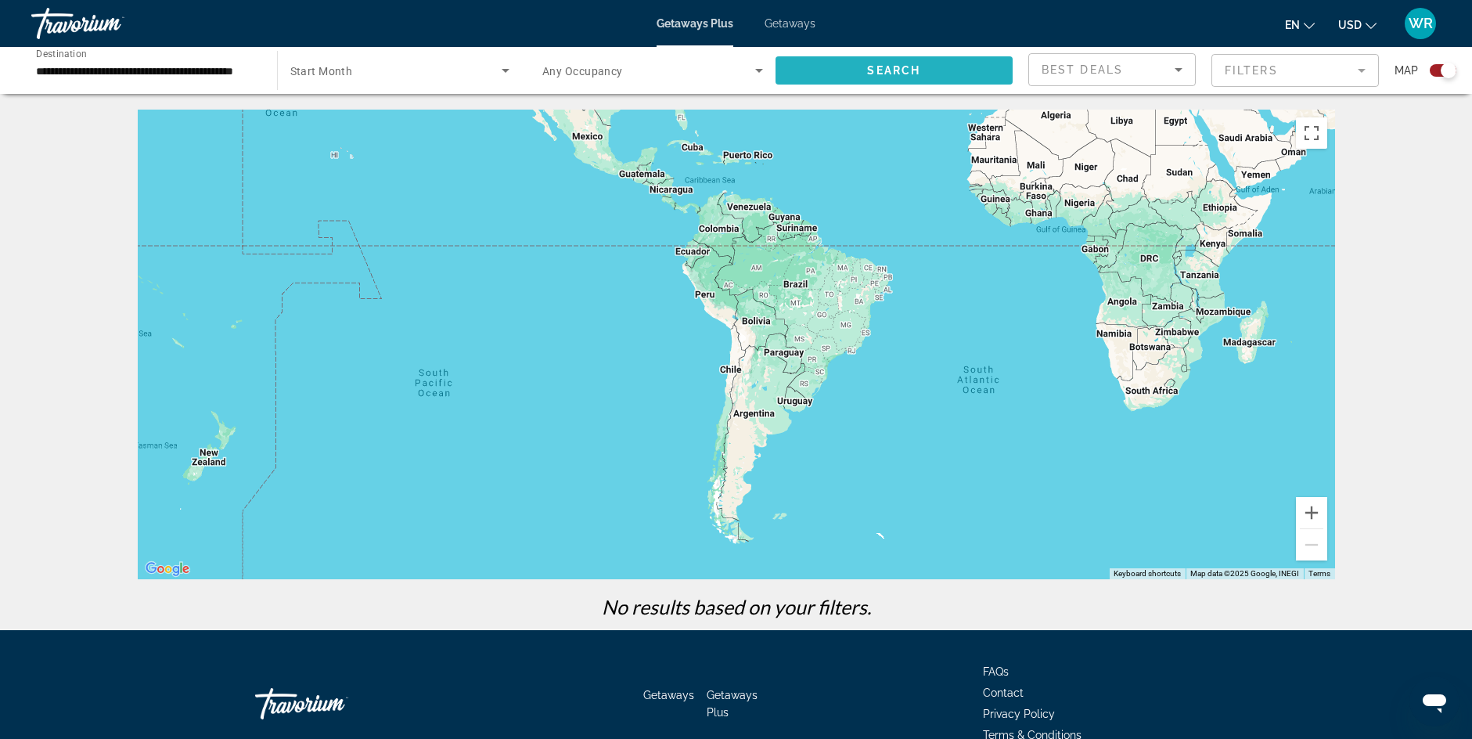
click at [891, 77] on span "Search widget" at bounding box center [894, 71] width 238 height 38
click at [1177, 62] on icon "Sort by" at bounding box center [1178, 69] width 19 height 19
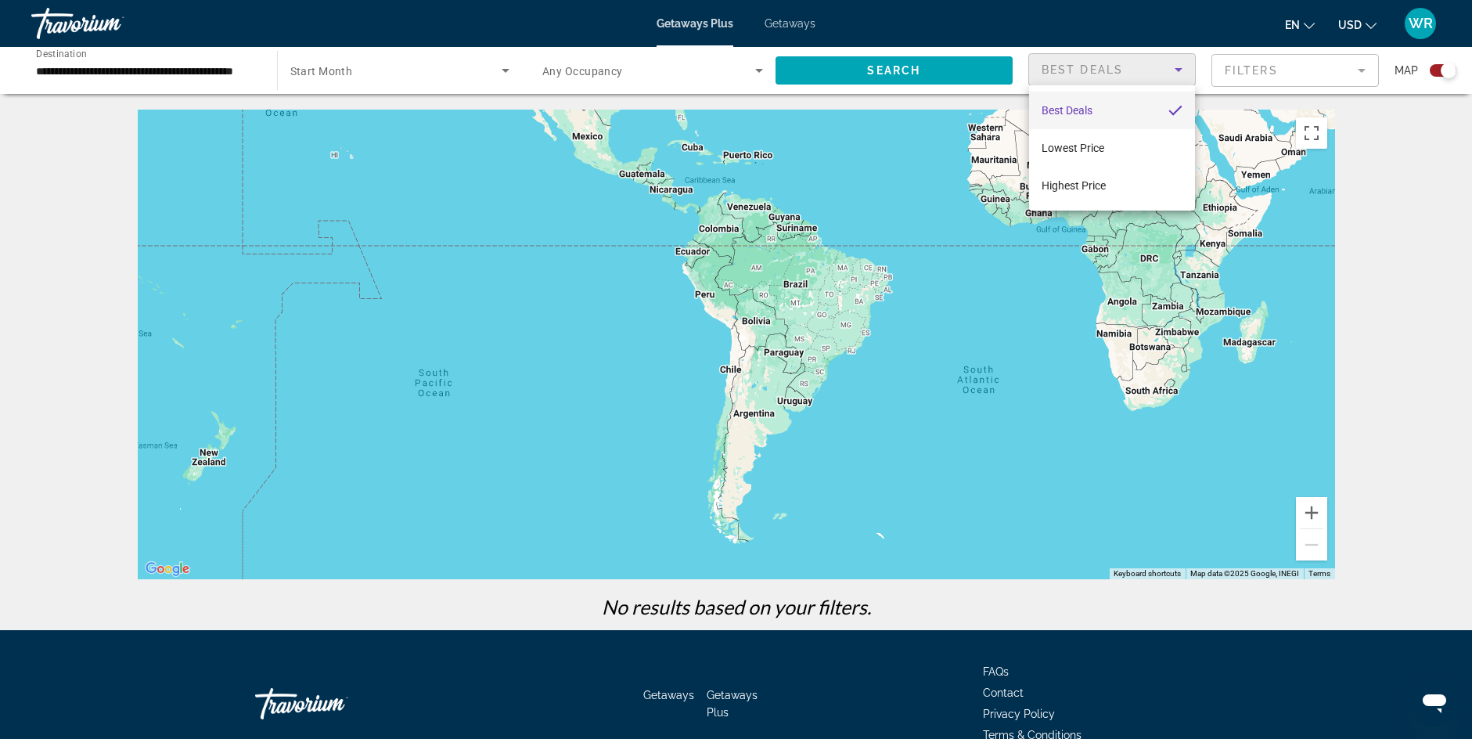
click at [1177, 62] on div at bounding box center [736, 369] width 1472 height 739
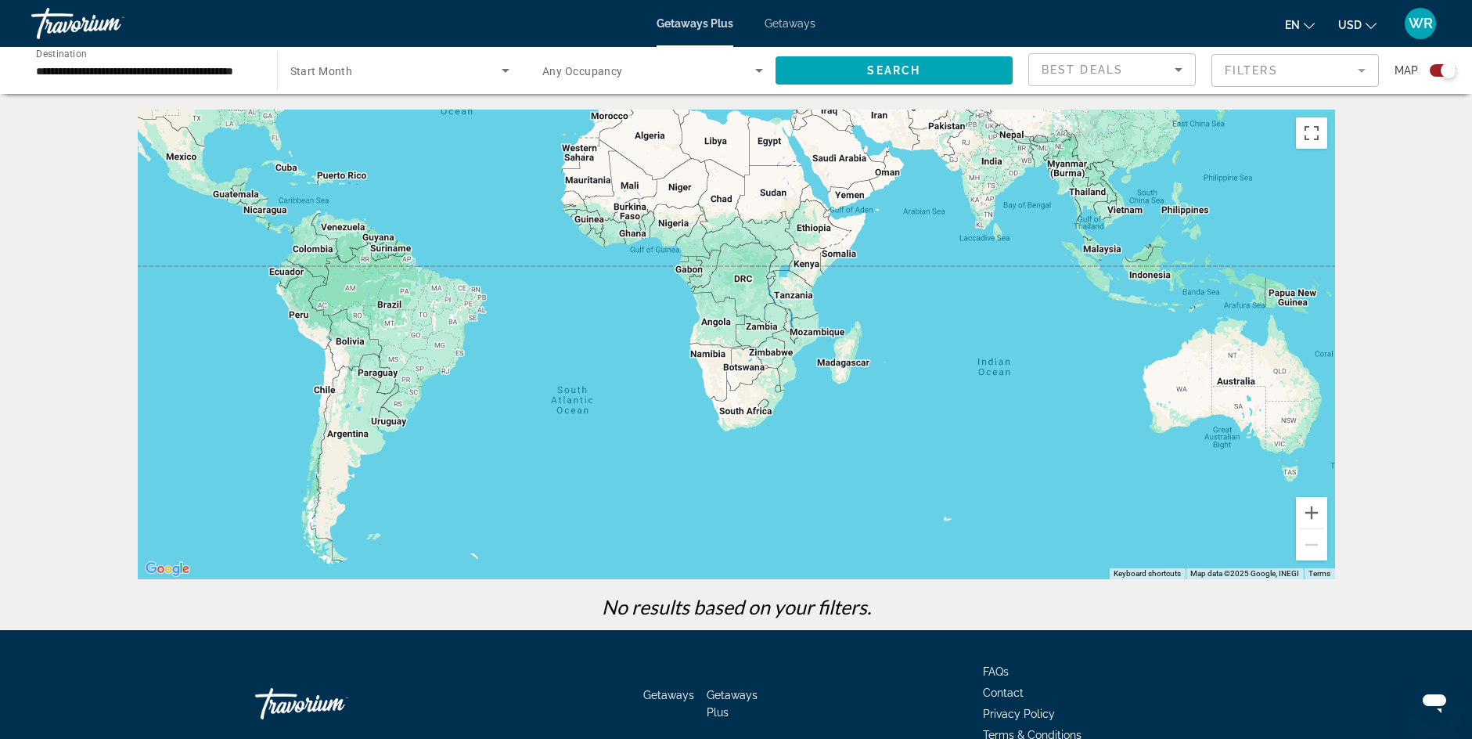
drag, startPoint x: 972, startPoint y: 419, endPoint x: 567, endPoint y: 438, distance: 405.0
click at [567, 438] on div "Main content" at bounding box center [736, 344] width 1197 height 469
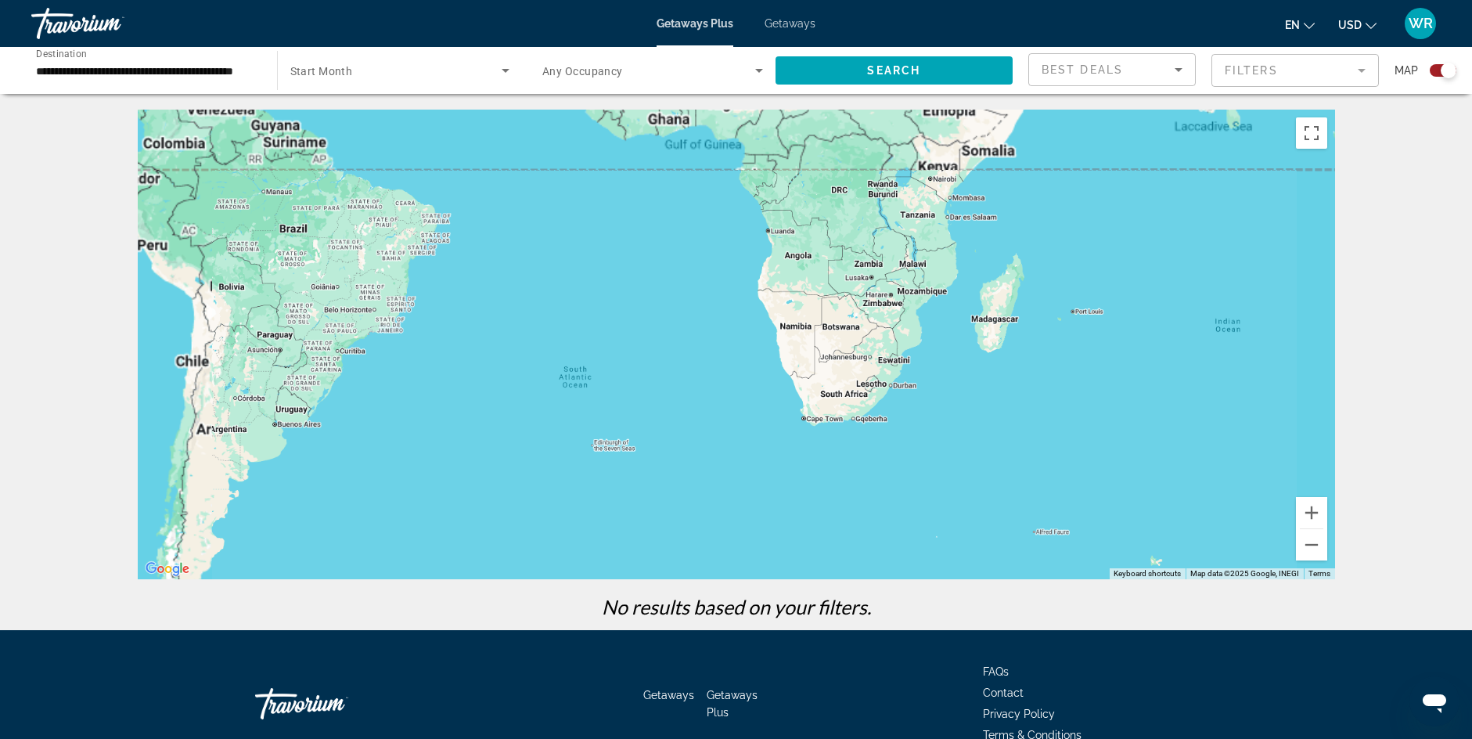
drag, startPoint x: 567, startPoint y: 438, endPoint x: 556, endPoint y: 419, distance: 22.4
click at [564, 426] on div "Main content" at bounding box center [736, 344] width 1197 height 469
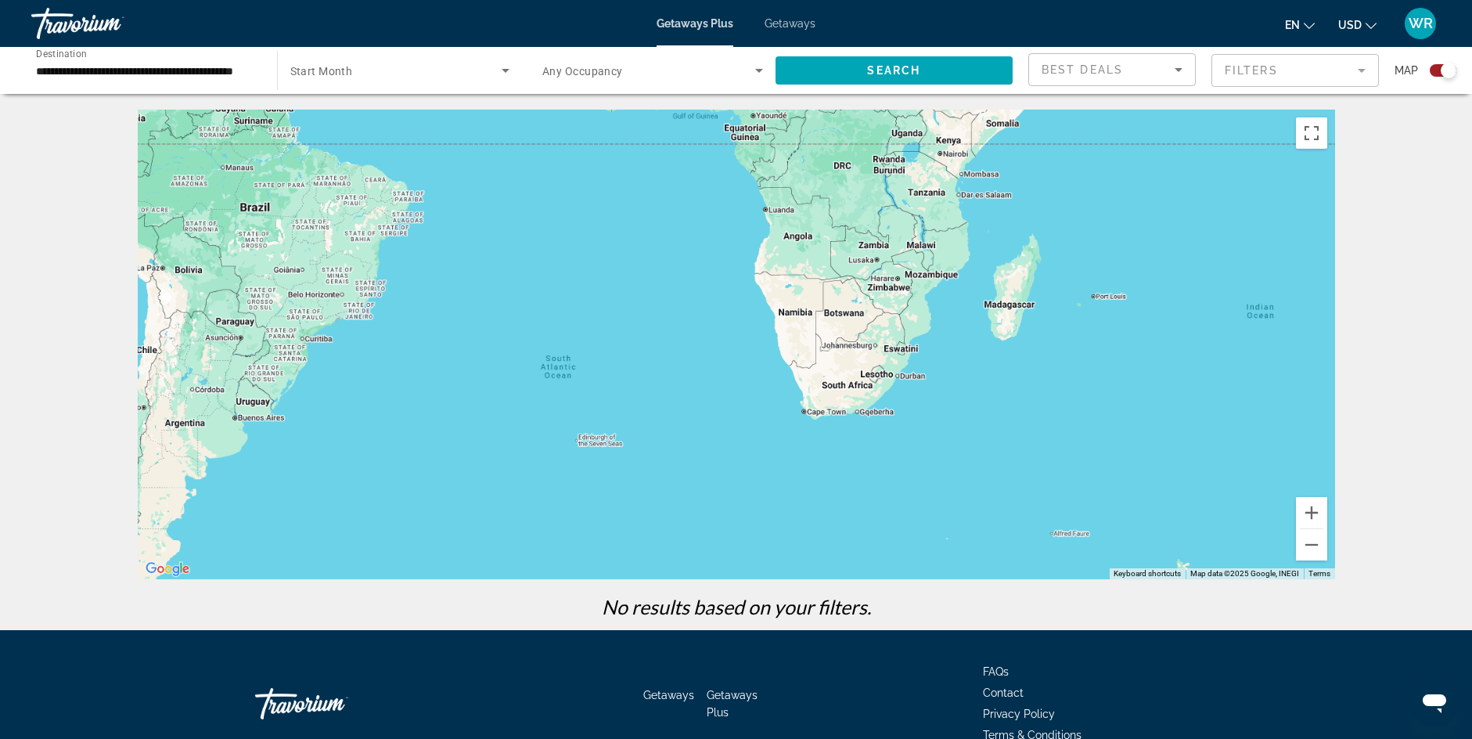
drag, startPoint x: 528, startPoint y: 391, endPoint x: 508, endPoint y: 373, distance: 27.2
click at [510, 376] on div "Main content" at bounding box center [736, 344] width 1197 height 469
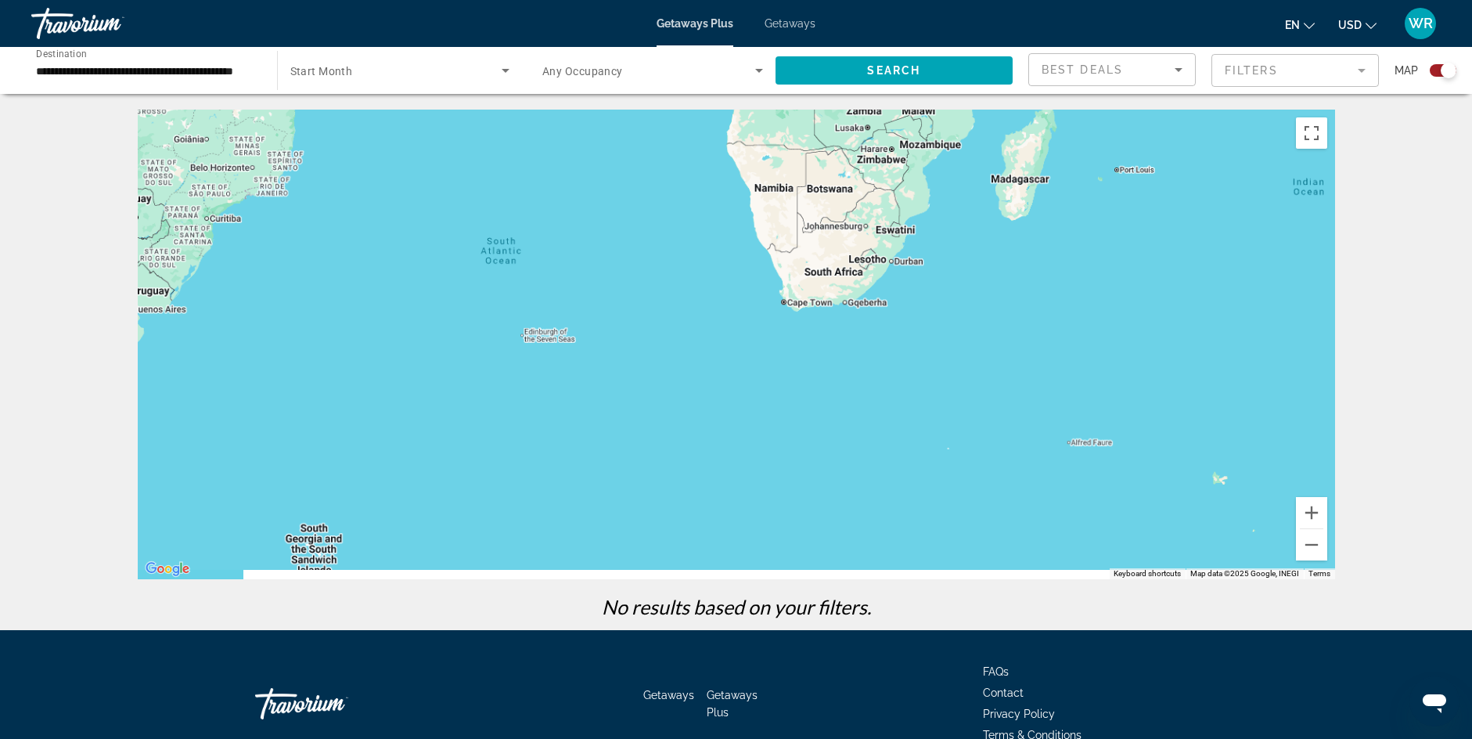
drag, startPoint x: 473, startPoint y: 343, endPoint x: 516, endPoint y: 148, distance: 200.1
click at [516, 150] on div "Main content" at bounding box center [736, 344] width 1197 height 469
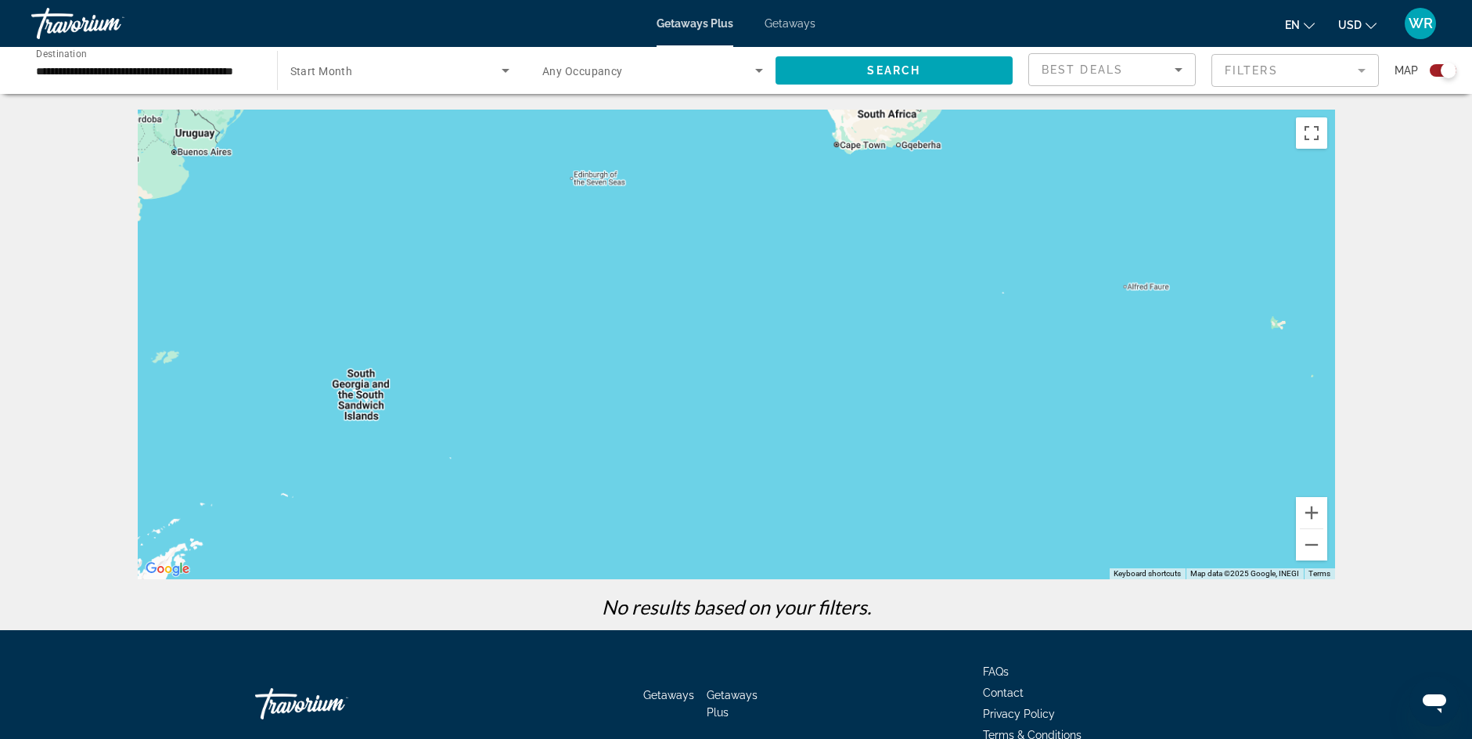
click at [509, 97] on div "**********" at bounding box center [736, 315] width 1472 height 630
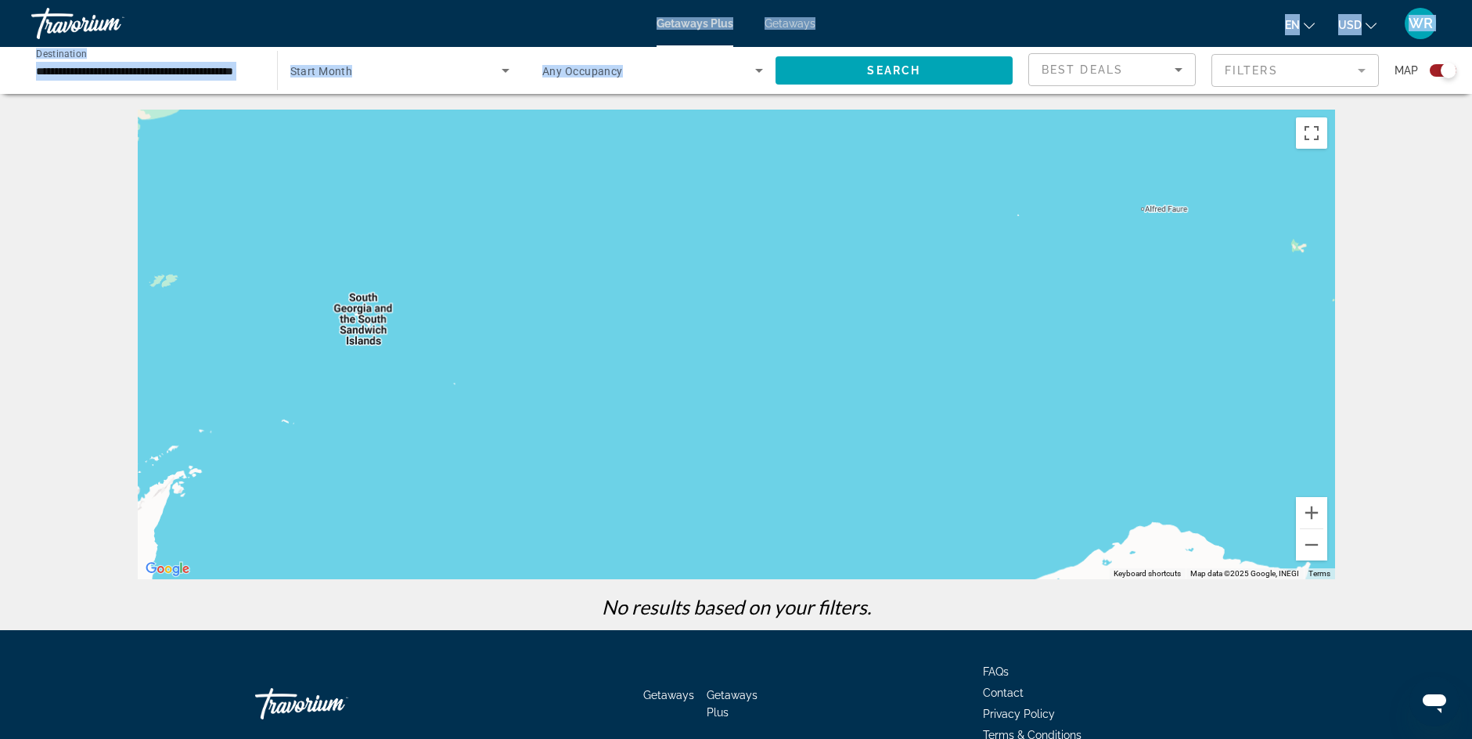
click at [546, 0] on html "**********" at bounding box center [736, 369] width 1472 height 739
